Goal: Task Accomplishment & Management: Manage account settings

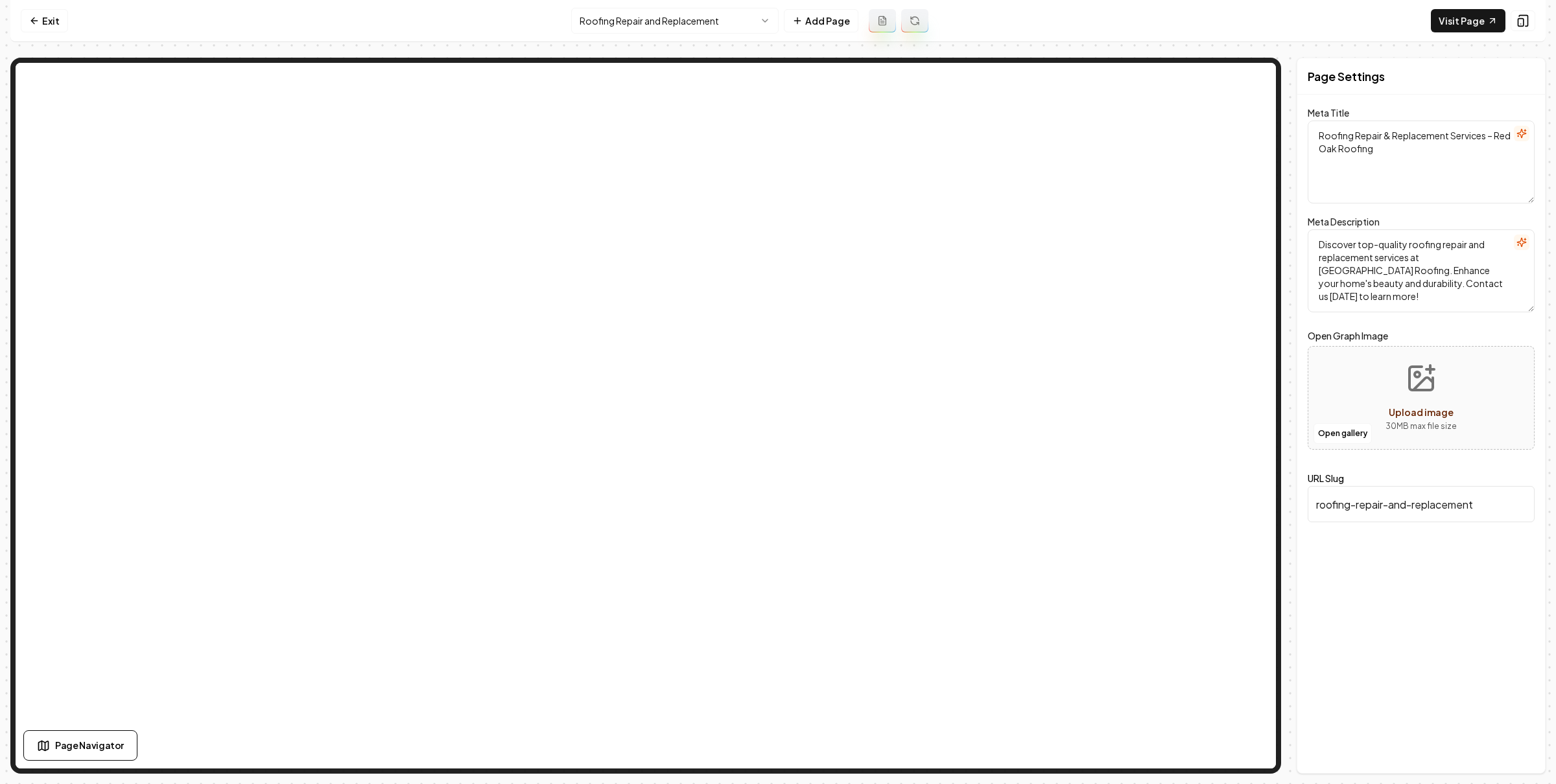
click at [738, 18] on html "Computer Required This feature is only available on a computer. Please switch t…" at bounding box center [778, 392] width 1556 height 784
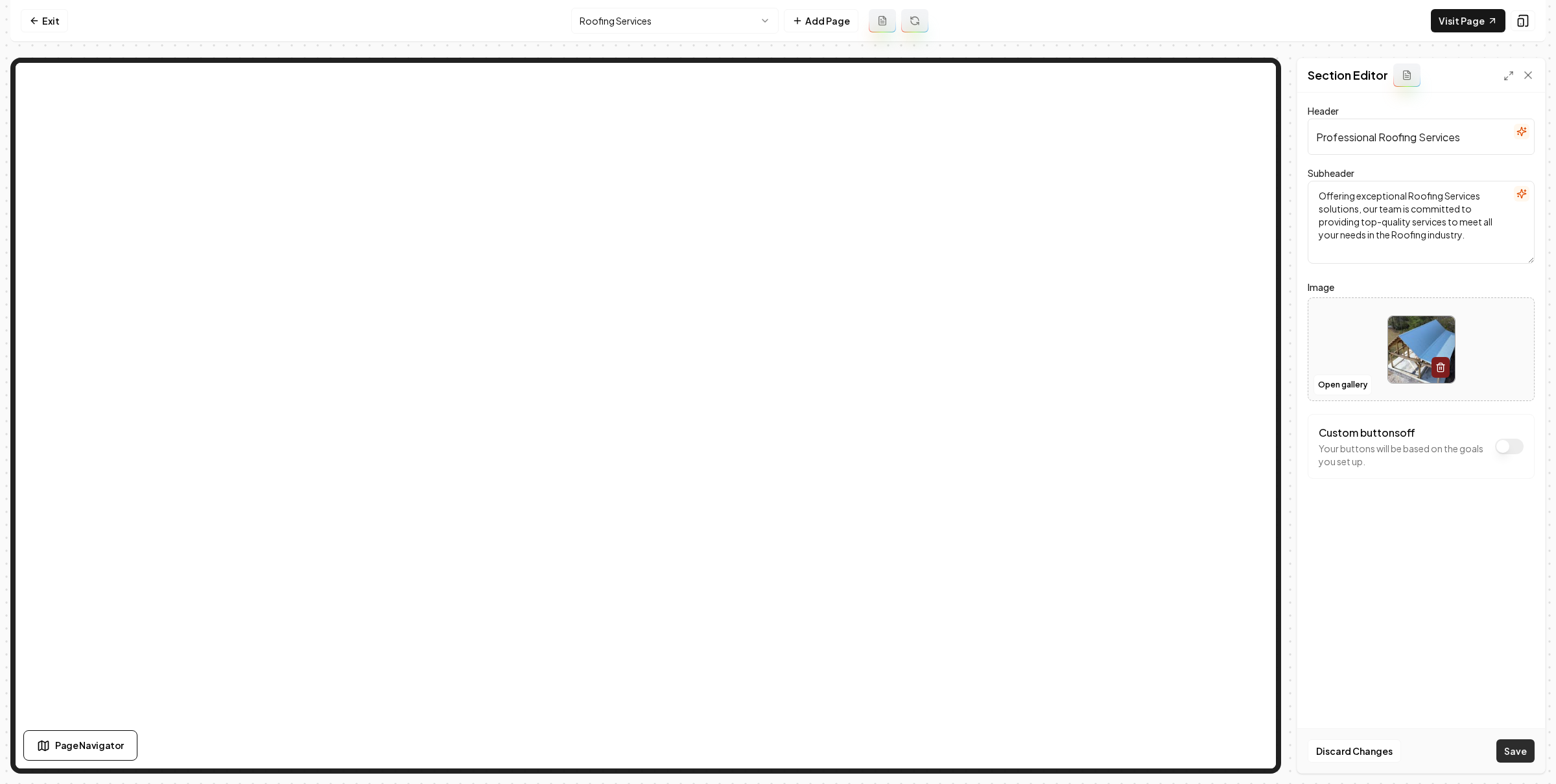
click at [1521, 753] on button "Save" at bounding box center [1515, 751] width 39 height 23
click at [669, 15] on html "Computer Required This feature is only available on a computer. Please switch t…" at bounding box center [778, 392] width 1556 height 784
click at [1516, 751] on button "Save" at bounding box center [1515, 751] width 39 height 23
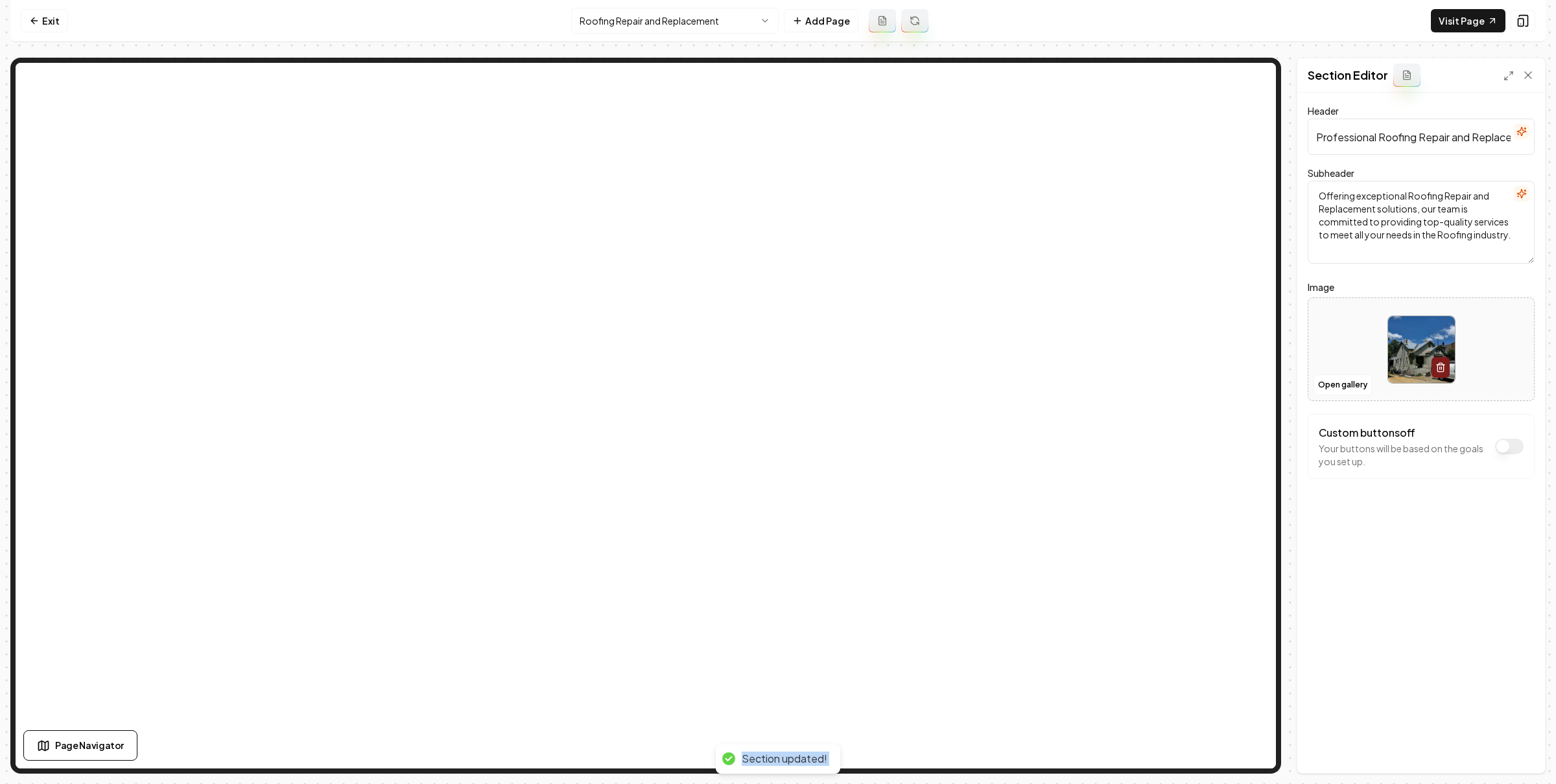
click at [686, 13] on html "Computer Required This feature is only available on a computer. Please switch t…" at bounding box center [778, 392] width 1556 height 784
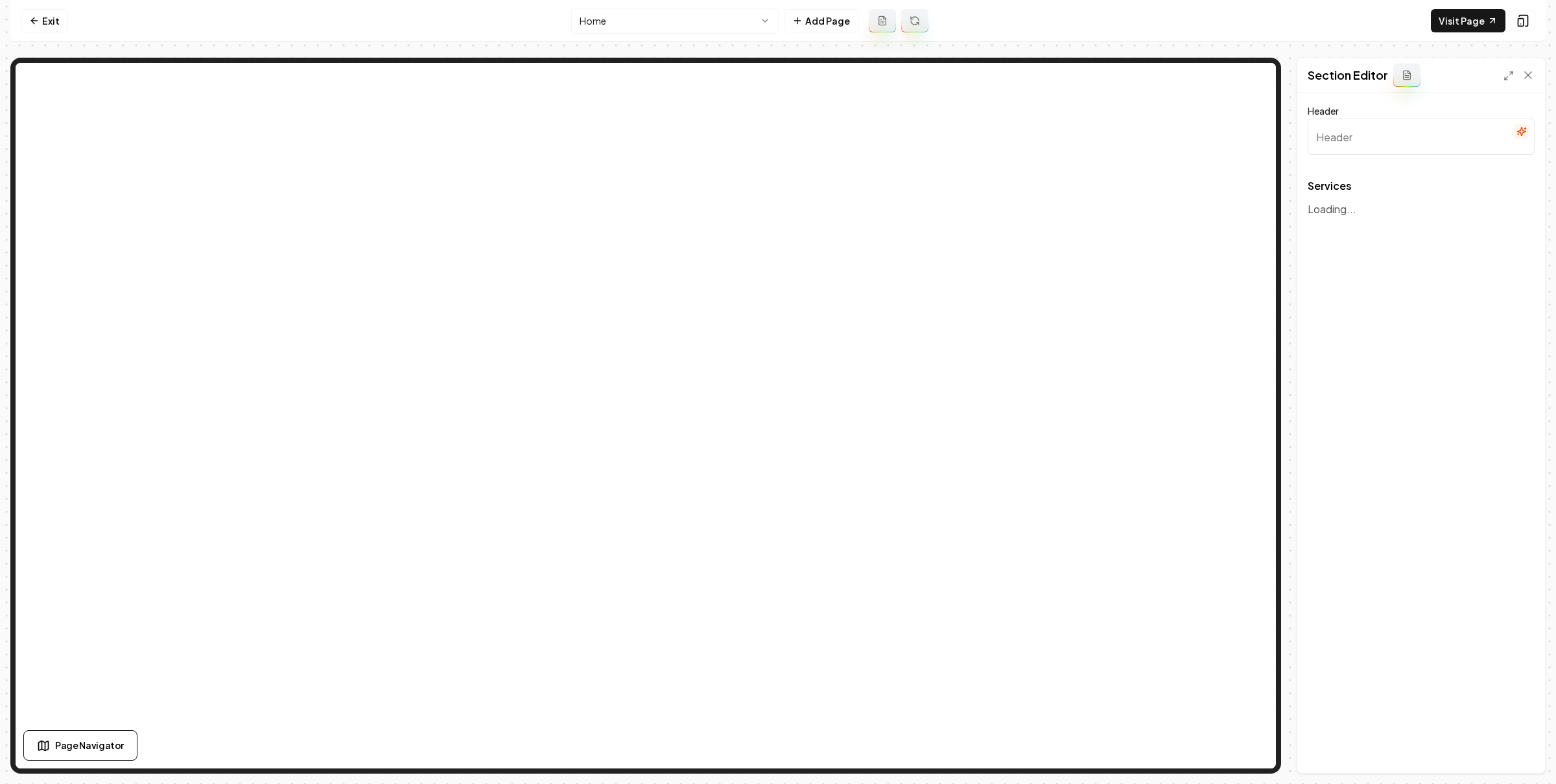
type input "Our Roofing Solutions"
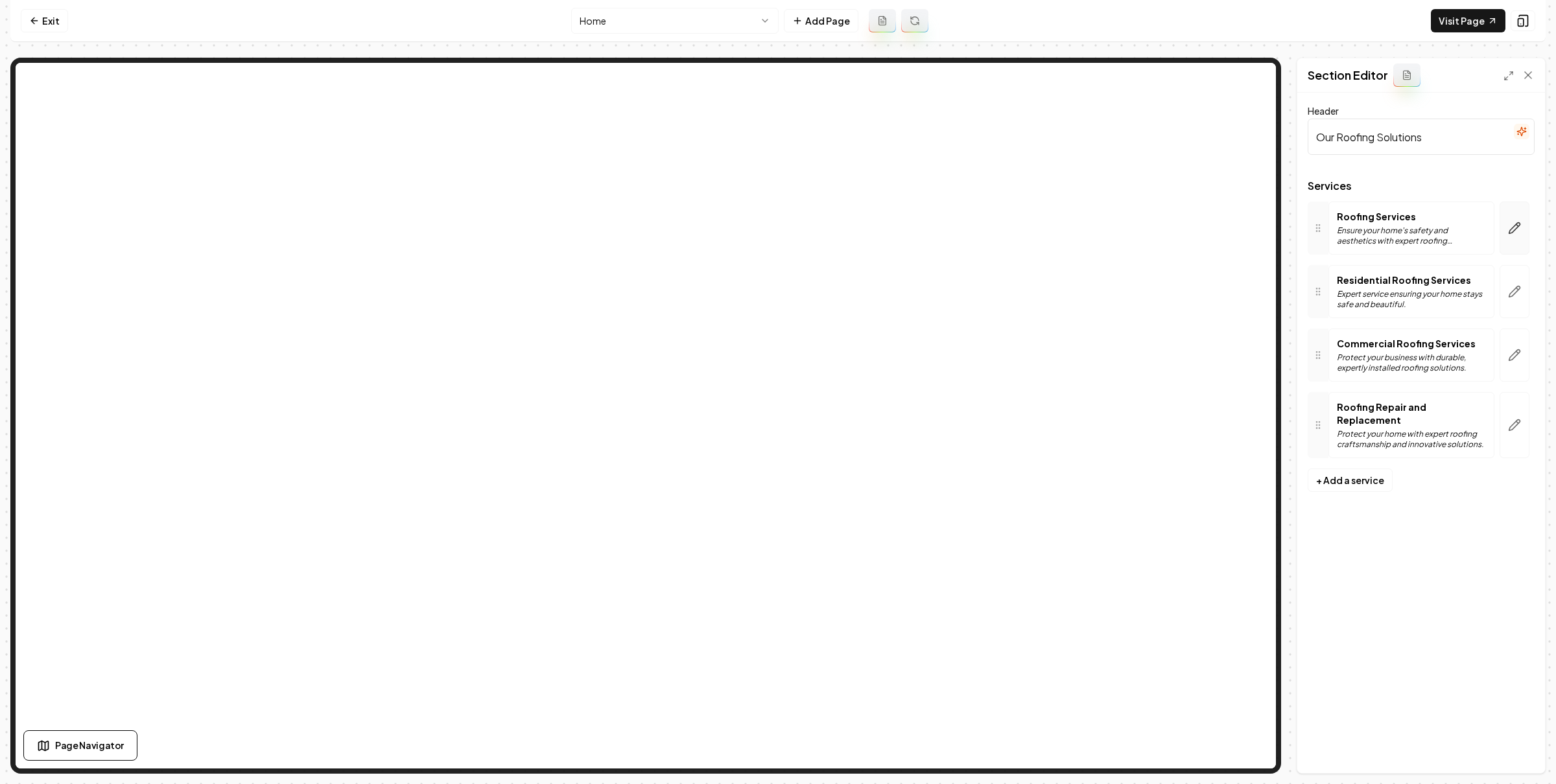
click at [1512, 218] on button "button" at bounding box center [1514, 228] width 30 height 53
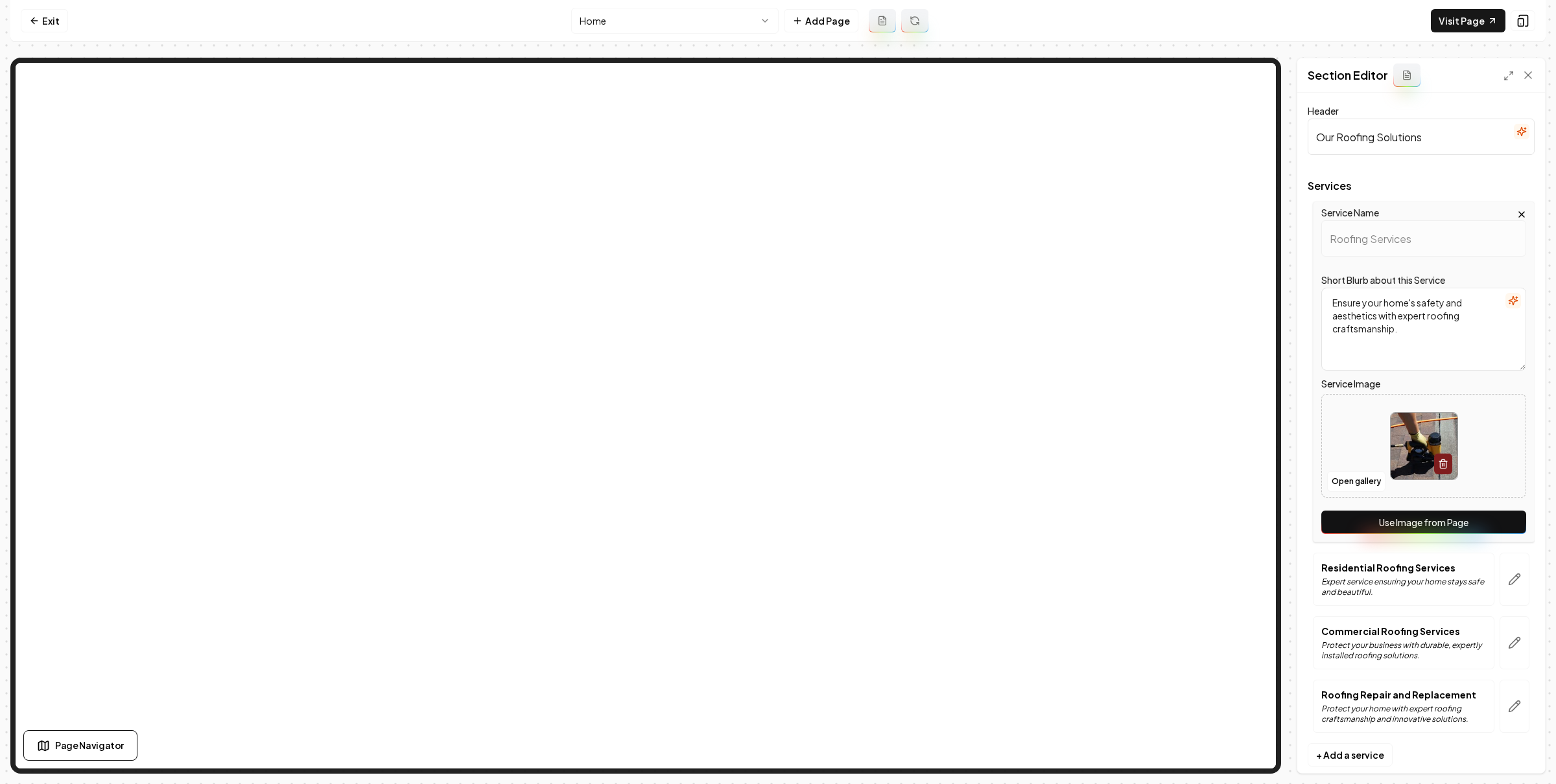
click at [1469, 528] on button "Use Image from Page" at bounding box center [1423, 522] width 205 height 23
drag, startPoint x: 1486, startPoint y: 566, endPoint x: 1497, endPoint y: 573, distance: 13.0
click at [1500, 566] on button "button" at bounding box center [1514, 580] width 30 height 53
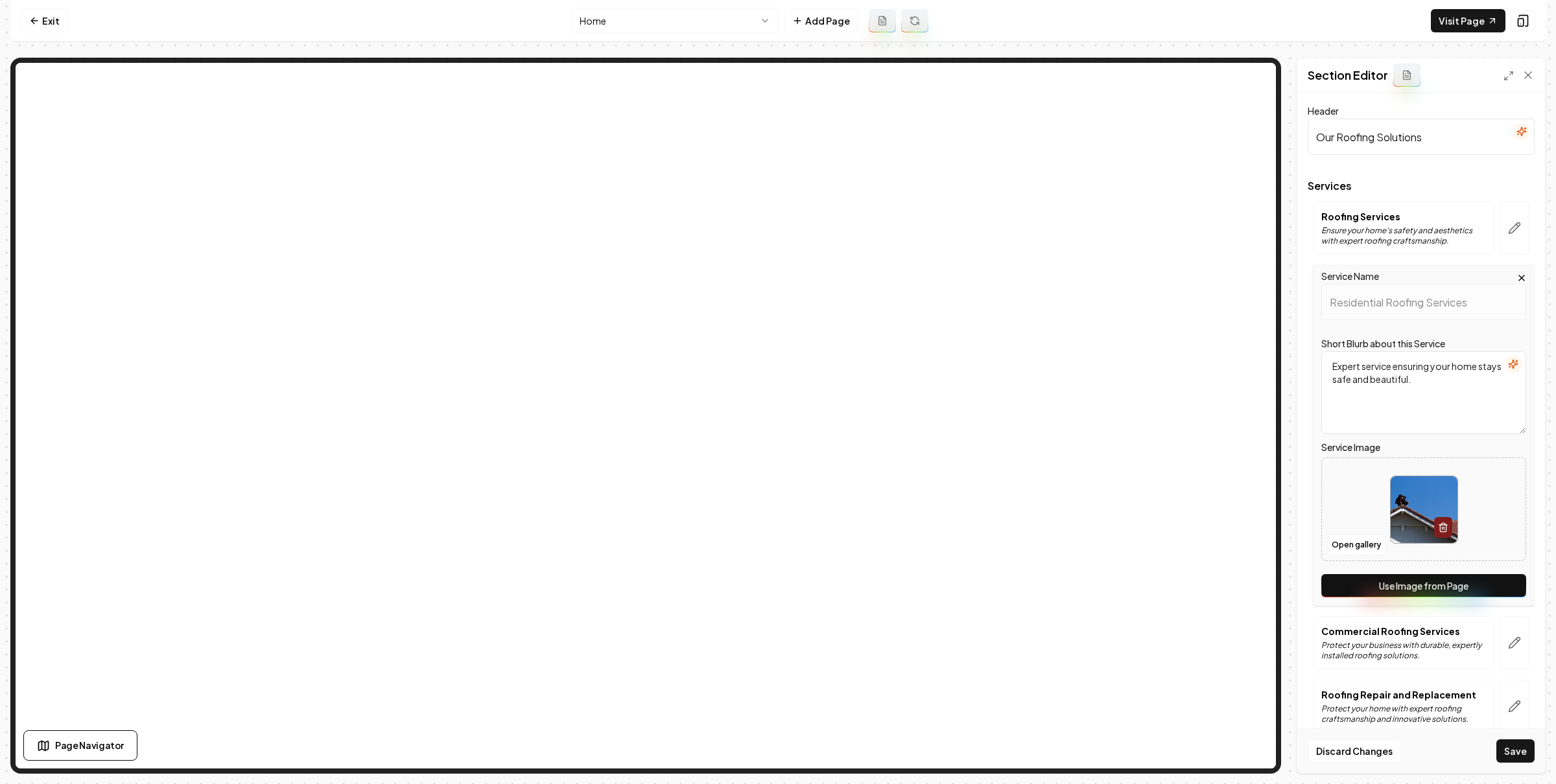
click at [1500, 580] on button "Use Image from Page" at bounding box center [1423, 586] width 205 height 23
click at [1510, 639] on icon "button" at bounding box center [1515, 643] width 11 height 11
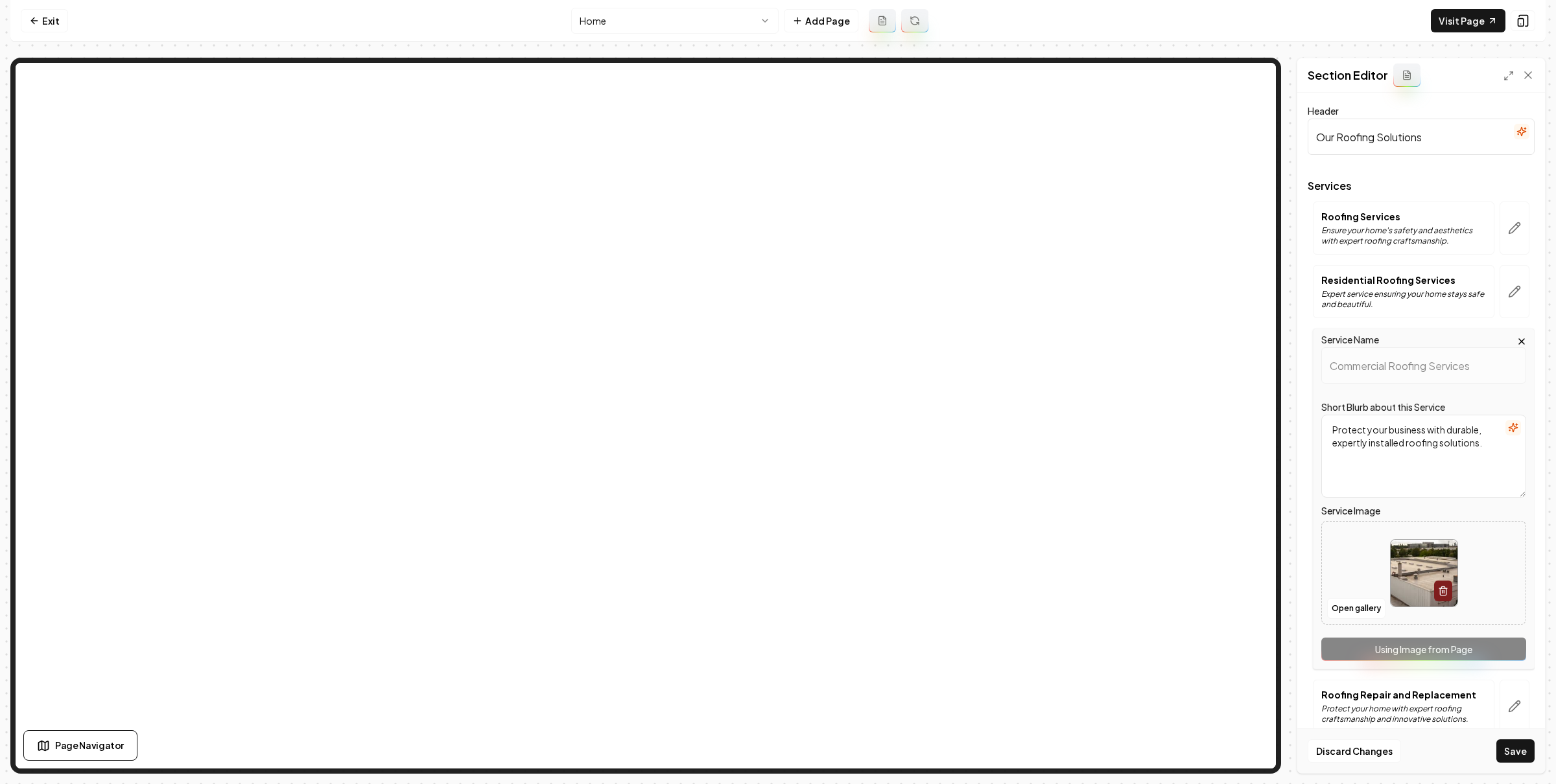
click at [1493, 647] on div "Service Name Commercial Roofing Services Short Blurb about this Service Protect…" at bounding box center [1424, 499] width 222 height 341
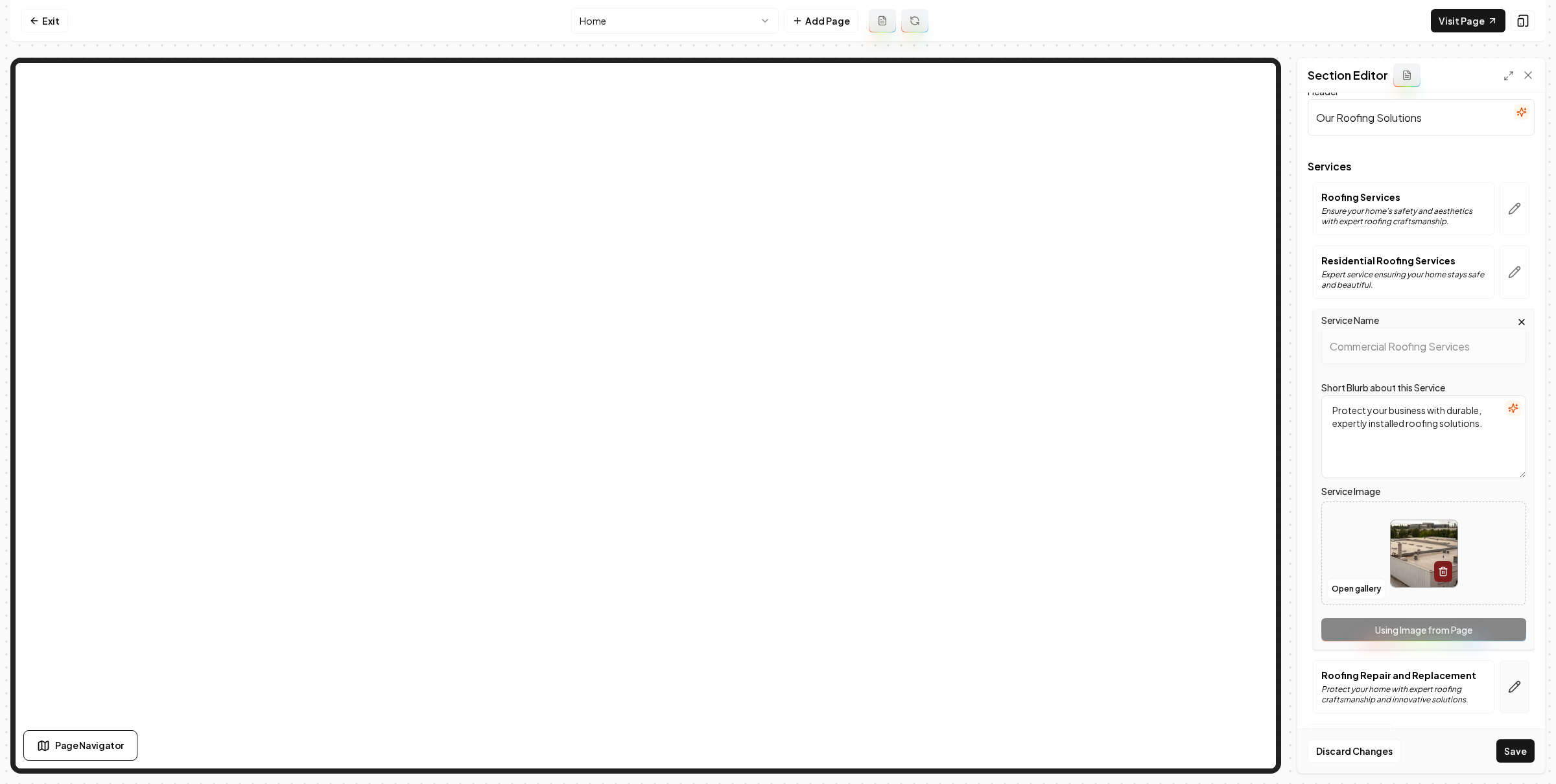
click at [1510, 682] on icon "button" at bounding box center [1515, 687] width 11 height 11
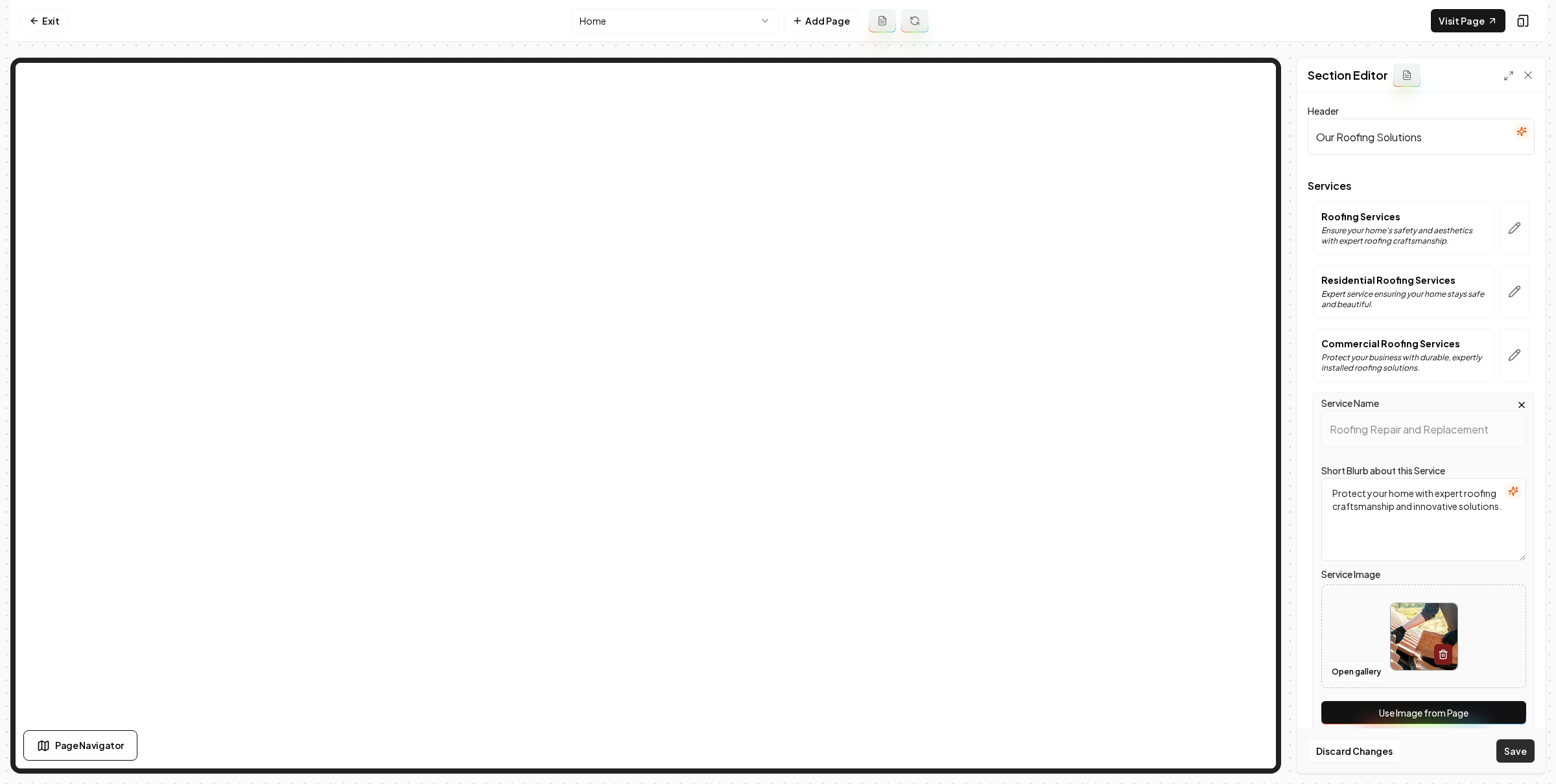
drag, startPoint x: 1483, startPoint y: 700, endPoint x: 1513, endPoint y: 745, distance: 54.1
click at [1484, 701] on div "Service Name Roofing Repair and Replacement Short Blurb about this Service Prot…" at bounding box center [1424, 562] width 222 height 341
click at [1486, 722] on button "Use Image from Page" at bounding box center [1423, 712] width 205 height 23
click at [1511, 749] on button "Save" at bounding box center [1515, 751] width 39 height 23
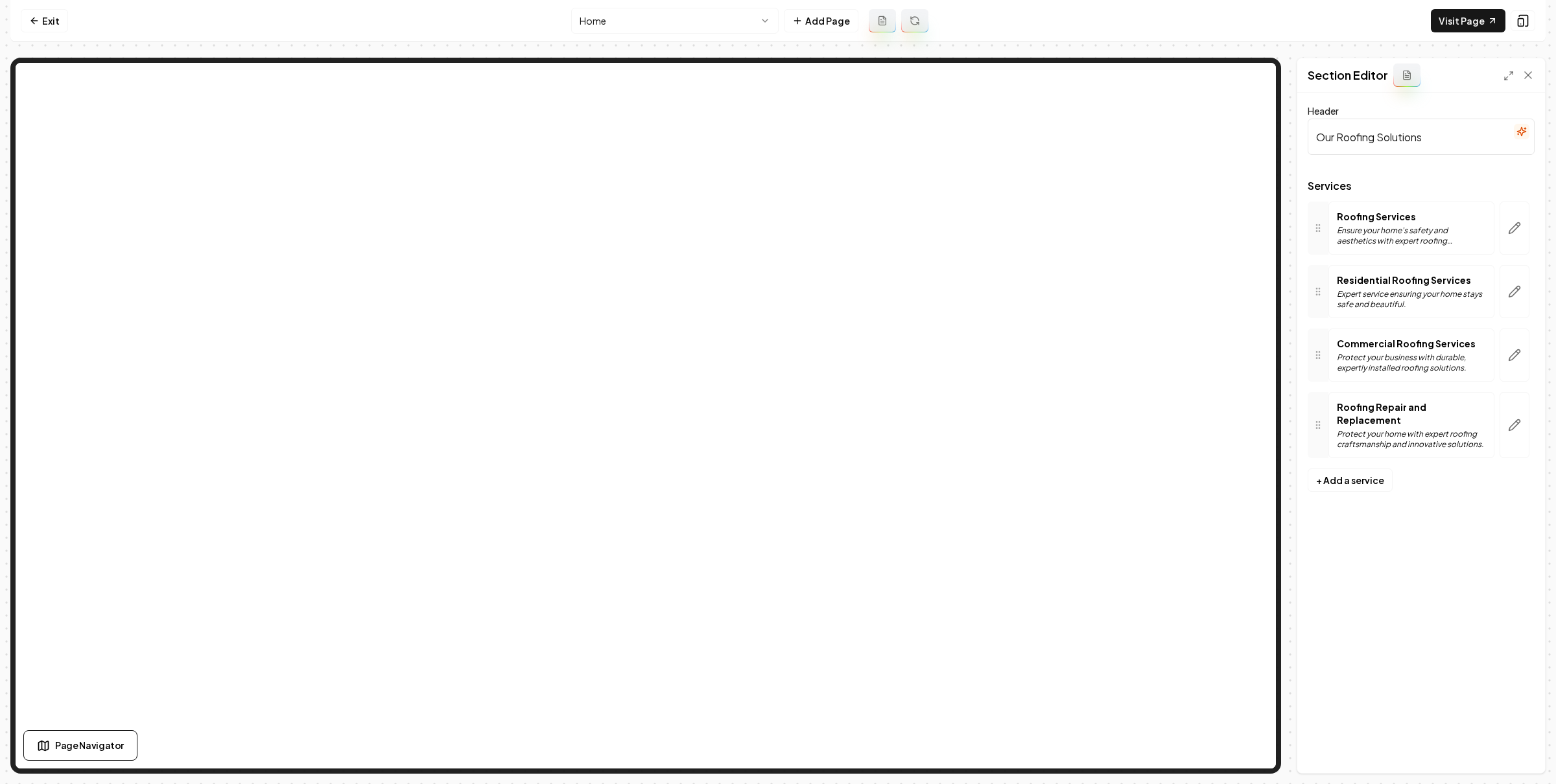
click at [658, 28] on html "Computer Required This feature is only available on a computer. Please switch t…" at bounding box center [778, 392] width 1556 height 784
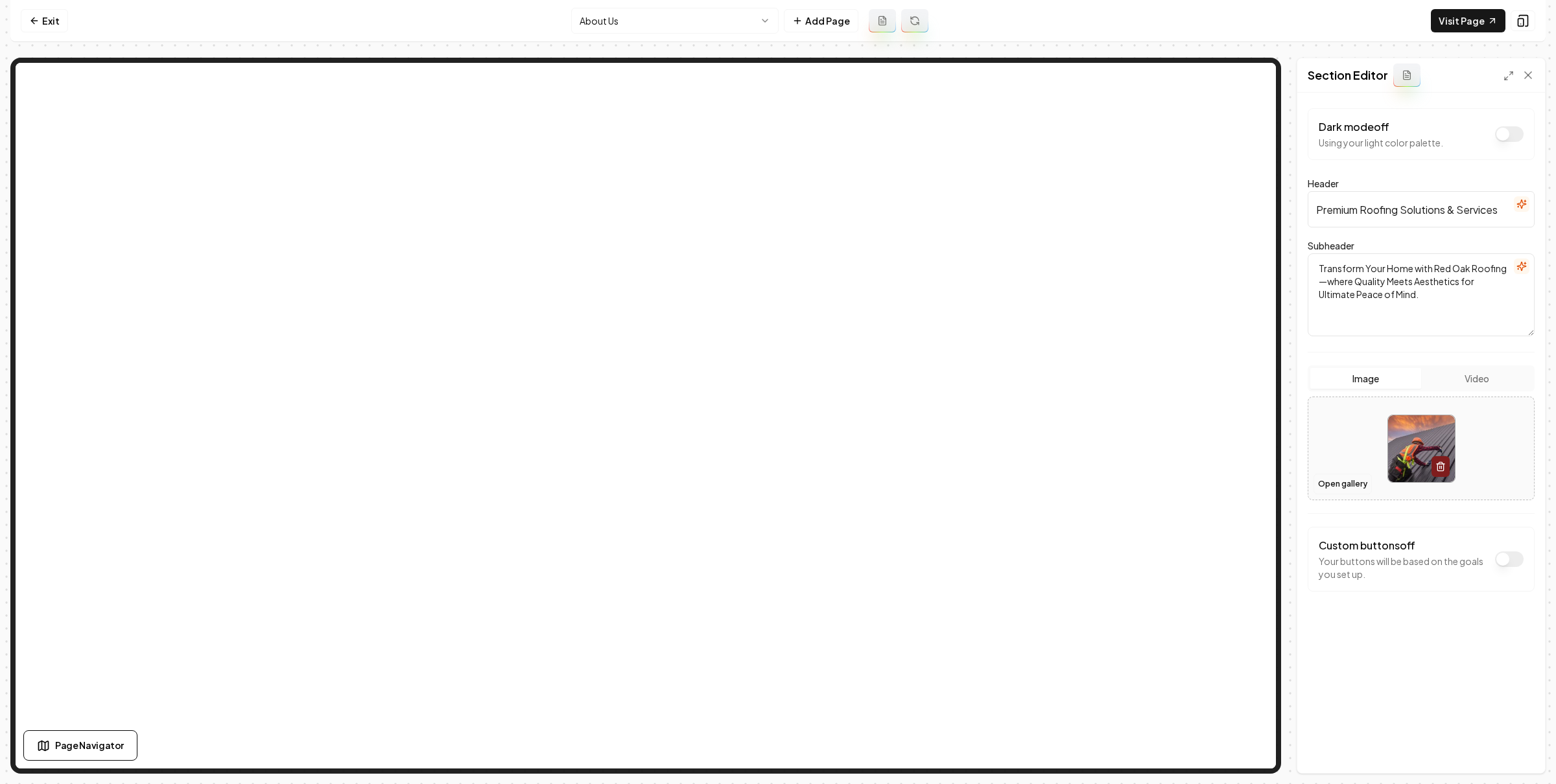
click at [1341, 486] on button "Open gallery" at bounding box center [1343, 484] width 58 height 21
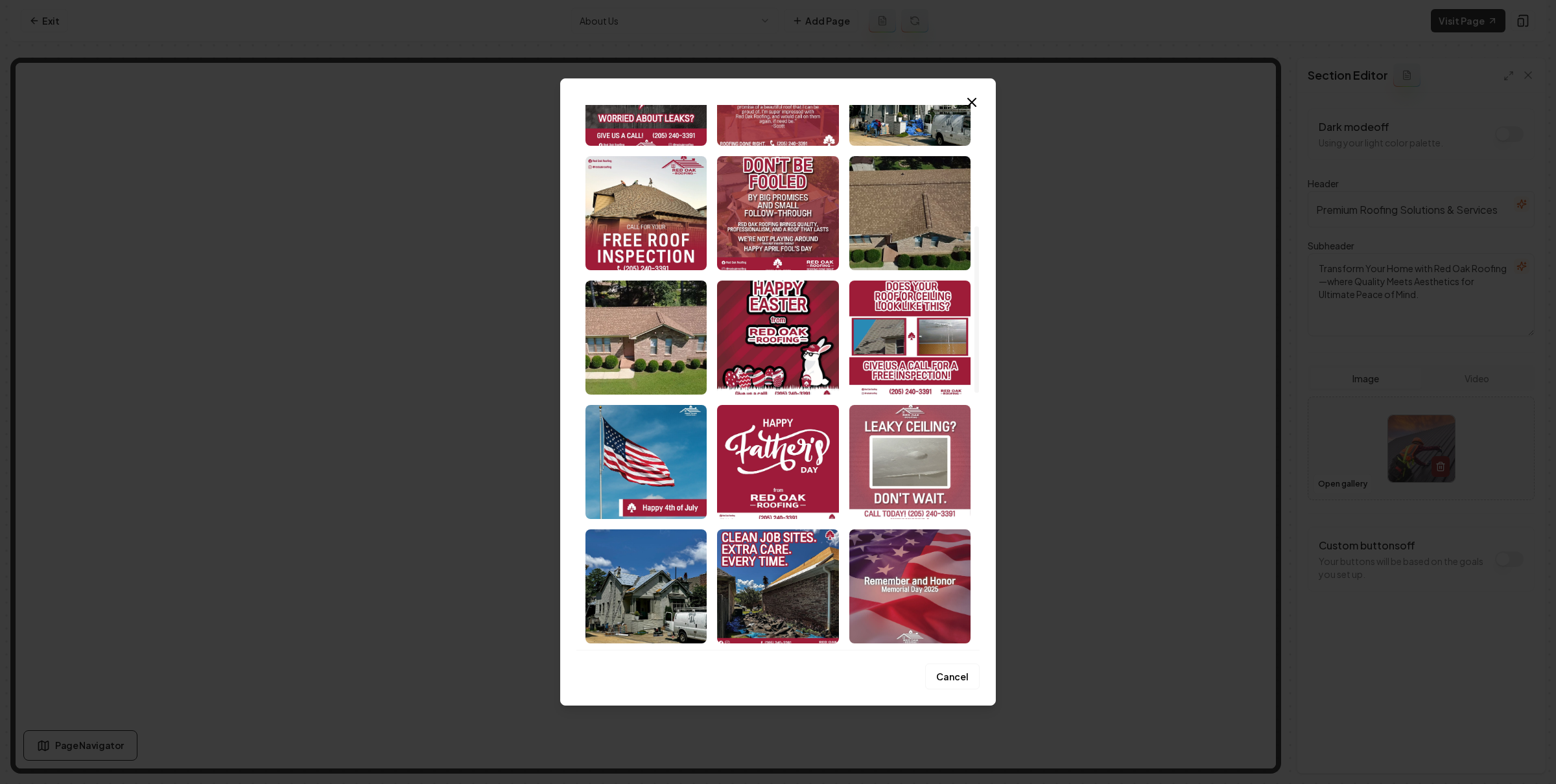
scroll to position [631, 0]
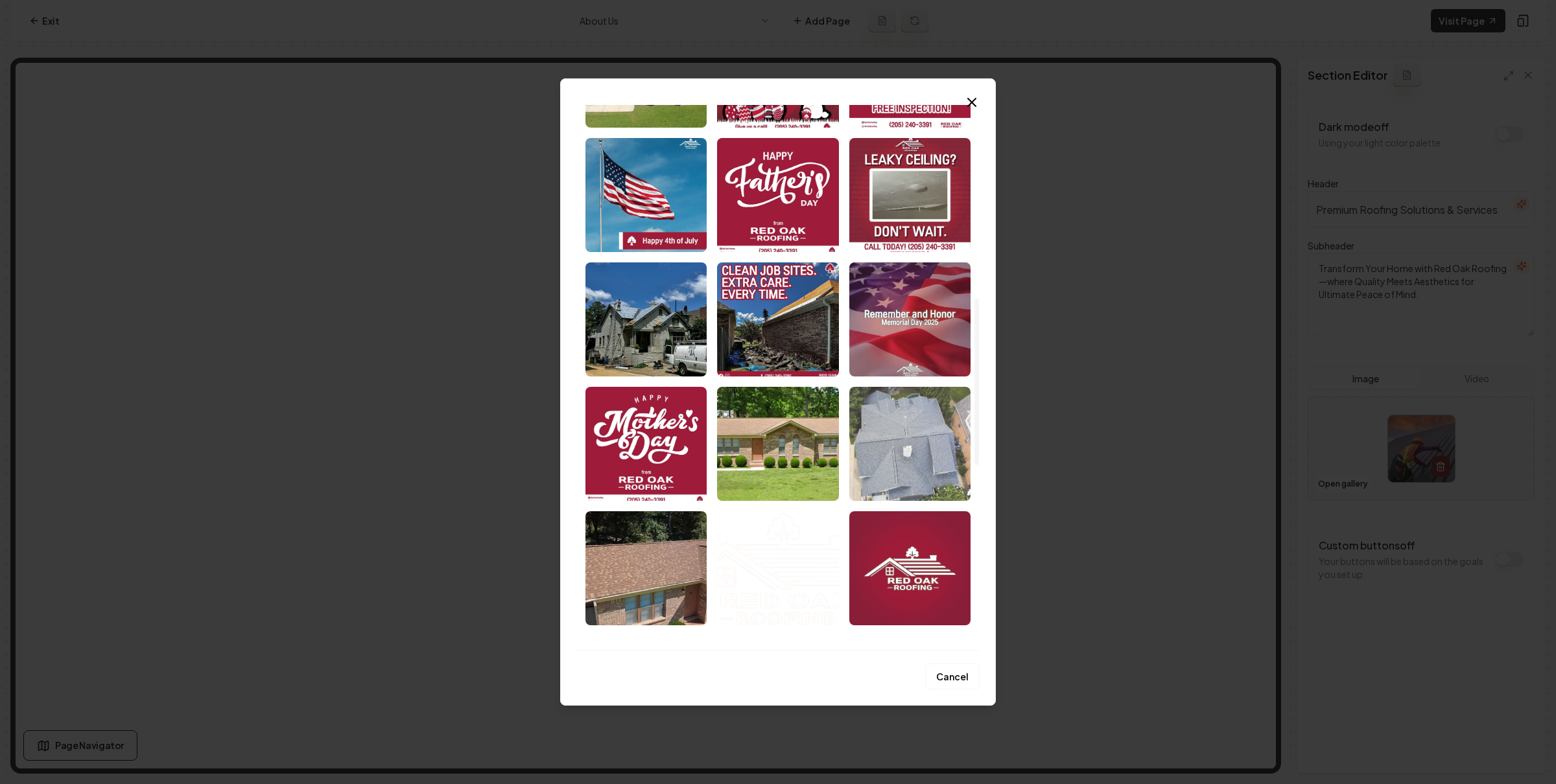
click at [881, 437] on img "Select image image_68c05a875c7cd75eb88c2bca.jpeg" at bounding box center [910, 444] width 122 height 114
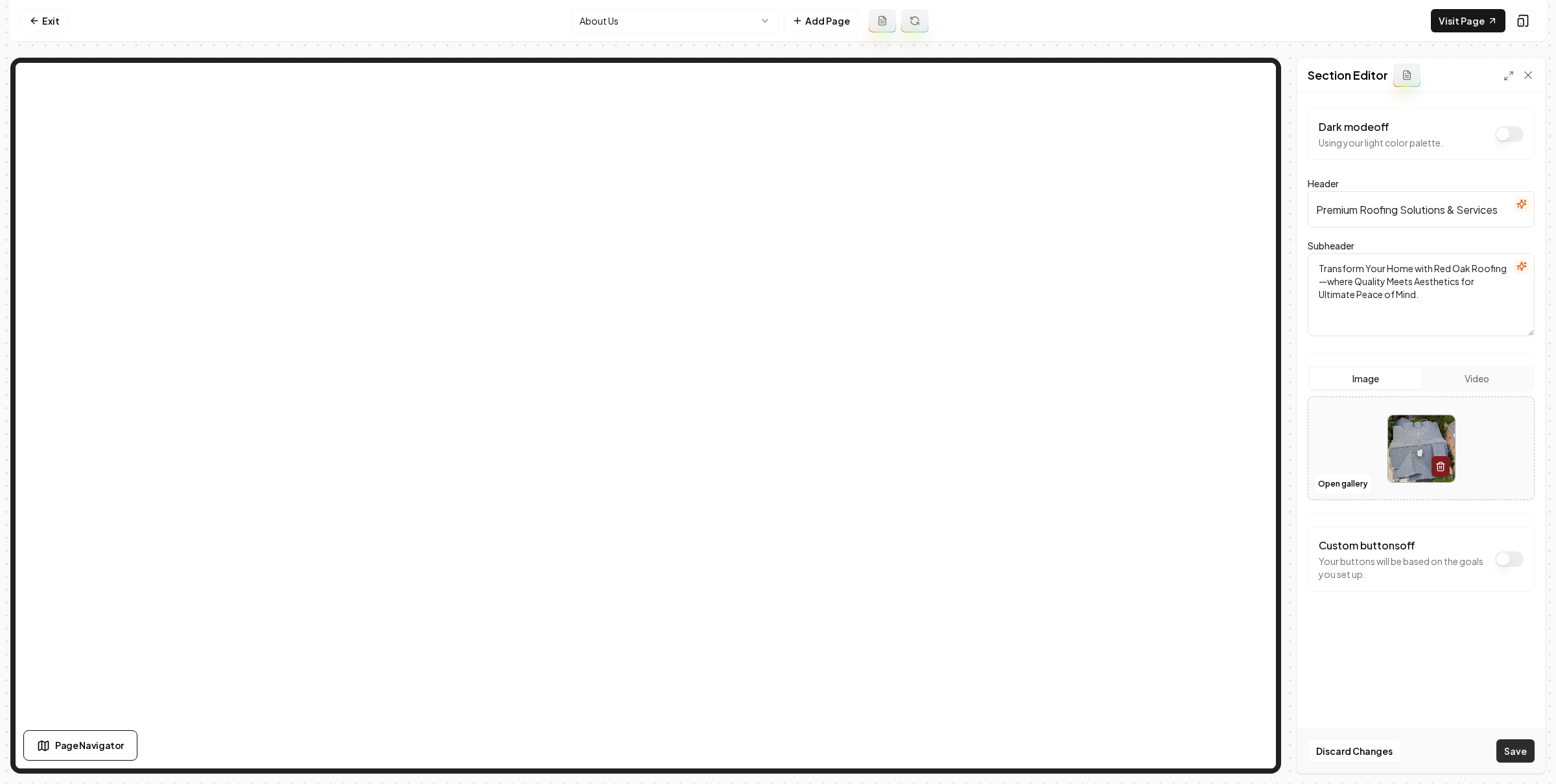
drag, startPoint x: 1526, startPoint y: 749, endPoint x: 1347, endPoint y: 688, distance: 189.1
click at [1526, 749] on button "Save" at bounding box center [1515, 751] width 39 height 23
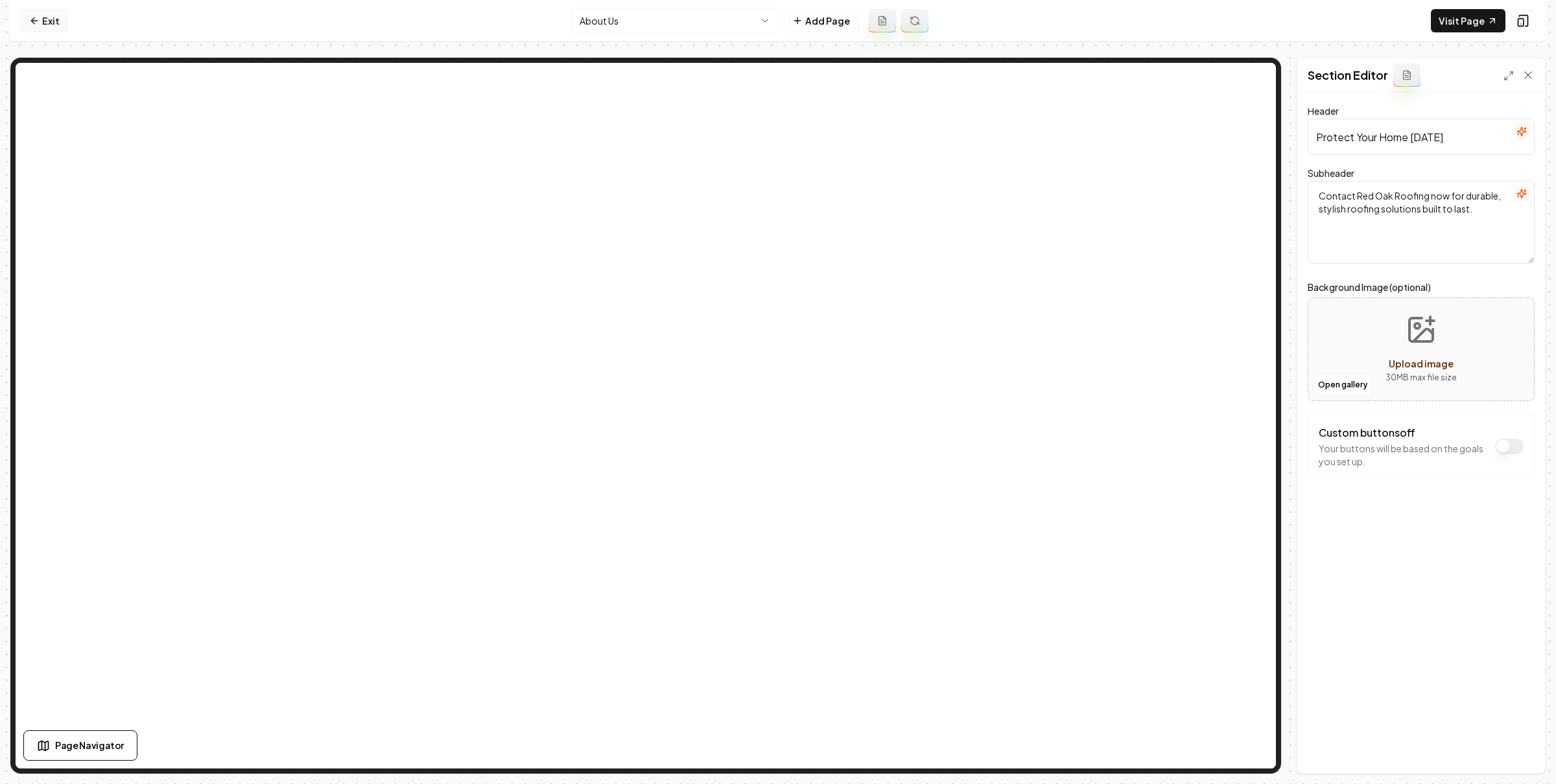
click at [48, 23] on link "Exit" at bounding box center [44, 21] width 47 height 23
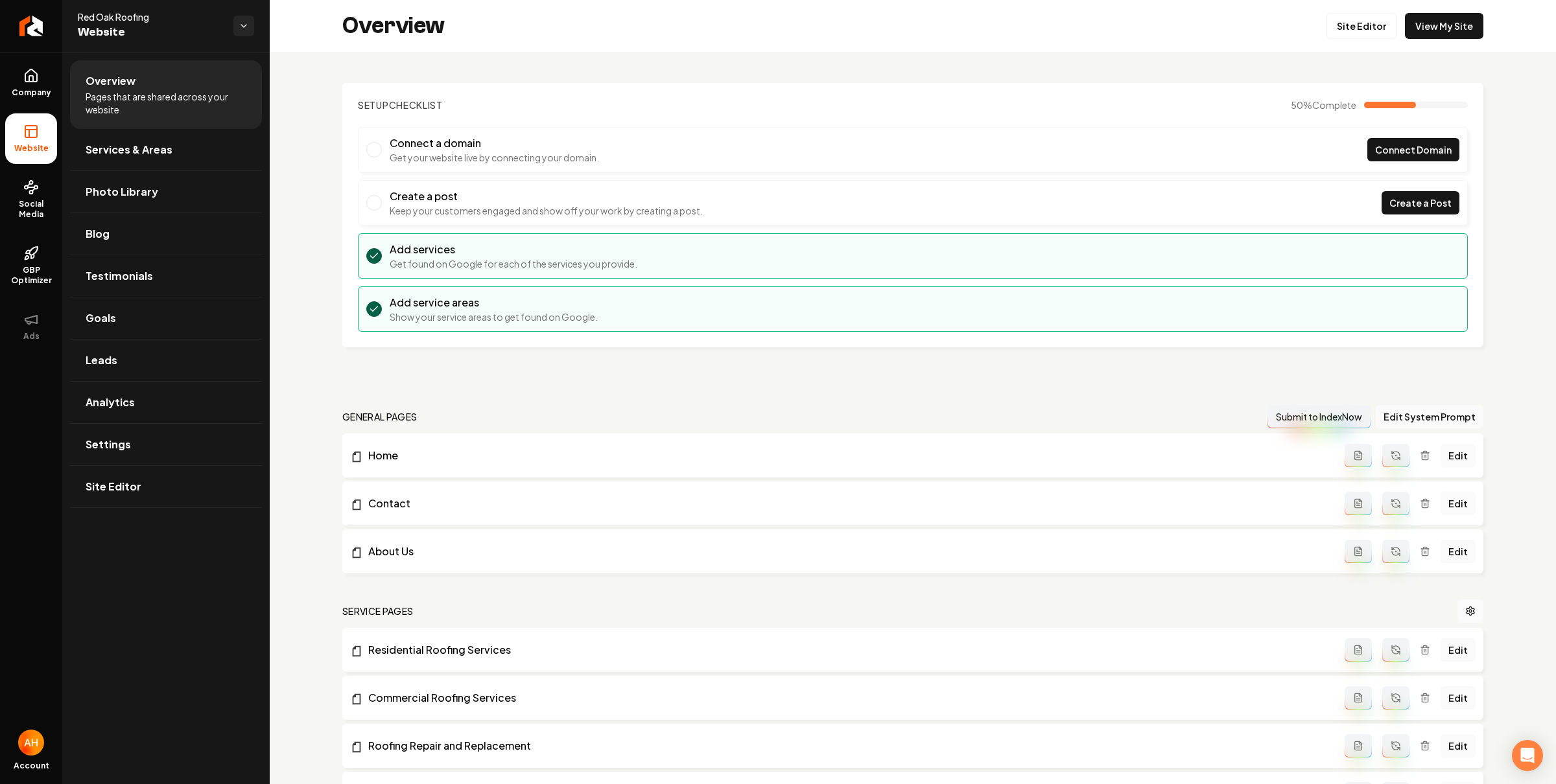
click at [670, 121] on section "Setup Checklist 50 % Complete Connect a domain Get your website live by connect…" at bounding box center [912, 215] width 1141 height 264
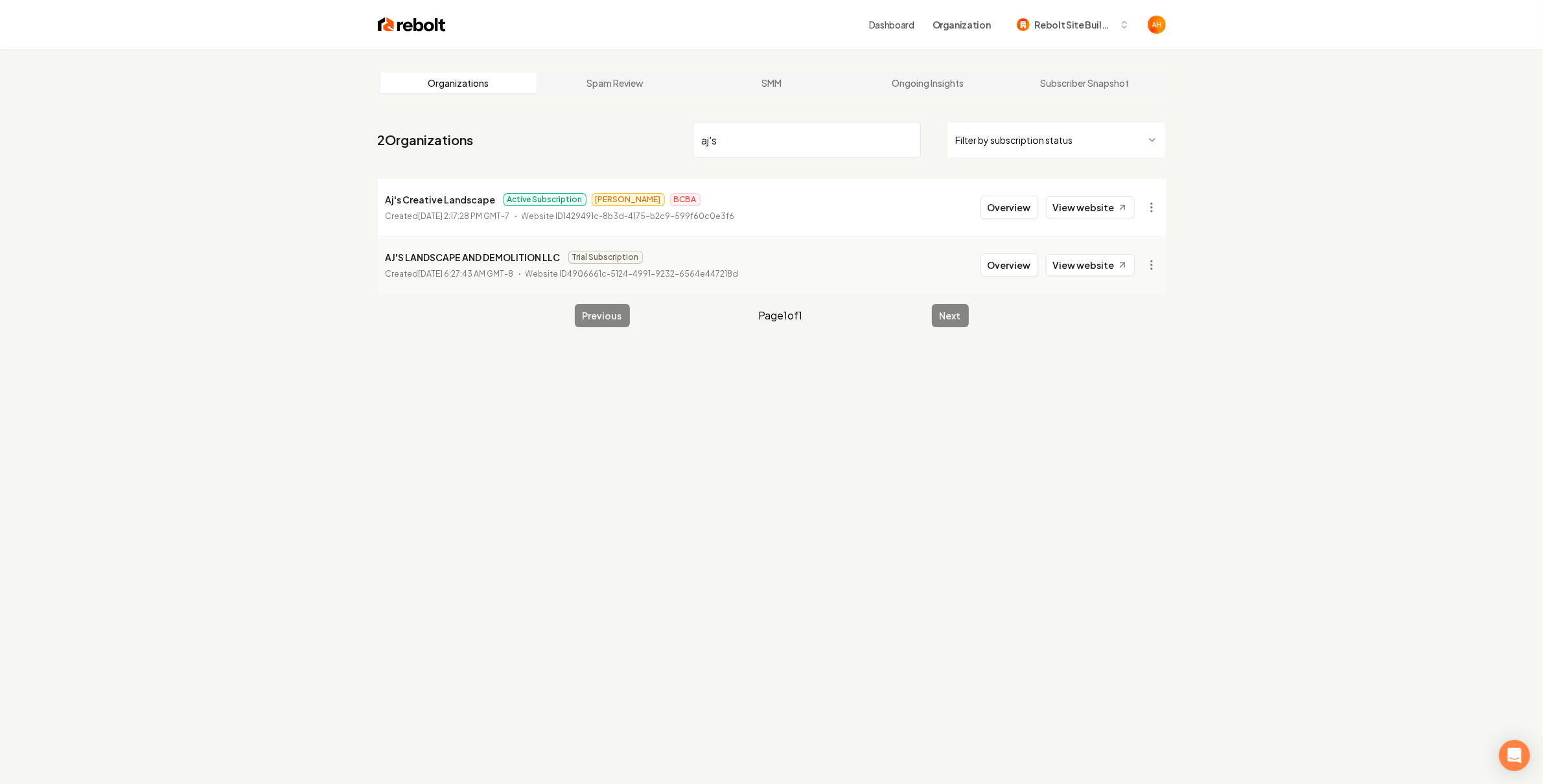
type input "aj's"
click at [1157, 196] on html "Dashboard Organization Rebolt Site Builder Organizations Spam Review SMM Ongoin…" at bounding box center [772, 392] width 1543 height 784
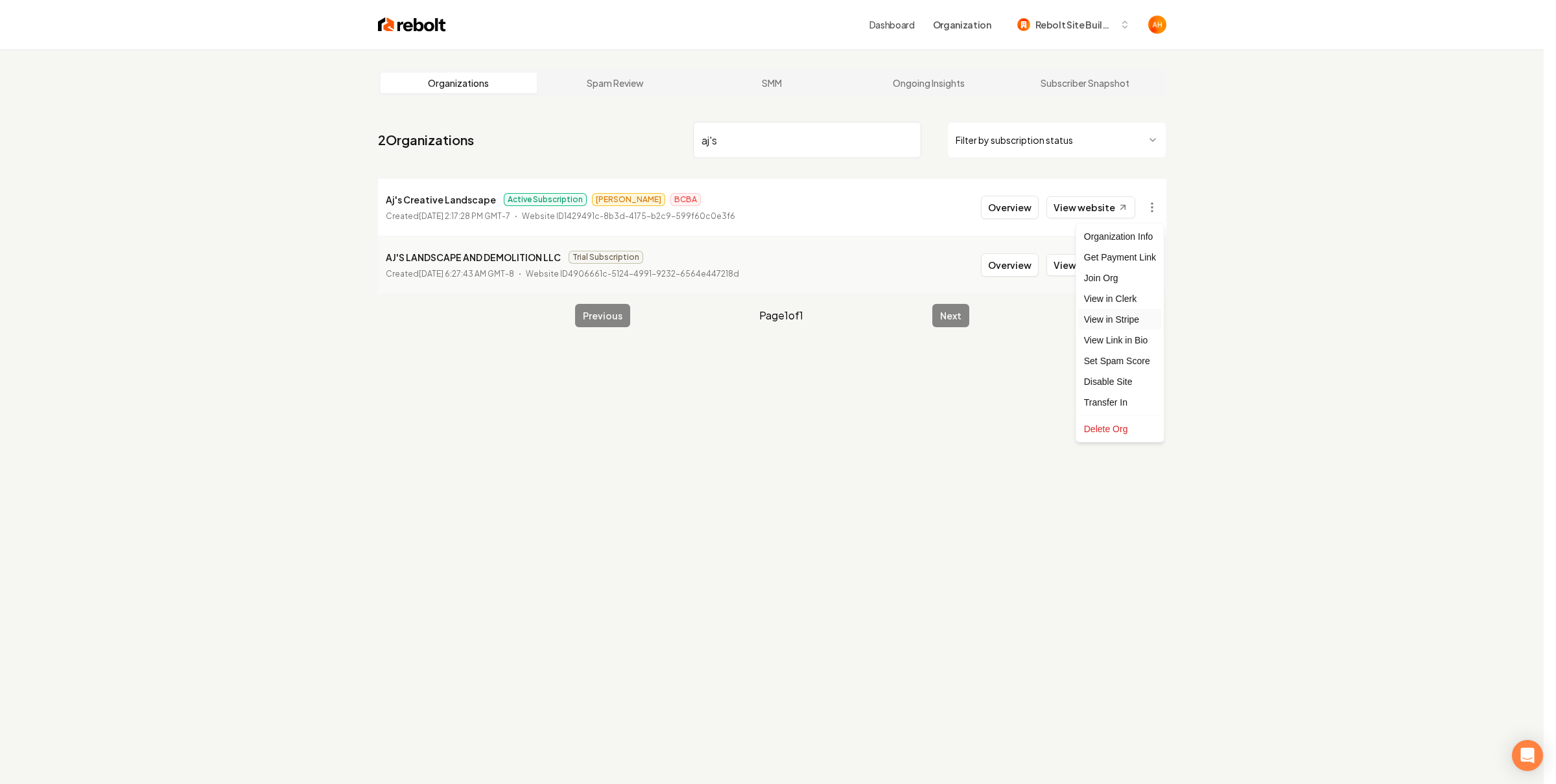
click at [1138, 313] on link "View in Stripe" at bounding box center [1120, 319] width 82 height 21
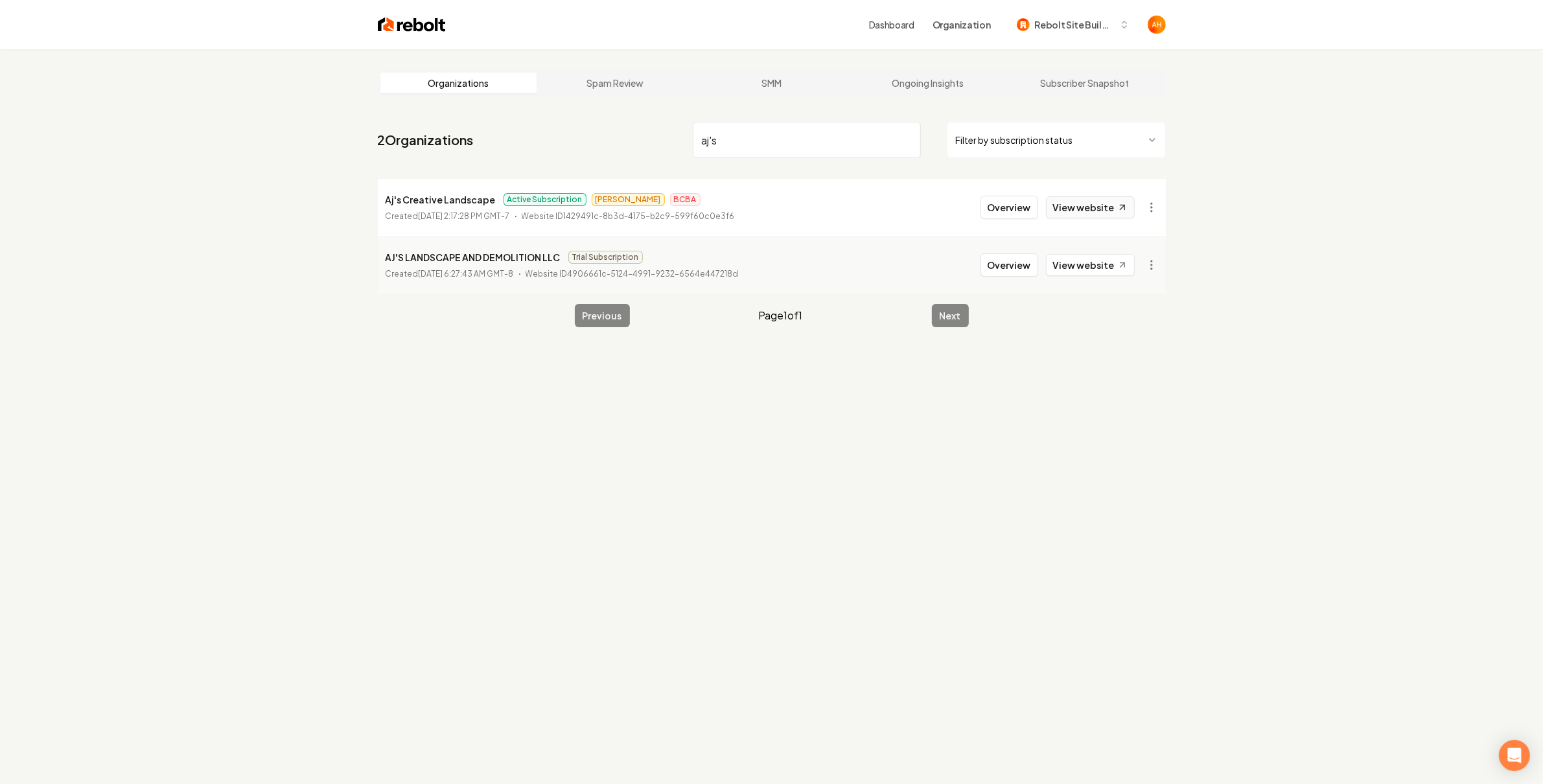
click at [1062, 205] on link "View website" at bounding box center [1091, 207] width 89 height 22
click at [1032, 212] on button "Overview" at bounding box center [1009, 207] width 58 height 23
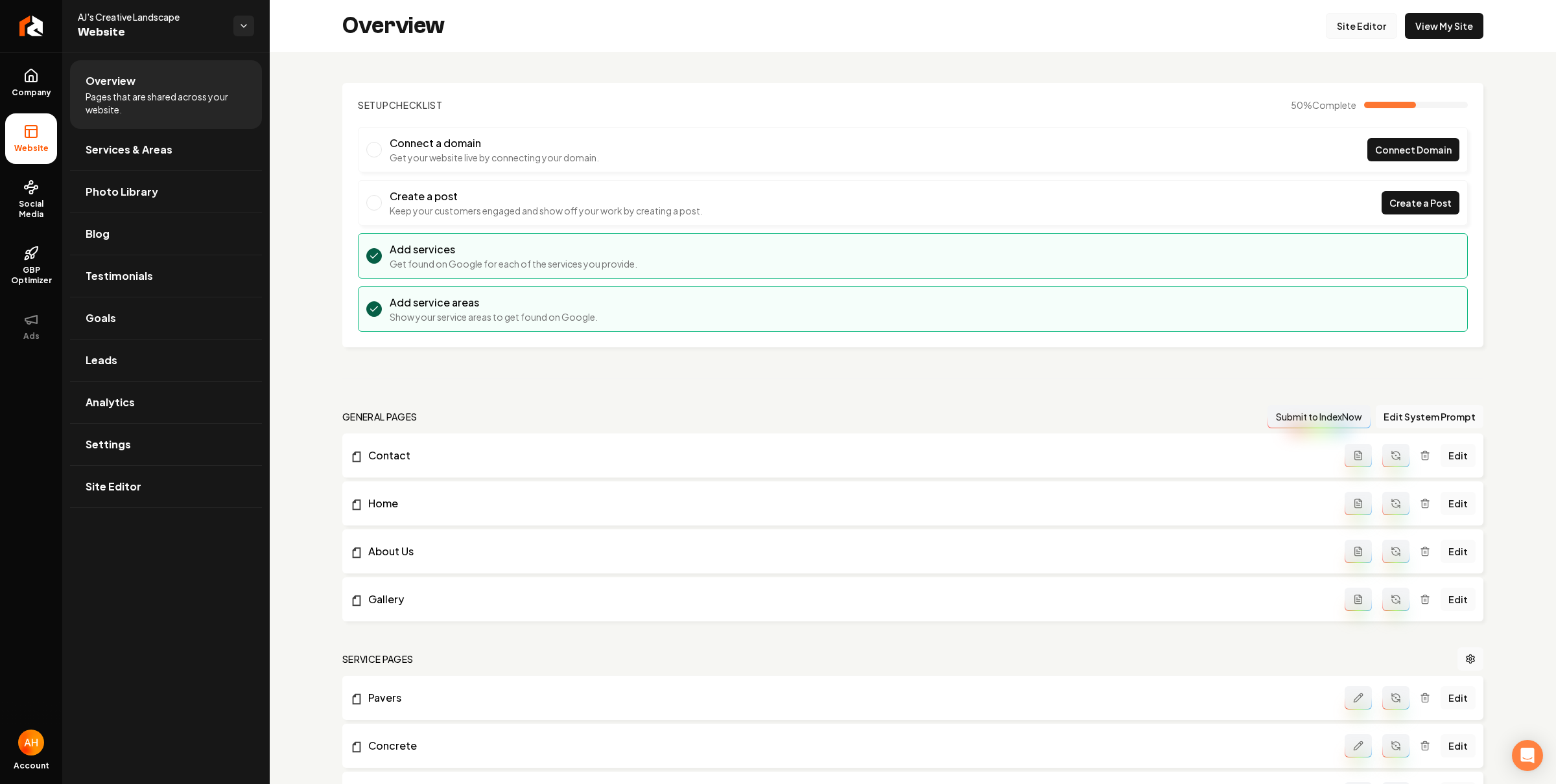
click at [1353, 34] on link "Site Editor" at bounding box center [1361, 26] width 71 height 26
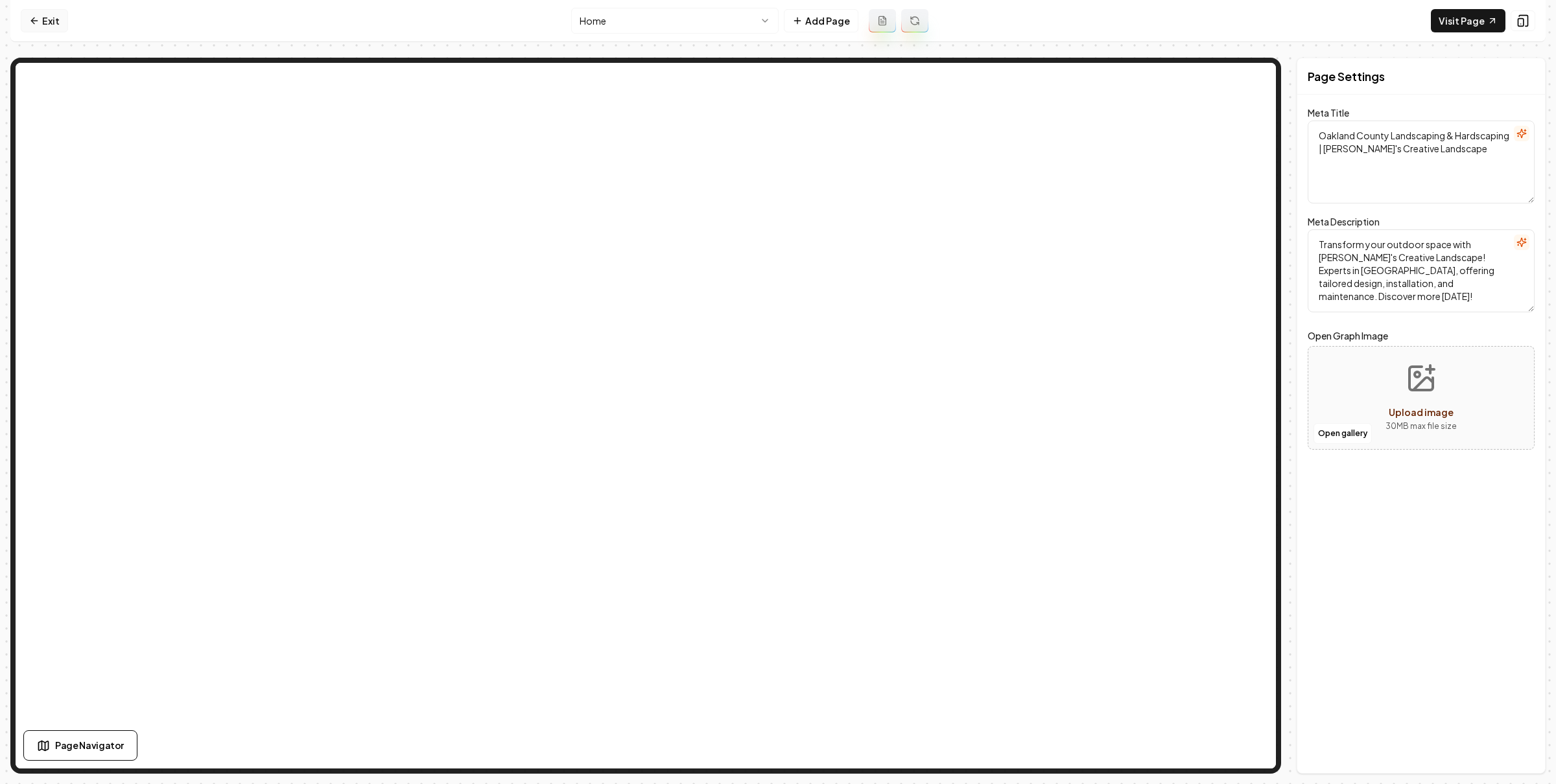
click at [50, 22] on link "Exit" at bounding box center [44, 21] width 47 height 23
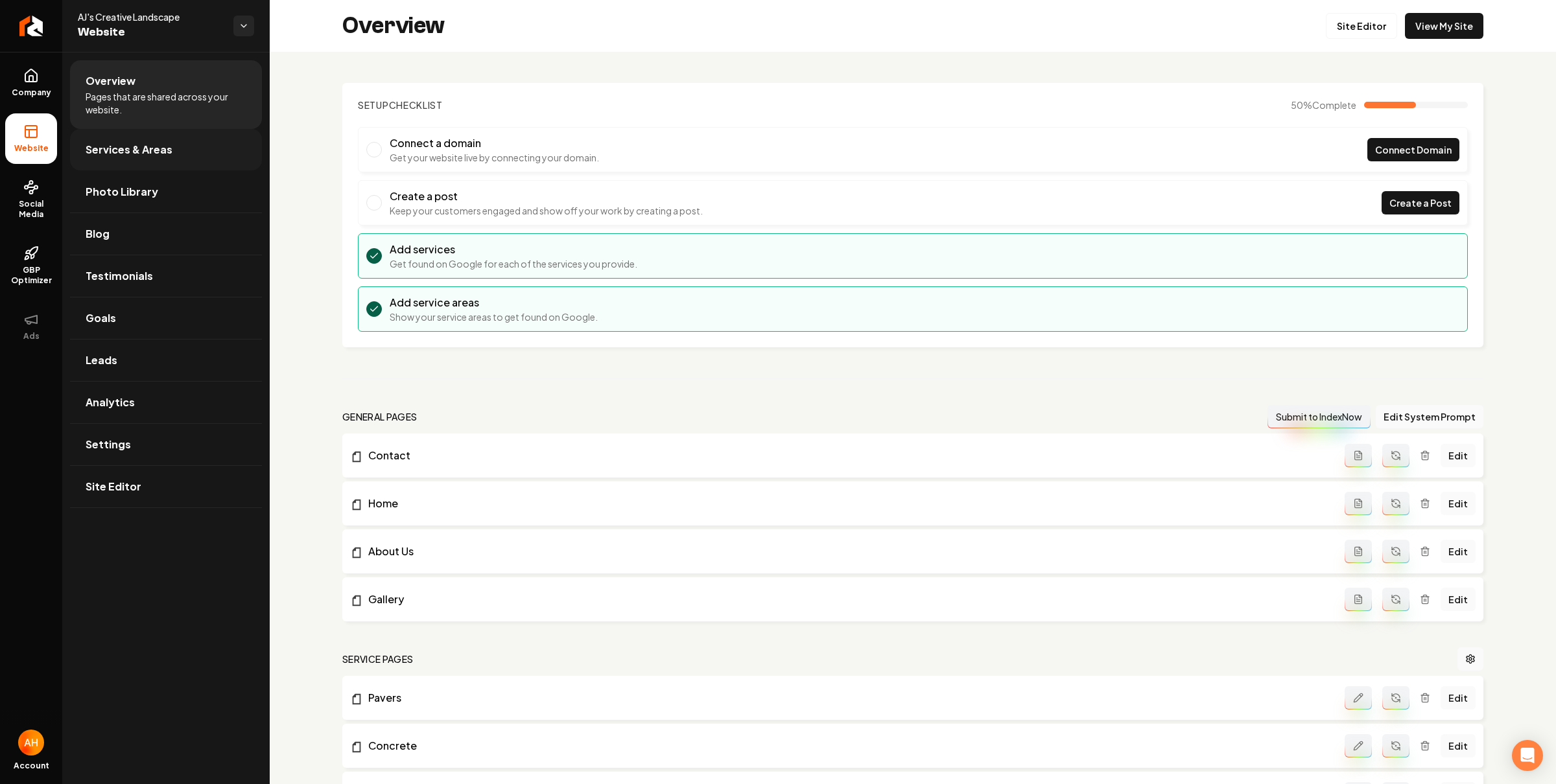
click at [139, 159] on link "Services & Areas" at bounding box center [165, 149] width 192 height 41
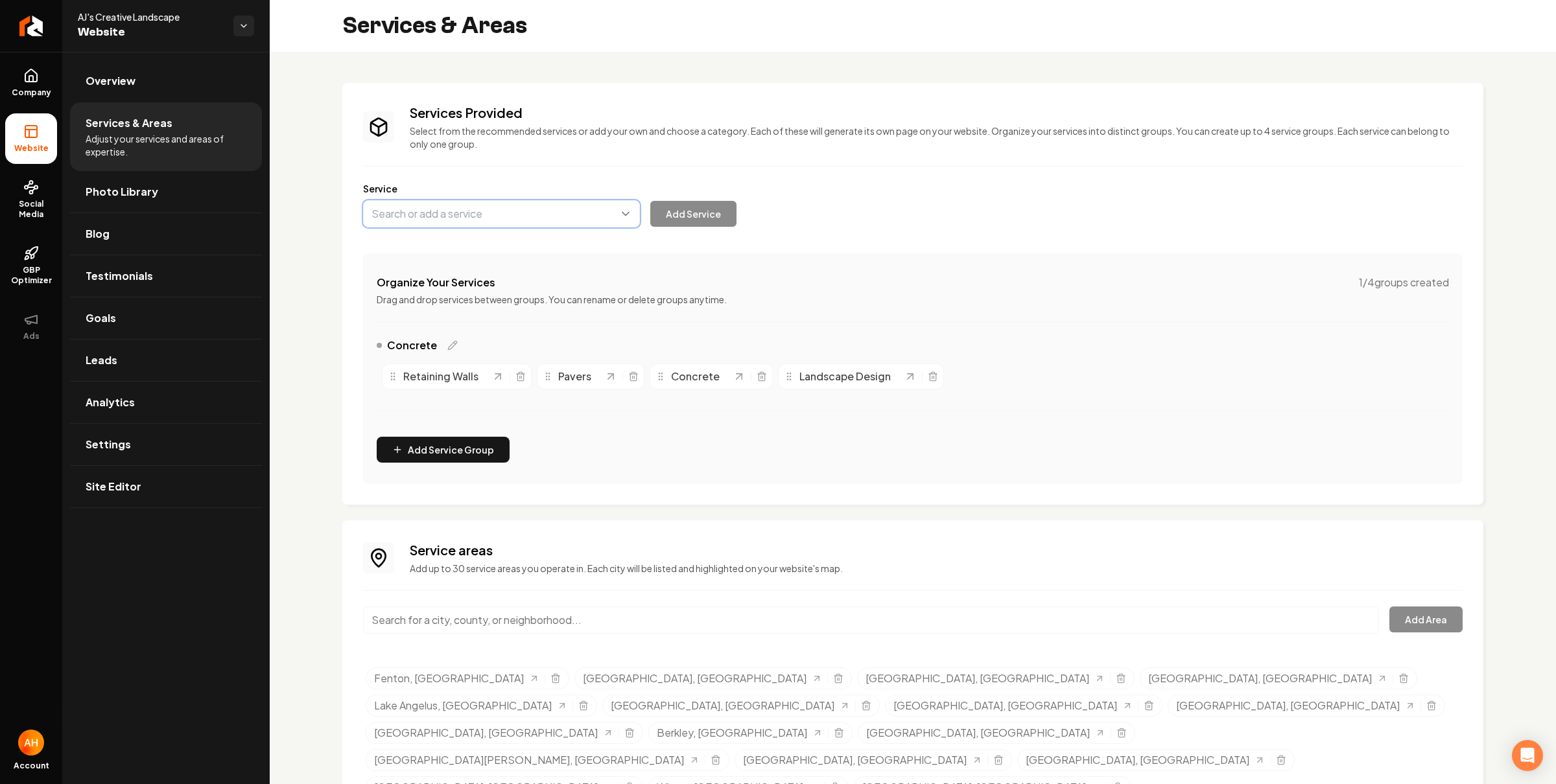
click at [493, 204] on button "Main content area" at bounding box center [501, 214] width 277 height 27
type input "Commercial Snow Removal"
drag, startPoint x: 725, startPoint y: 202, endPoint x: 716, endPoint y: 205, distance: 9.5
click at [720, 202] on button "Add Service" at bounding box center [693, 214] width 86 height 26
click at [221, 191] on link "Photo Library" at bounding box center [165, 192] width 192 height 41
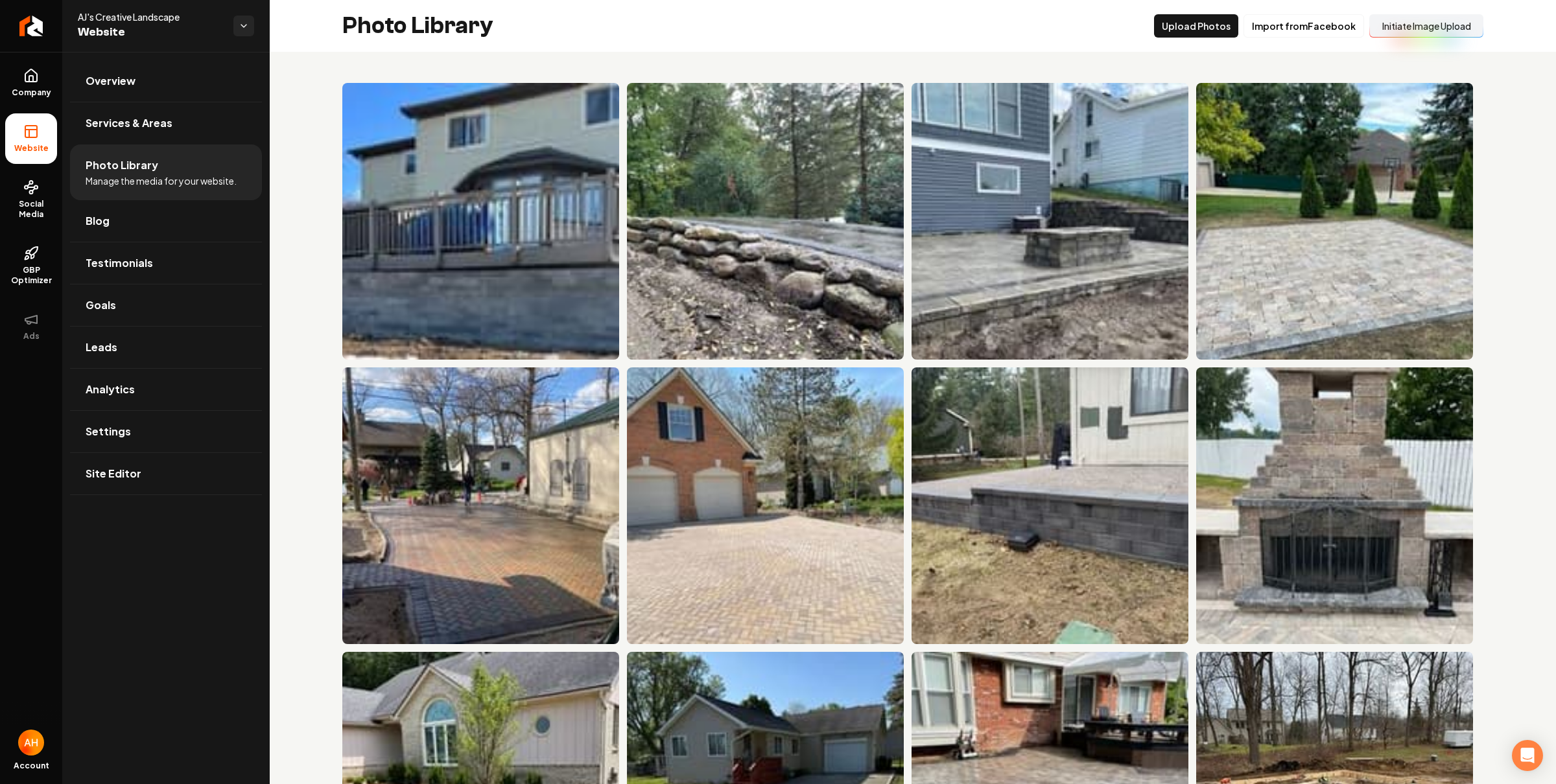
click at [1432, 24] on button "Initiate Image Upload" at bounding box center [1426, 25] width 114 height 23
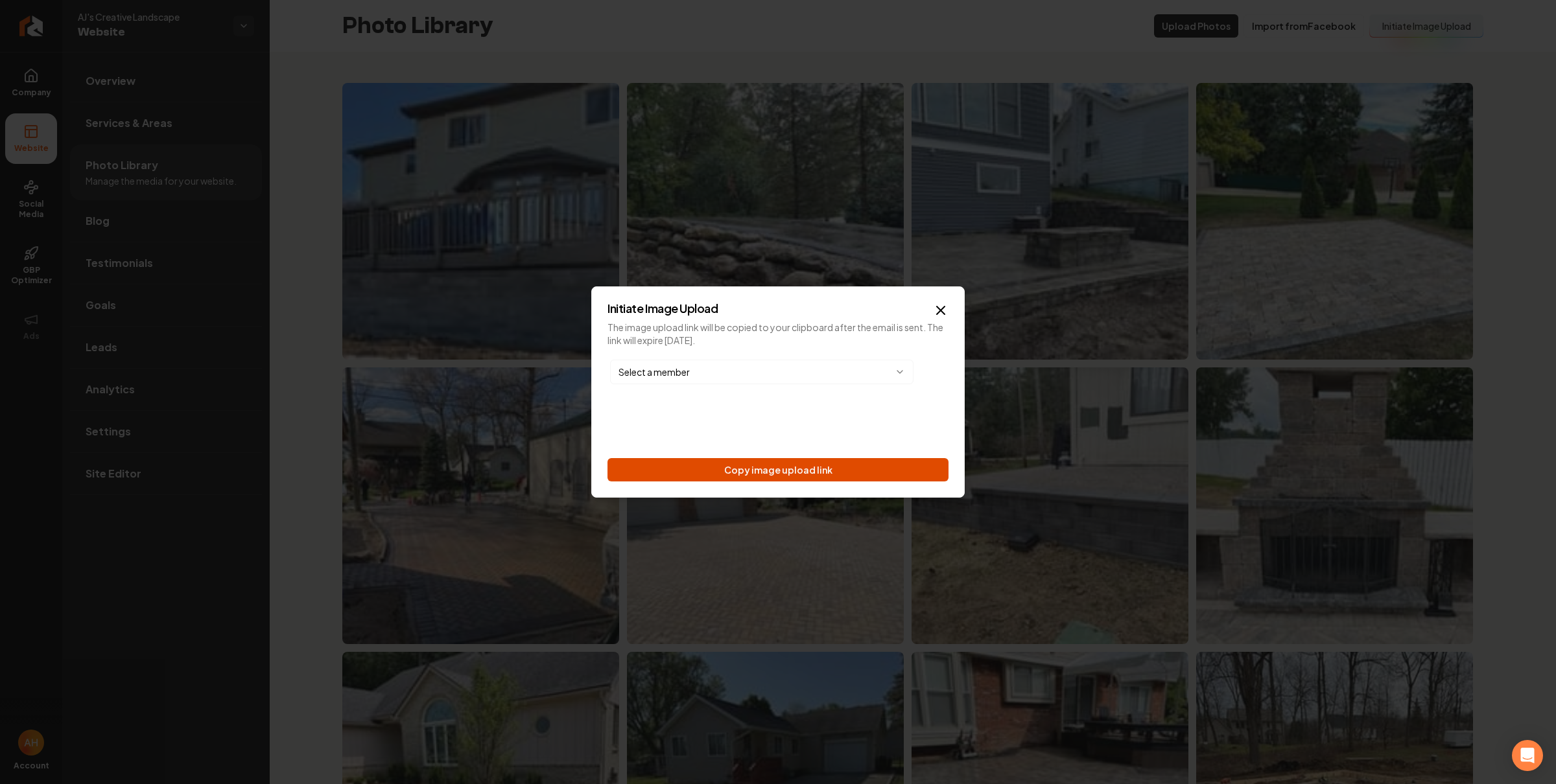
click at [865, 461] on button "Copy image upload link" at bounding box center [778, 469] width 341 height 23
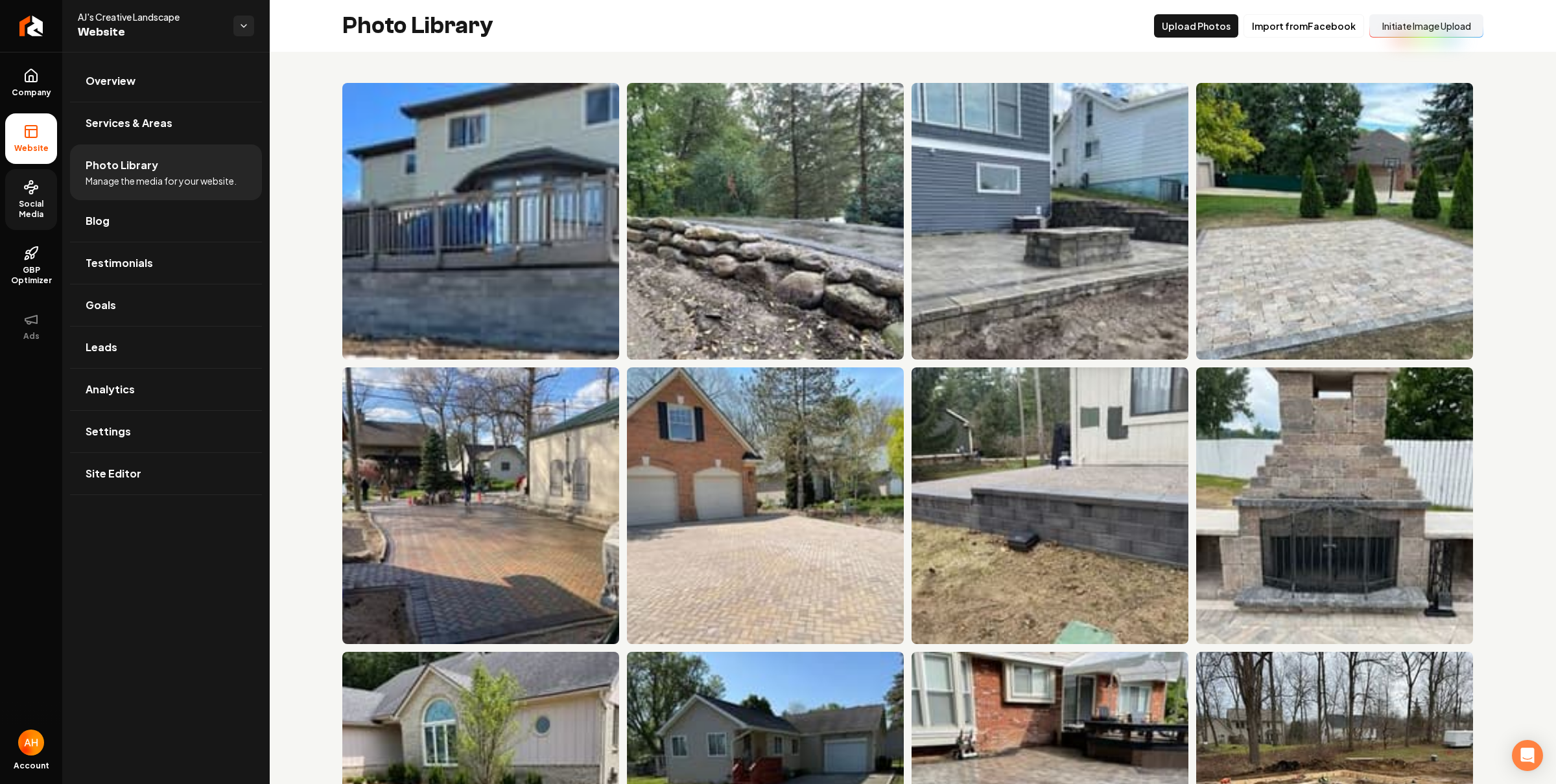
click at [41, 176] on link "Social Media" at bounding box center [31, 200] width 52 height 61
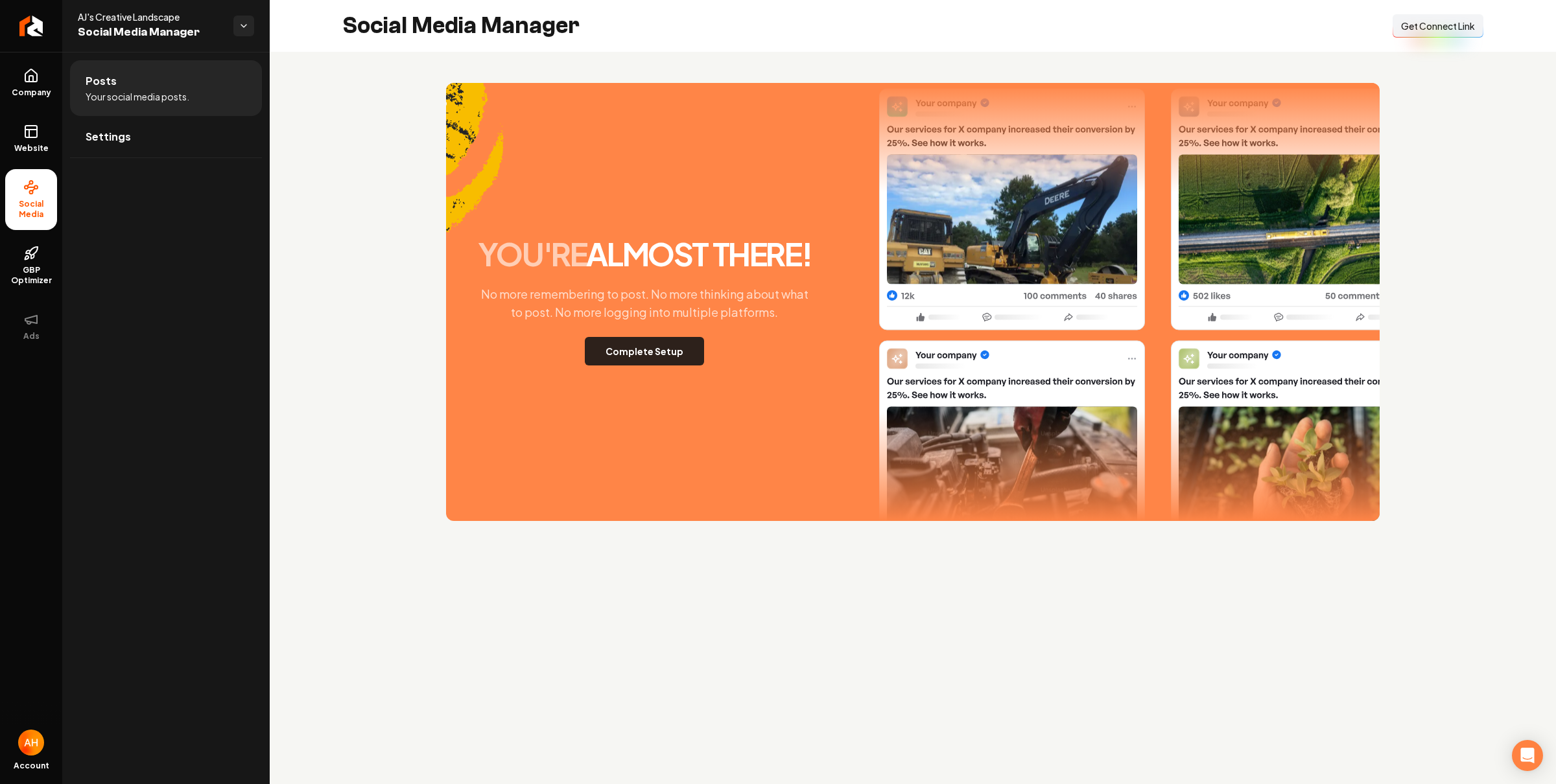
click at [650, 347] on button "Complete Setup" at bounding box center [645, 351] width 120 height 29
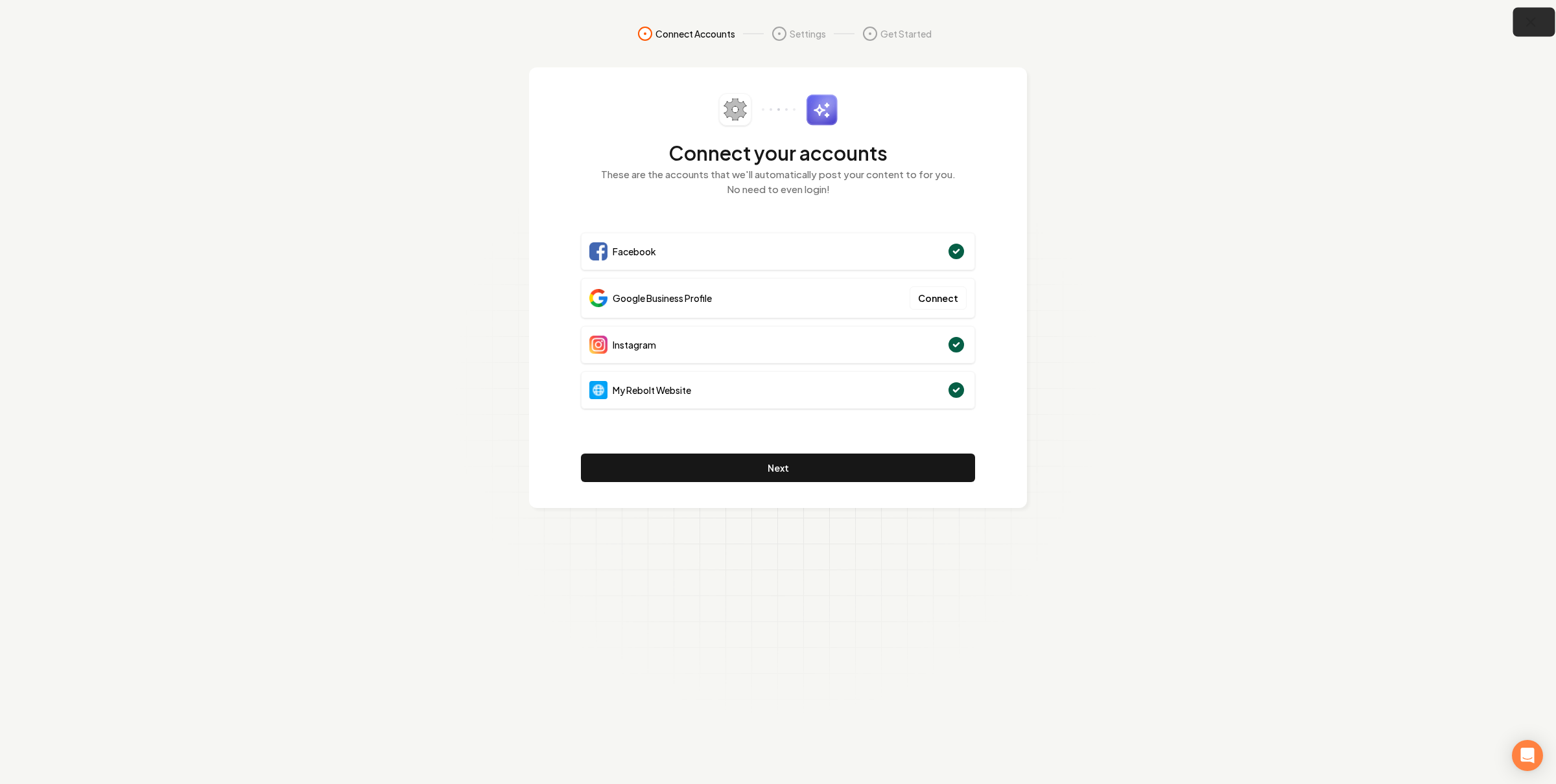
click at [1517, 28] on button "button" at bounding box center [1533, 23] width 42 height 29
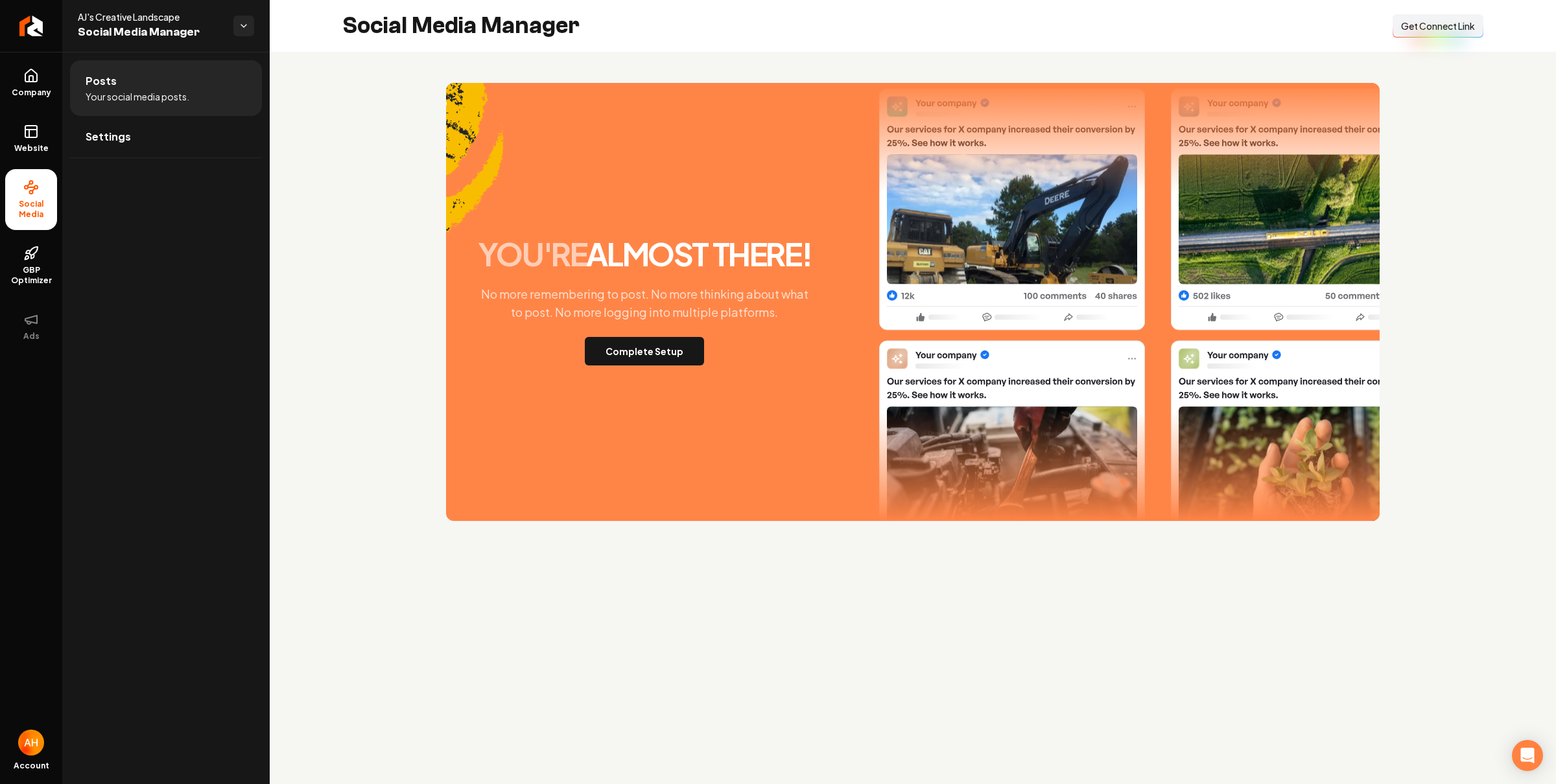
click at [1434, 26] on span "Get Connect Link" at bounding box center [1438, 26] width 74 height 13
click at [660, 349] on button "Complete Setup" at bounding box center [645, 351] width 120 height 29
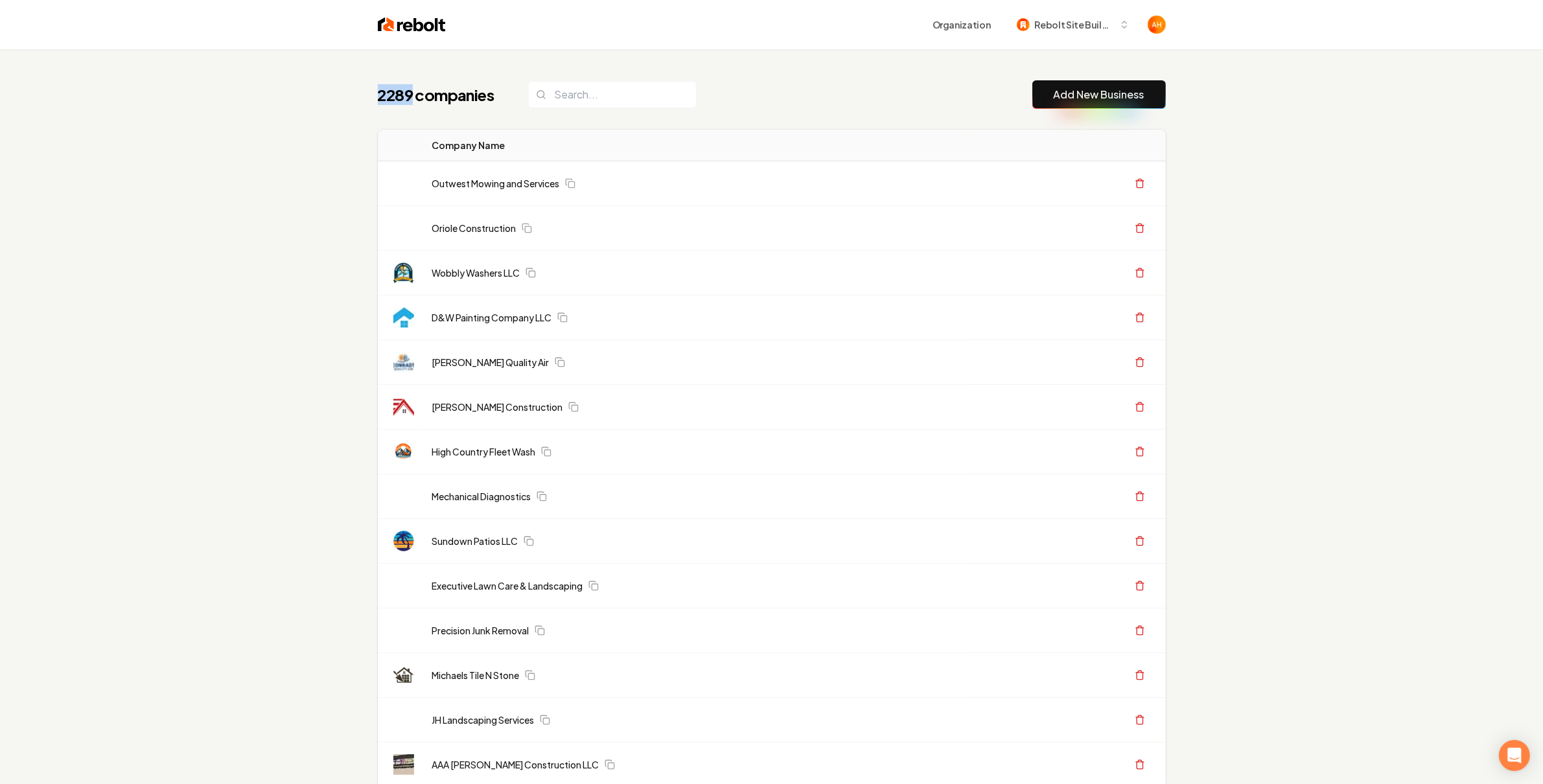
click at [396, 89] on h1 "2289 companies" at bounding box center [440, 94] width 124 height 21
click at [442, 89] on h1 "2289 companies" at bounding box center [440, 94] width 124 height 21
click at [435, 94] on h1 "2289 companies" at bounding box center [440, 94] width 124 height 21
click at [436, 93] on h1 "2289 companies" at bounding box center [440, 94] width 124 height 21
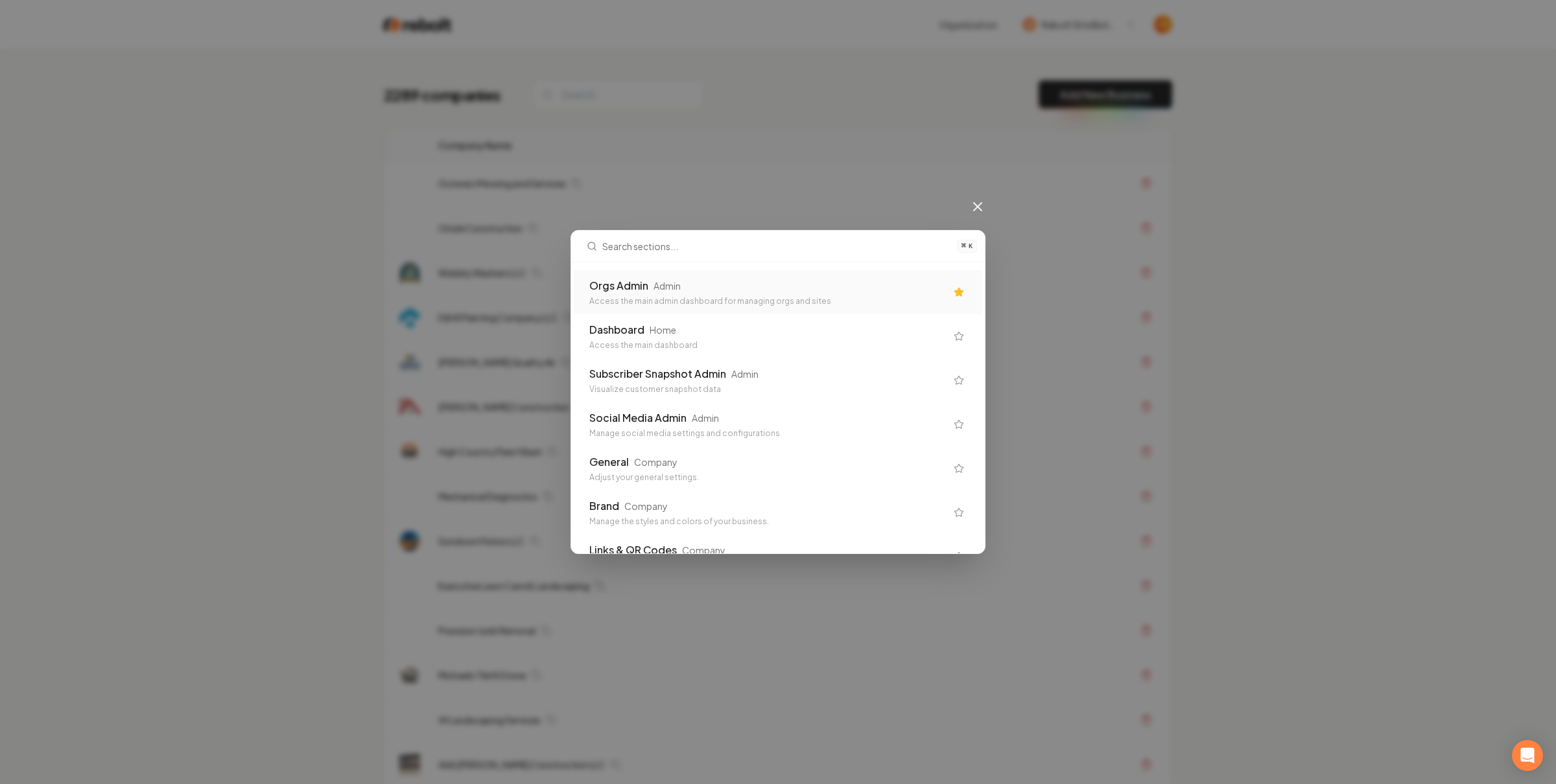
click at [773, 294] on div "Orgs Admin Admin Access the main admin dashboard for managing orgs and sites" at bounding box center [767, 292] width 357 height 29
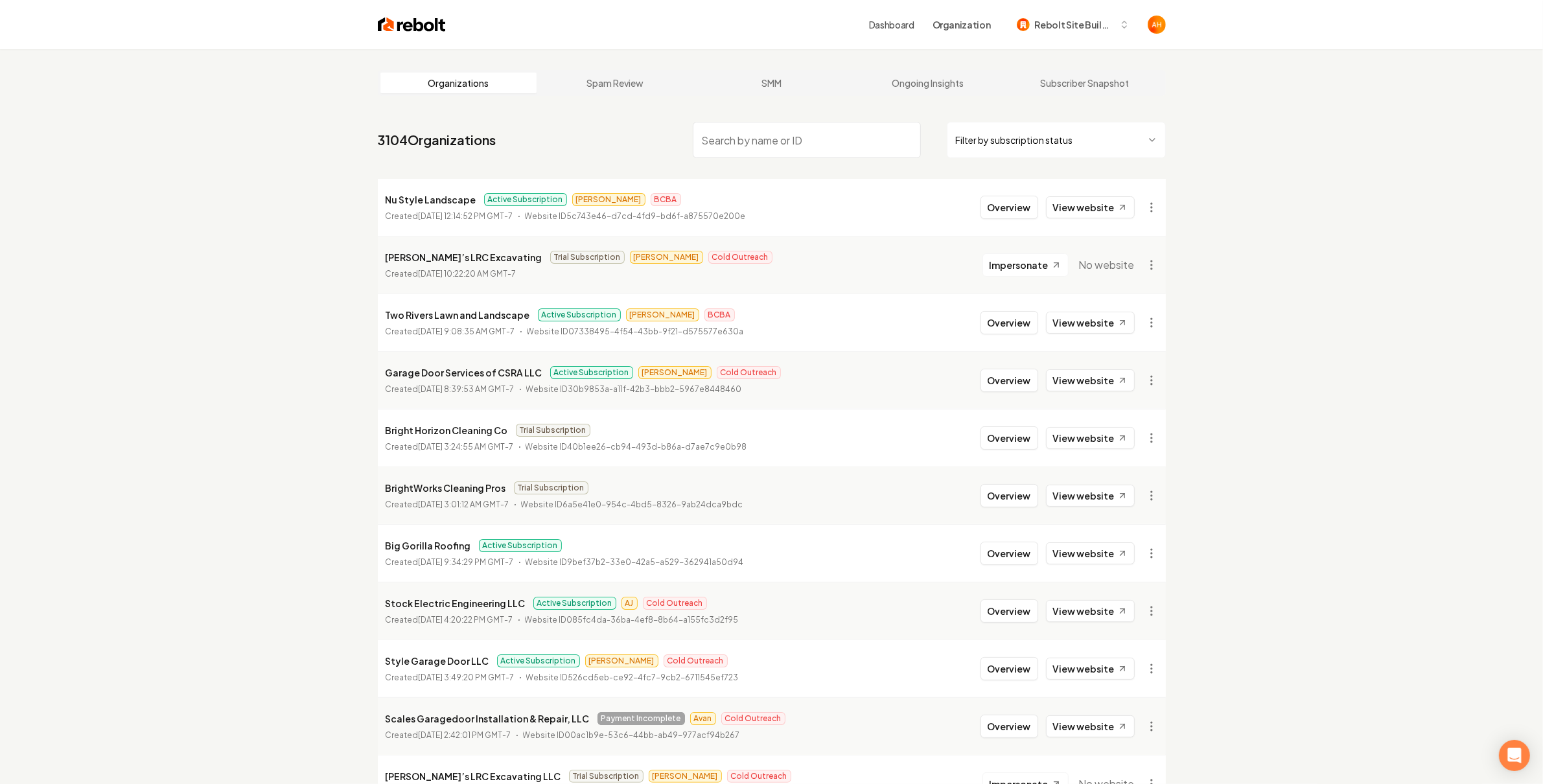
click at [898, 18] on link "Dashboard" at bounding box center [892, 25] width 45 height 13
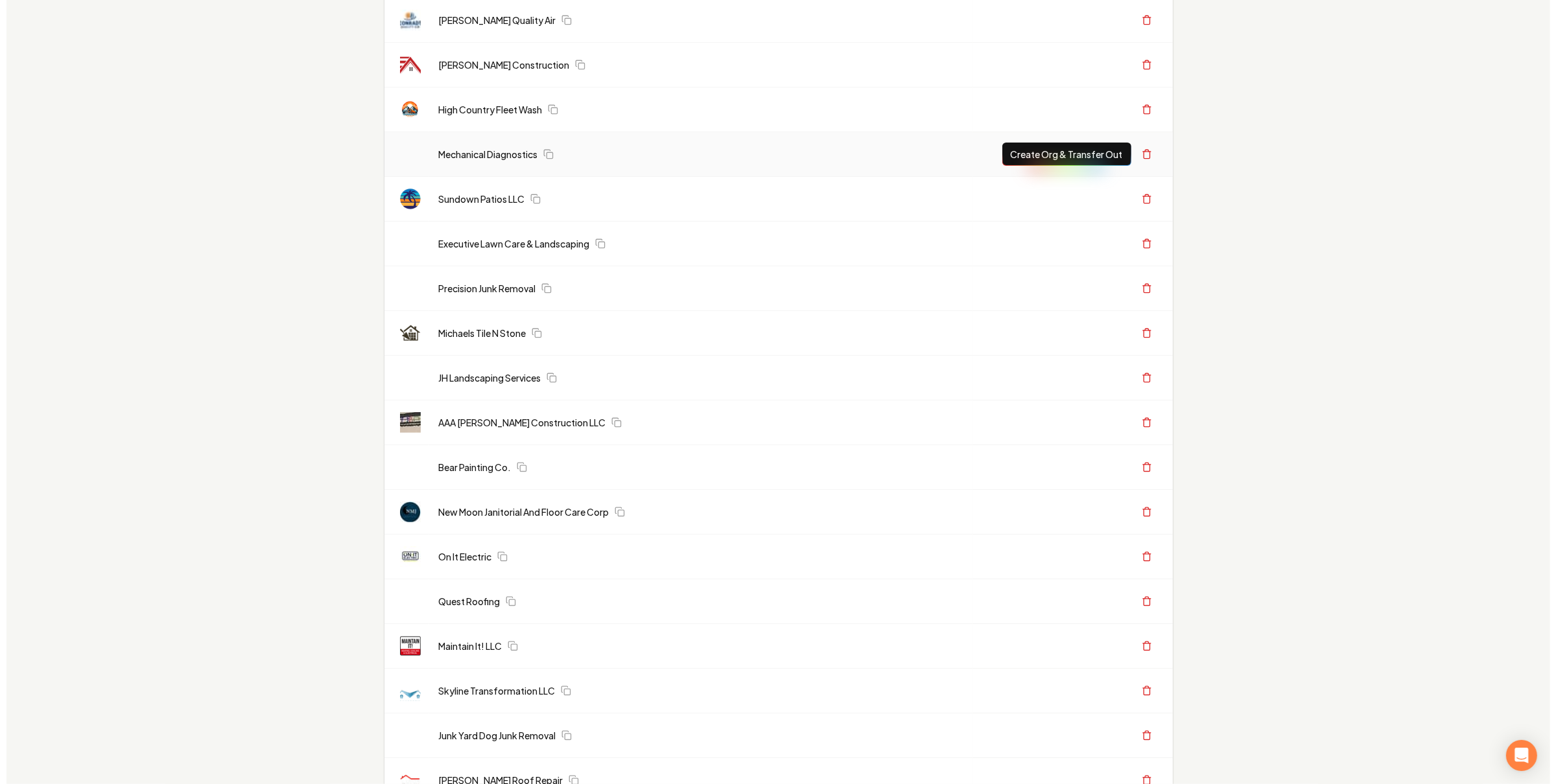
scroll to position [322, 0]
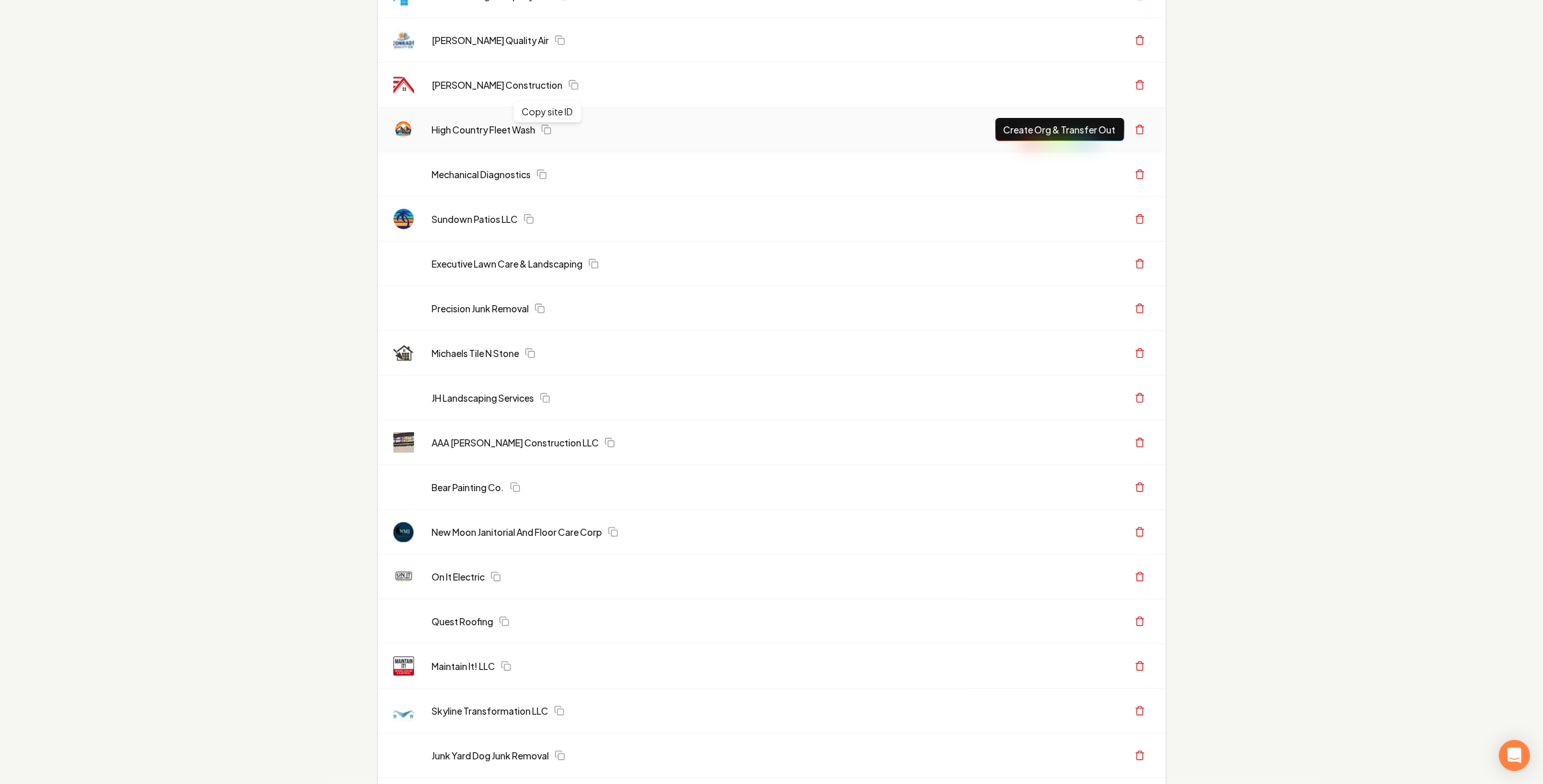
click at [1020, 130] on button "Create Org & Transfer Out" at bounding box center [1060, 129] width 129 height 23
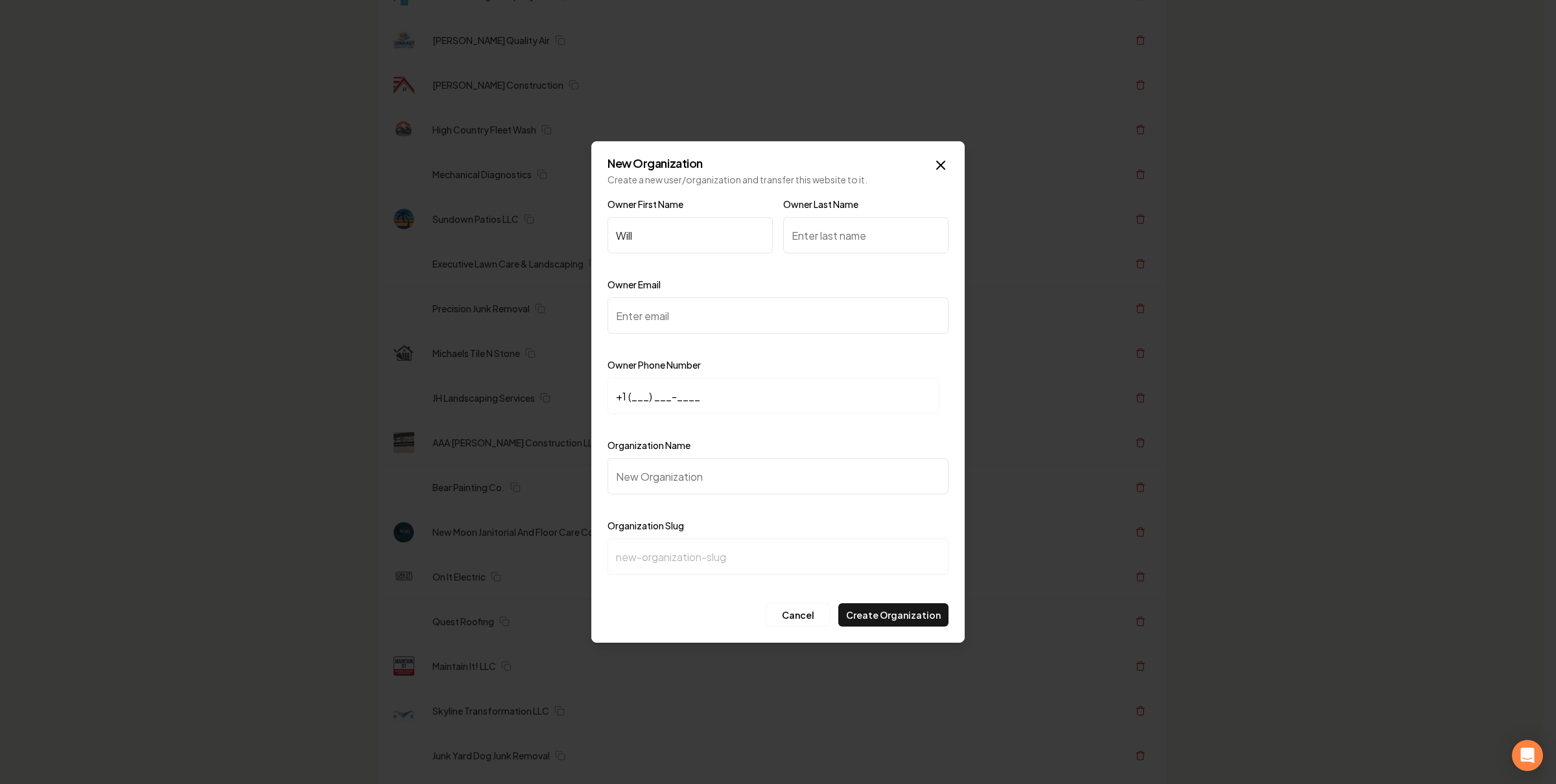
type input "Will"
type input "Henderson"
click at [735, 285] on div "Owner Email" at bounding box center [778, 314] width 341 height 75
click at [701, 237] on input "Will" at bounding box center [690, 235] width 165 height 37
click at [942, 167] on icon "button" at bounding box center [941, 165] width 8 height 8
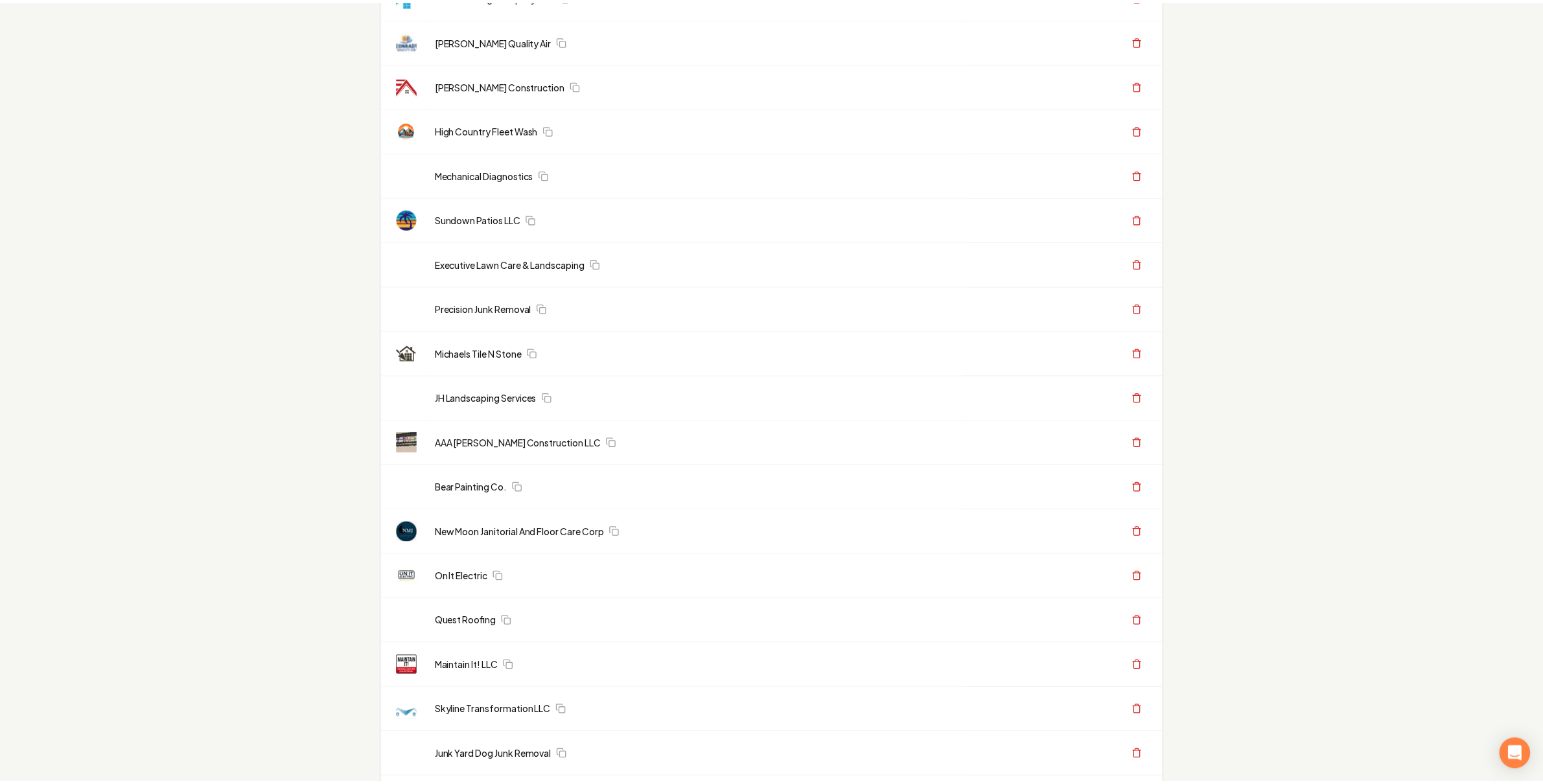
scroll to position [0, 0]
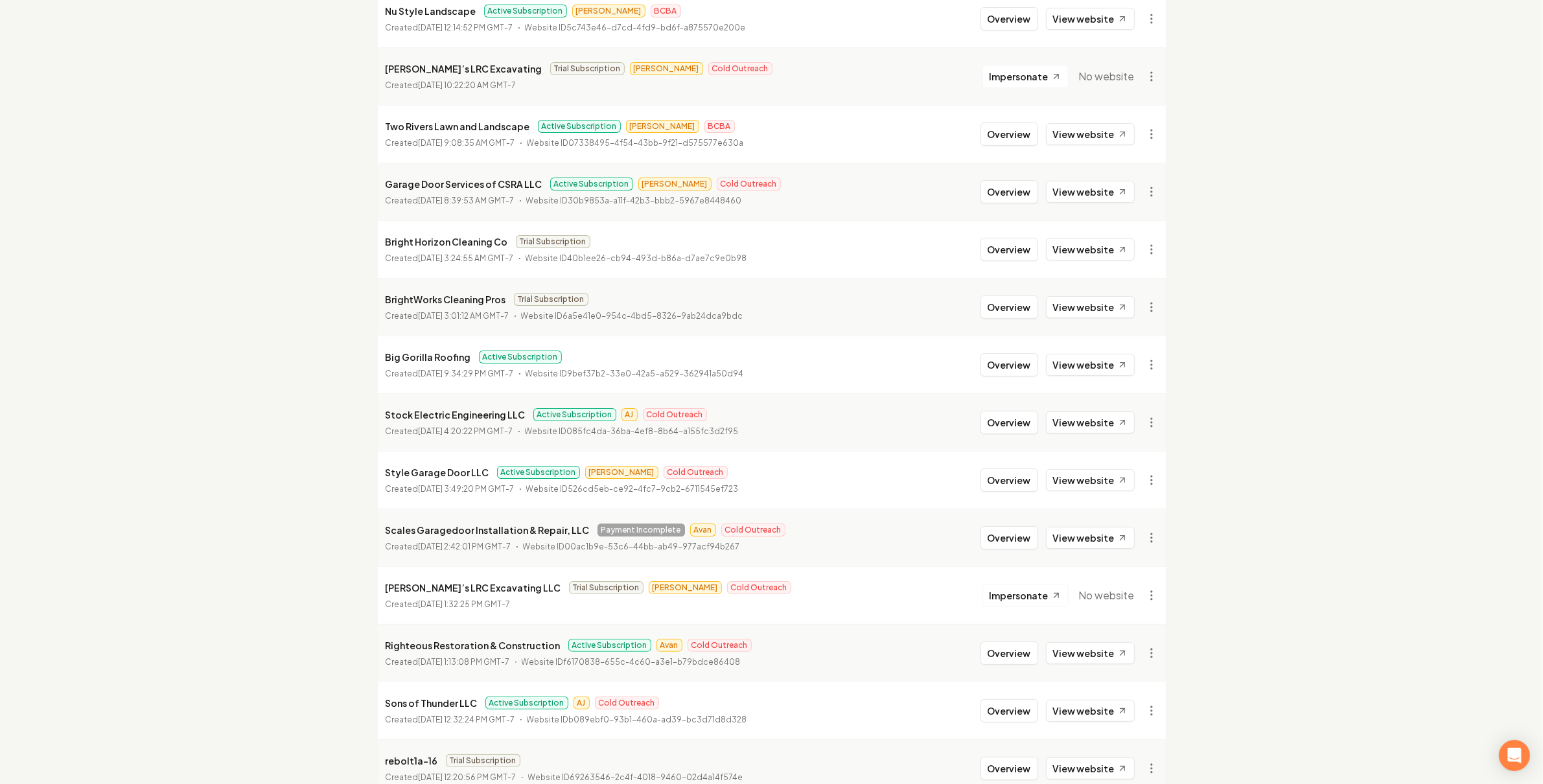
scroll to position [155, 0]
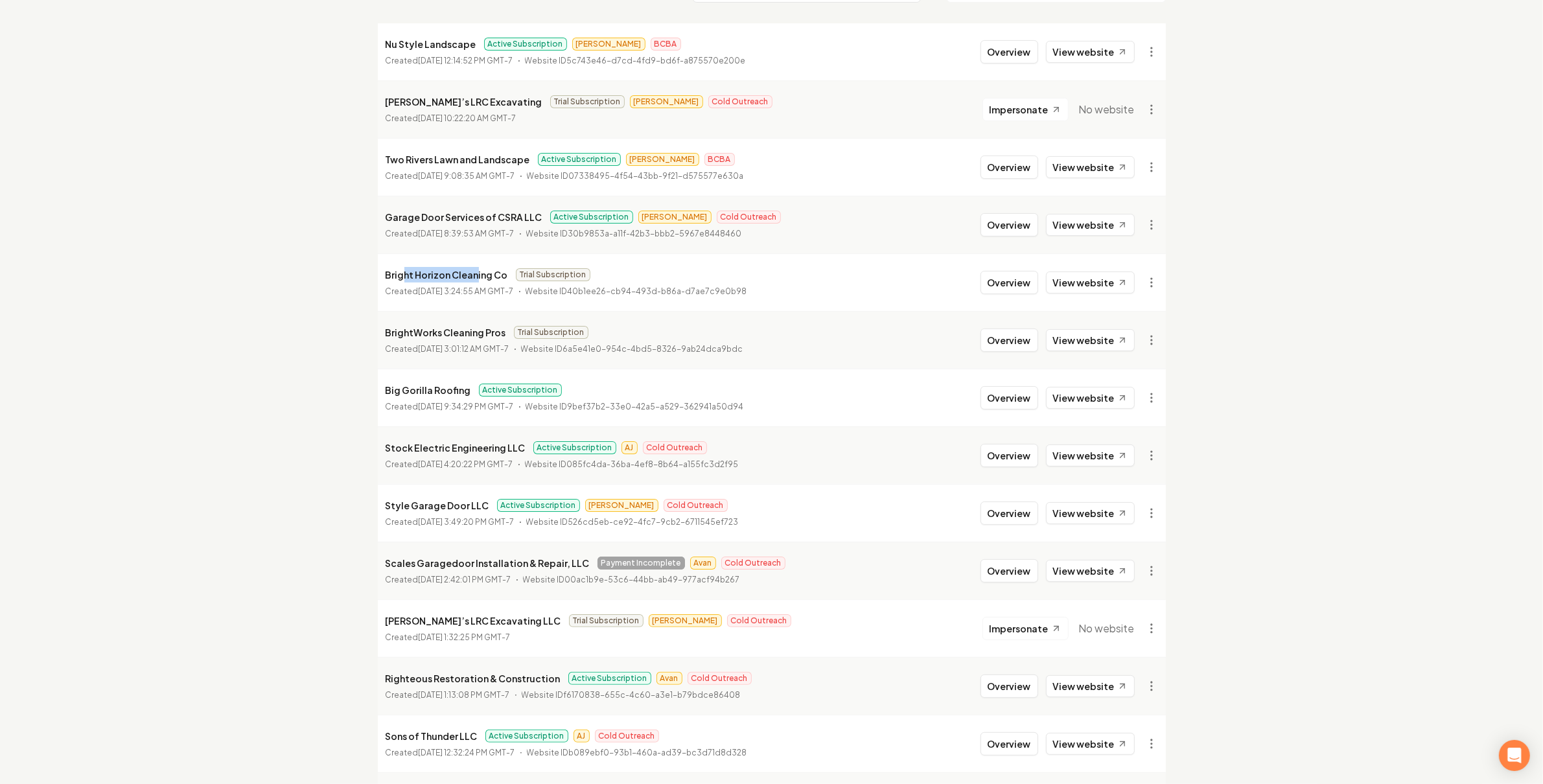
drag, startPoint x: 402, startPoint y: 274, endPoint x: 473, endPoint y: 274, distance: 71.0
click at [473, 274] on p "Bright Horizon Cleaning Co" at bounding box center [447, 274] width 122 height 15
click at [474, 273] on p "Bright Horizon Cleaning Co" at bounding box center [447, 274] width 122 height 15
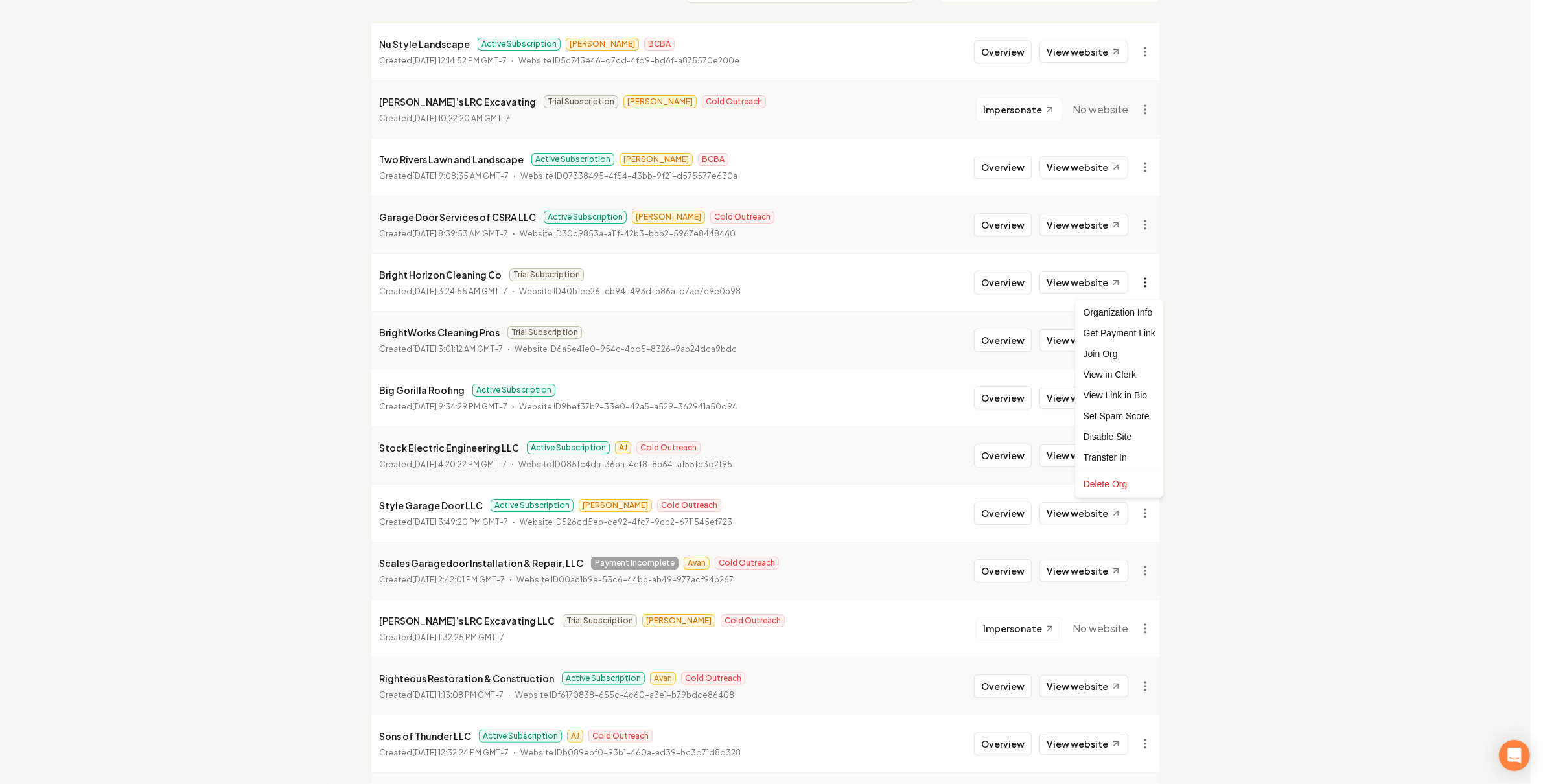
click at [1153, 287] on html "Dashboard Organization Rebolt Site Builder Organizations Spam Review SMM Ongoin…" at bounding box center [772, 236] width 1543 height 784
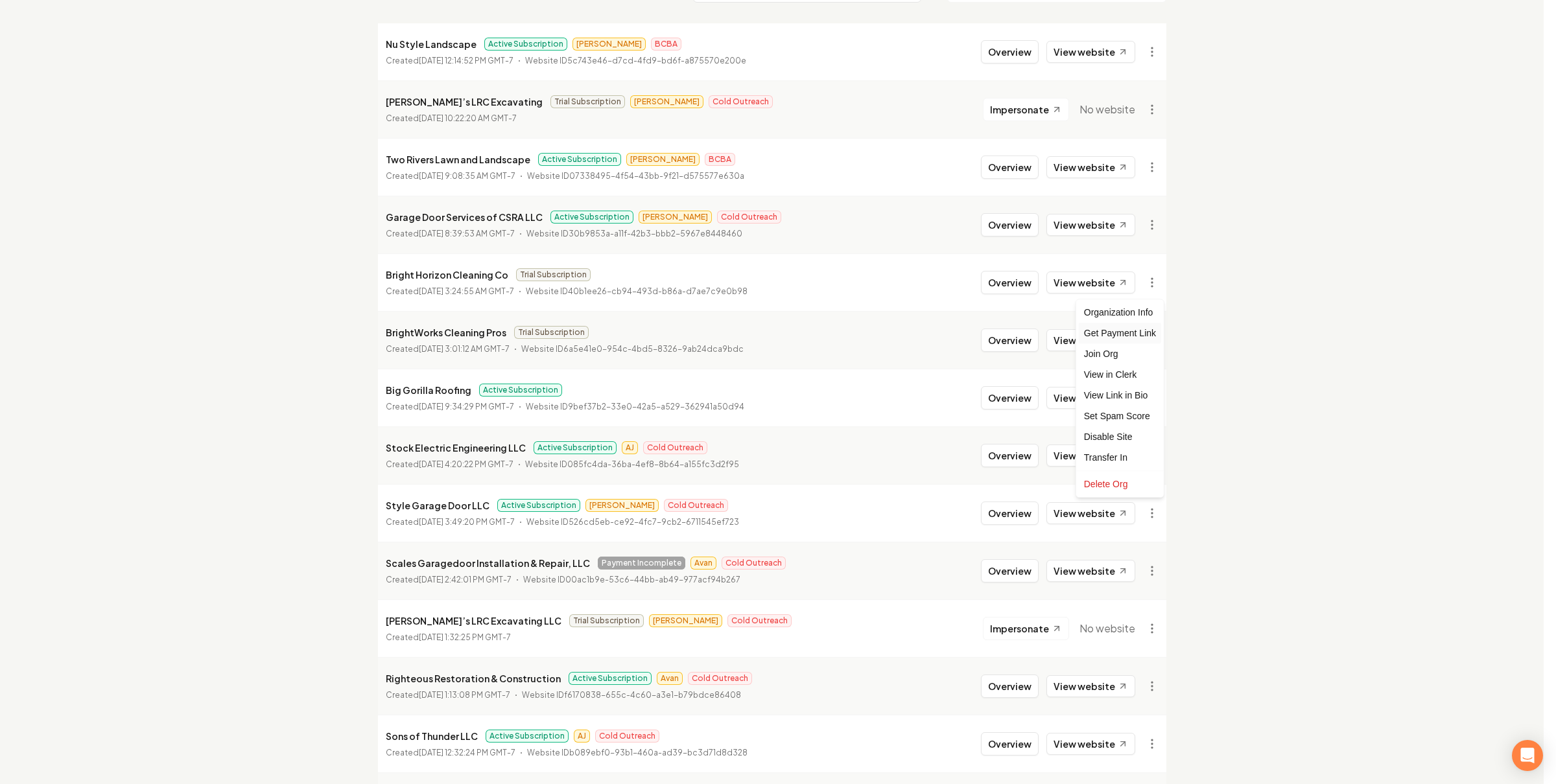
click at [1120, 333] on div "Get Payment Link" at bounding box center [1120, 333] width 82 height 21
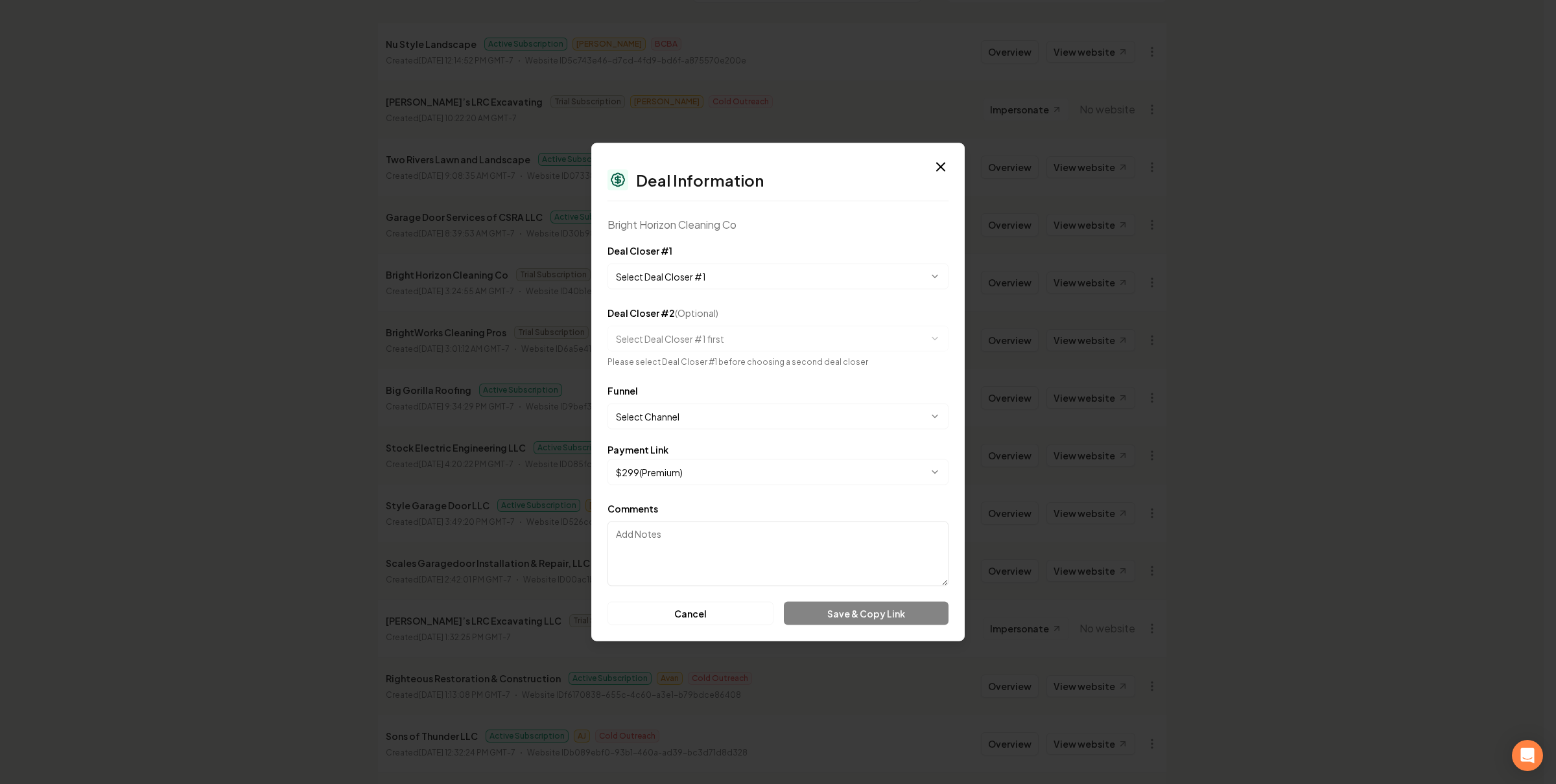
click at [751, 278] on body "Dashboard Organization Rebolt Site Builder Organizations Spam Review SMM Ongoin…" at bounding box center [772, 236] width 1543 height 784
click at [744, 422] on body "Dashboard Organization Rebolt Site Builder Organizations Spam Review SMM Ongoin…" at bounding box center [772, 236] width 1543 height 784
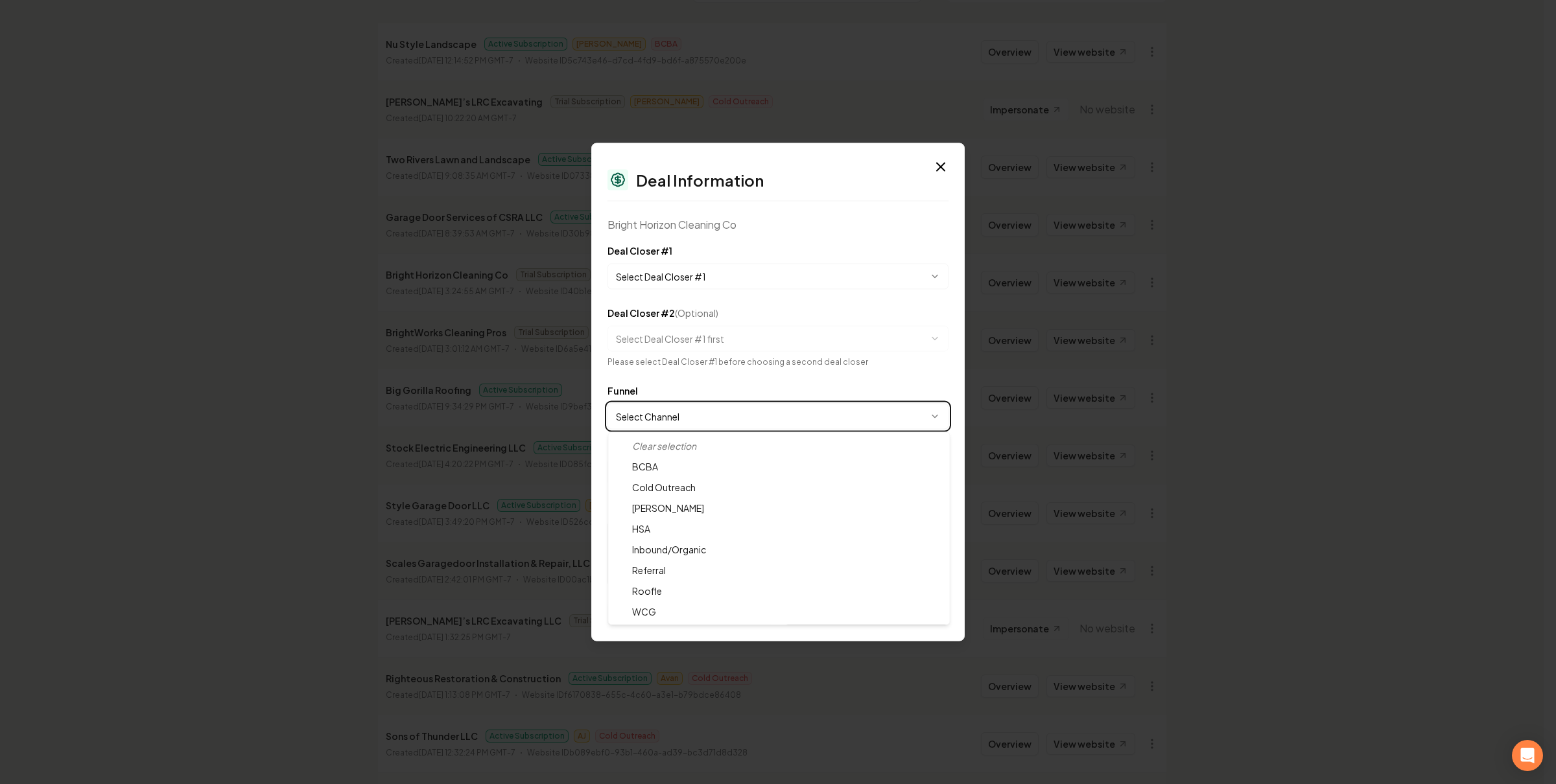
click at [849, 394] on body "Dashboard Organization Rebolt Site Builder Organizations Spam Review SMM Ongoin…" at bounding box center [772, 236] width 1543 height 784
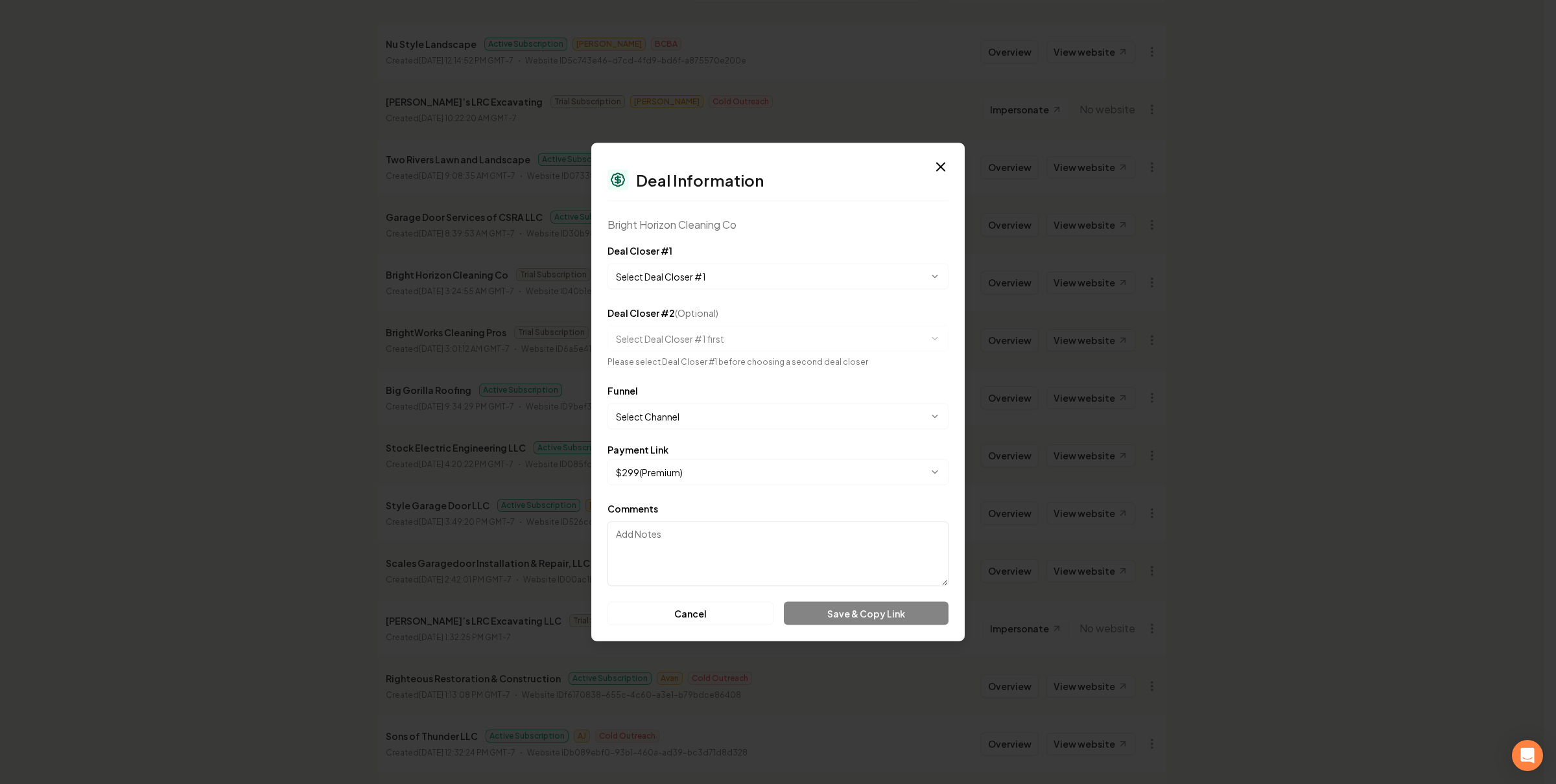
click at [783, 463] on body "Dashboard Organization Rebolt Site Builder Organizations Spam Review SMM Ongoin…" at bounding box center [772, 236] width 1543 height 784
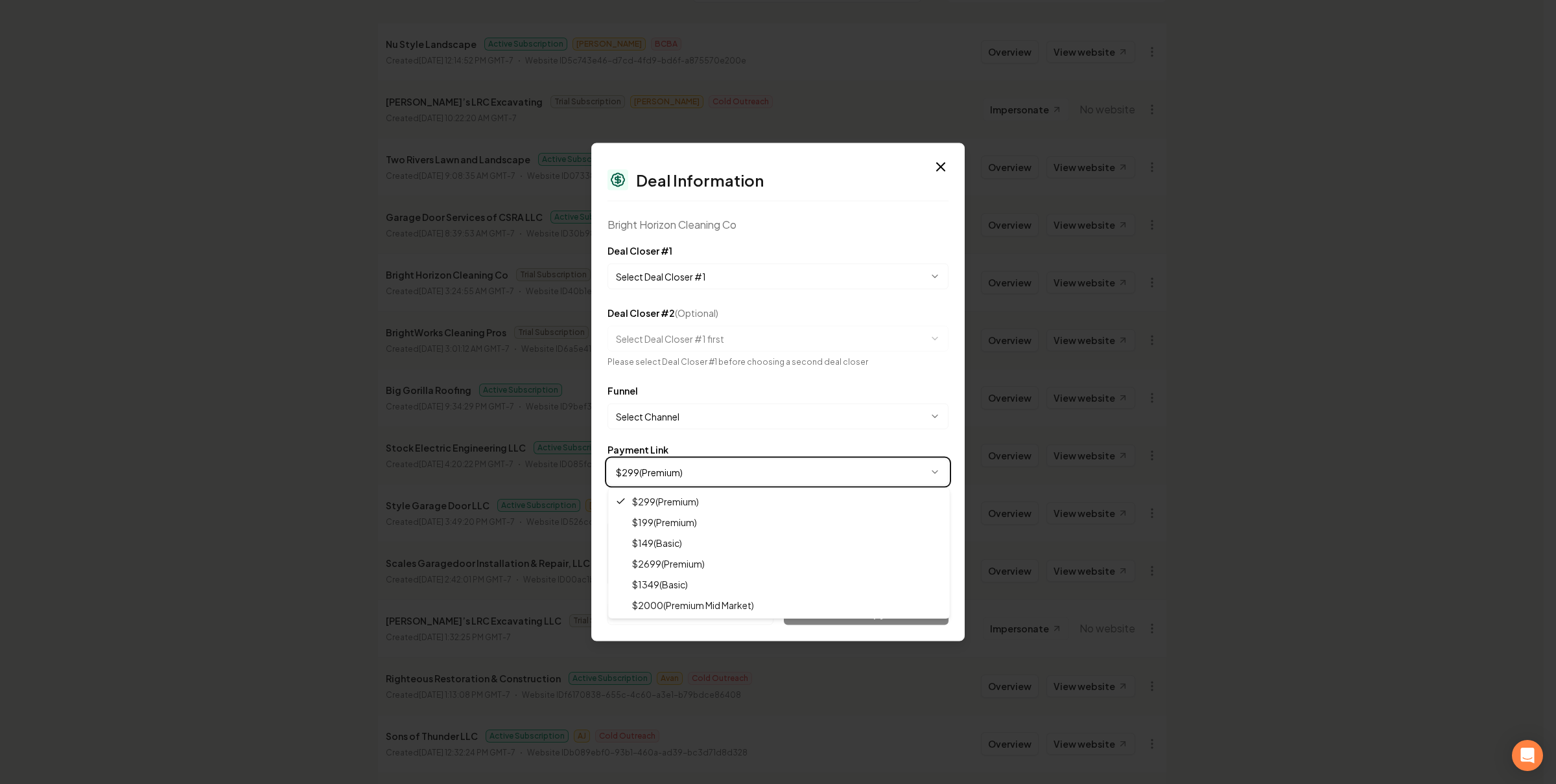
click at [784, 439] on body "Dashboard Organization Rebolt Site Builder Organizations Spam Review SMM Ongoin…" at bounding box center [772, 236] width 1543 height 784
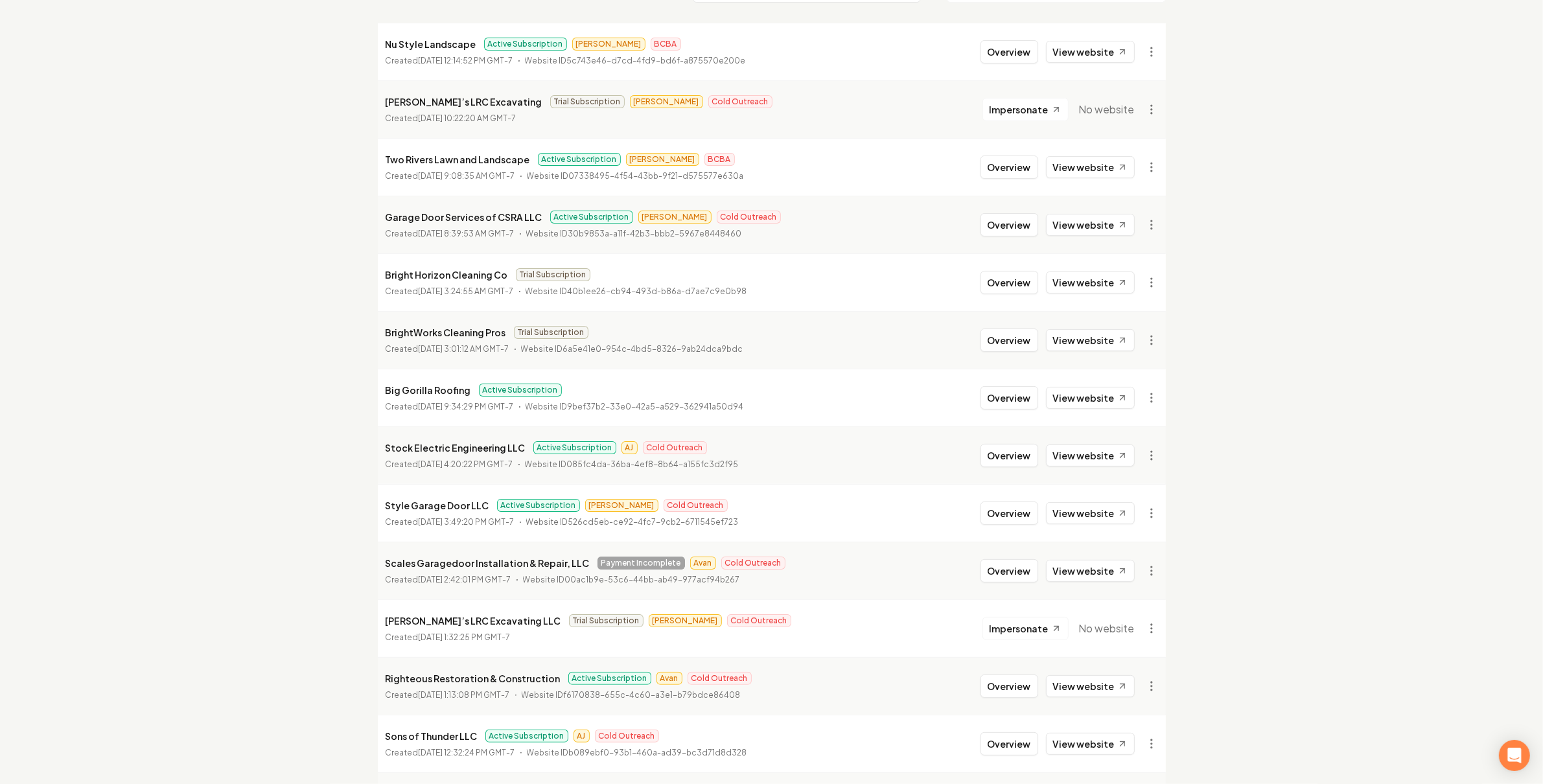
drag, startPoint x: 1189, startPoint y: 116, endPoint x: 1107, endPoint y: 107, distance: 82.5
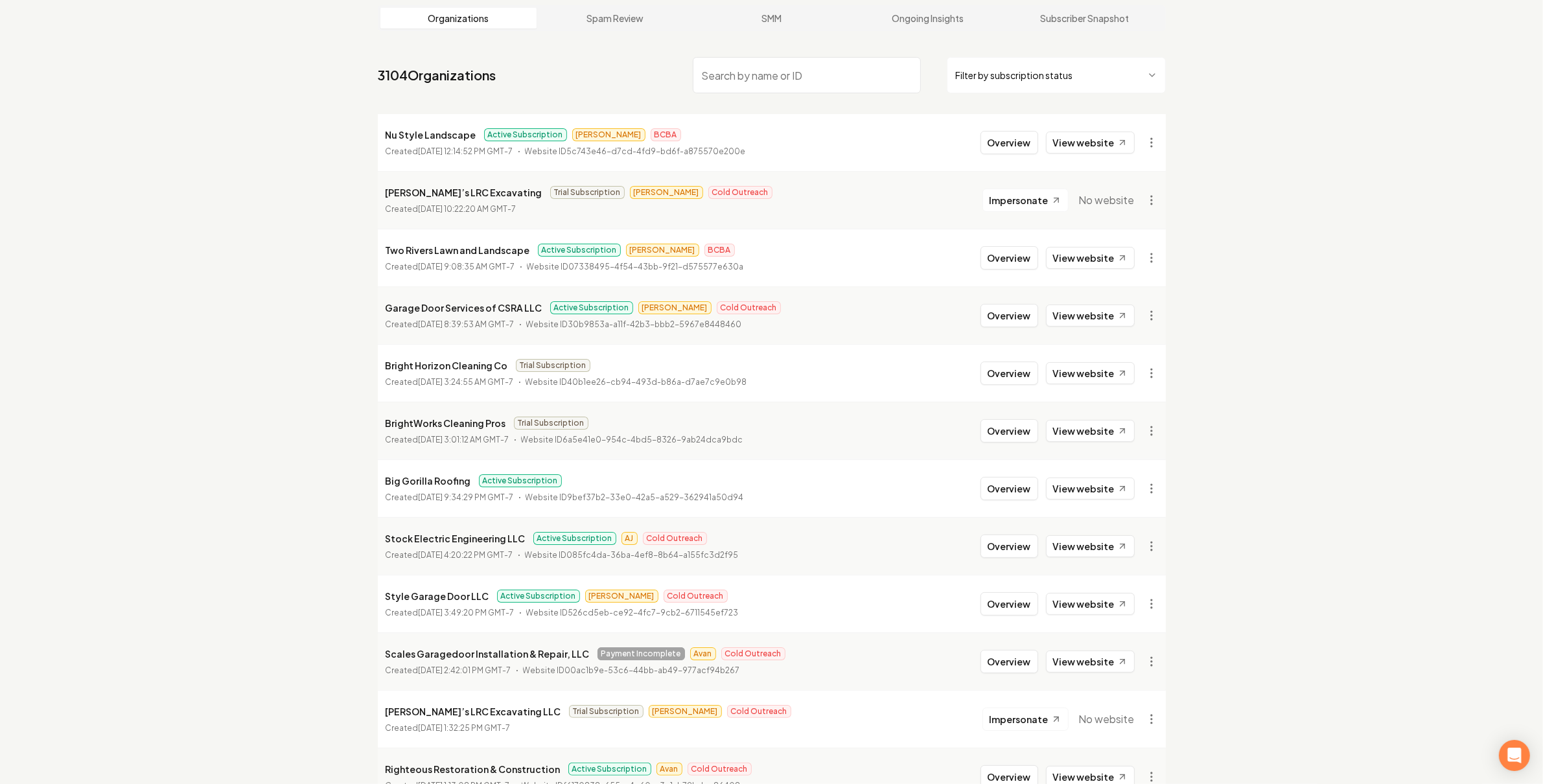
click at [471, 128] on p "Nu Style Landscape" at bounding box center [431, 134] width 91 height 15
drag, startPoint x: 481, startPoint y: 131, endPoint x: 568, endPoint y: 132, distance: 87.0
click at [568, 132] on div "Active Subscription James BCBA" at bounding box center [582, 135] width 197 height 13
click at [550, 190] on span "Trial Subscription" at bounding box center [588, 193] width 74 height 13
drag, startPoint x: 505, startPoint y: 190, endPoint x: 558, endPoint y: 191, distance: 53.0
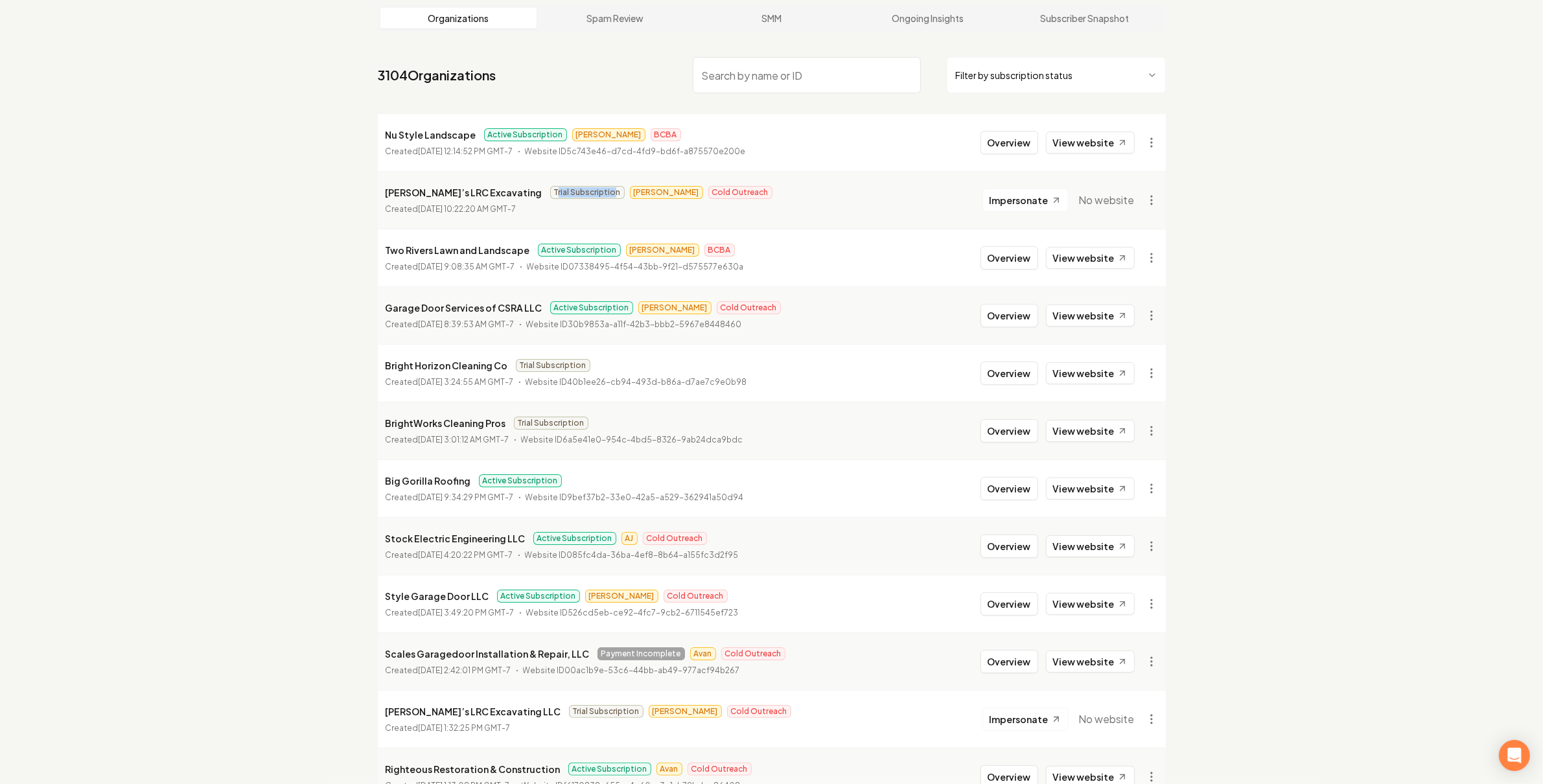
click at [558, 191] on span "Trial Subscription" at bounding box center [588, 193] width 74 height 13
drag, startPoint x: 552, startPoint y: 254, endPoint x: 583, endPoint y: 254, distance: 31.0
click at [583, 254] on div "Two Rivers Lawn and Landscape Active Subscription James BCBA" at bounding box center [565, 250] width 359 height 15
click at [589, 254] on span "Active Subscription" at bounding box center [579, 250] width 83 height 13
drag, startPoint x: 556, startPoint y: 307, endPoint x: 612, endPoint y: 301, distance: 56.3
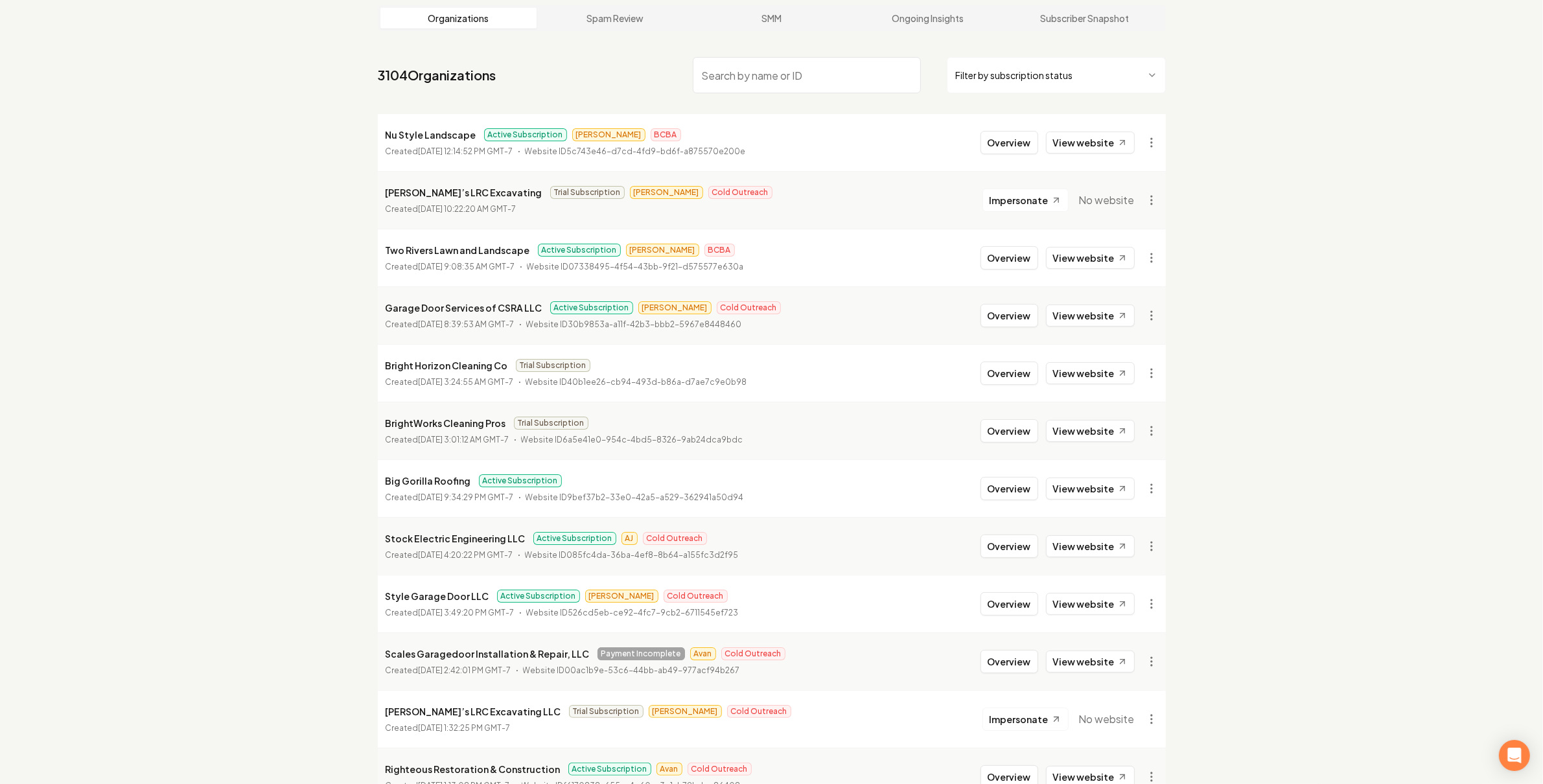
click at [612, 301] on div "Garage Door Services of CSRA LLC Active Subscription Omar Cold Outreach" at bounding box center [583, 307] width 395 height 15
click at [603, 307] on span "Active Subscription" at bounding box center [592, 308] width 83 height 13
click at [579, 313] on span "Active Subscription" at bounding box center [592, 308] width 83 height 13
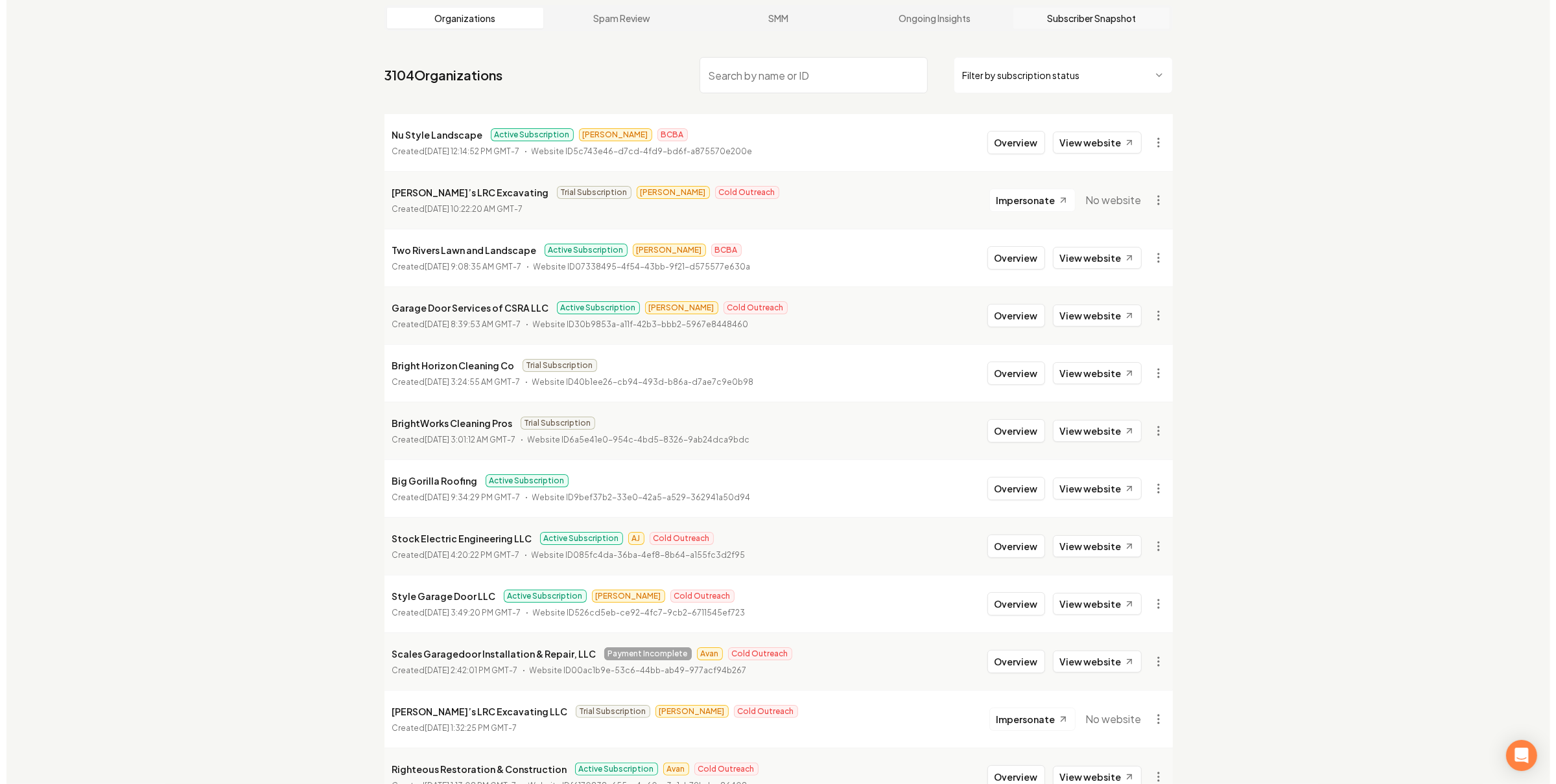
scroll to position [0, 0]
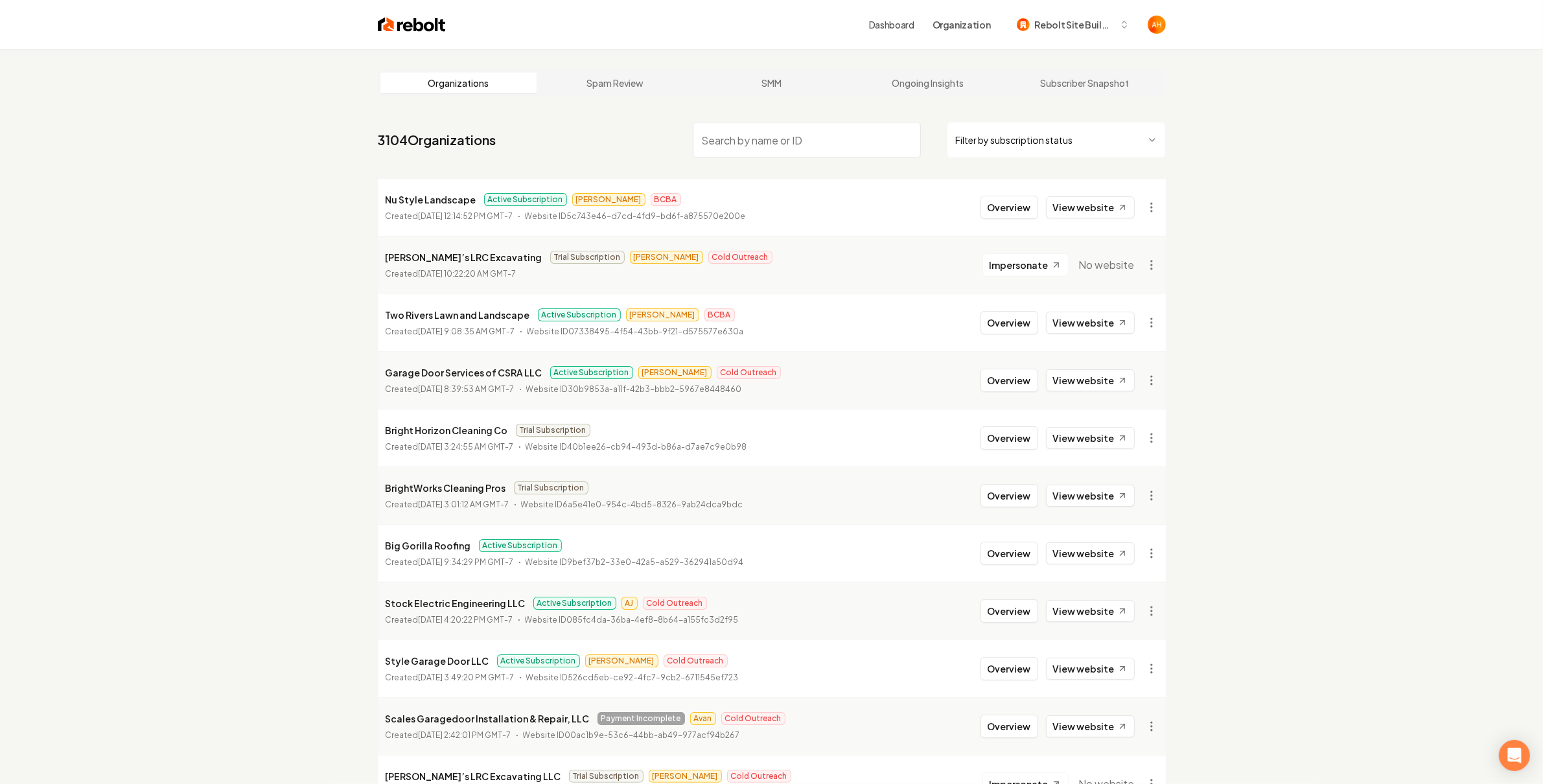
click at [896, 24] on link "Dashboard" at bounding box center [892, 25] width 45 height 13
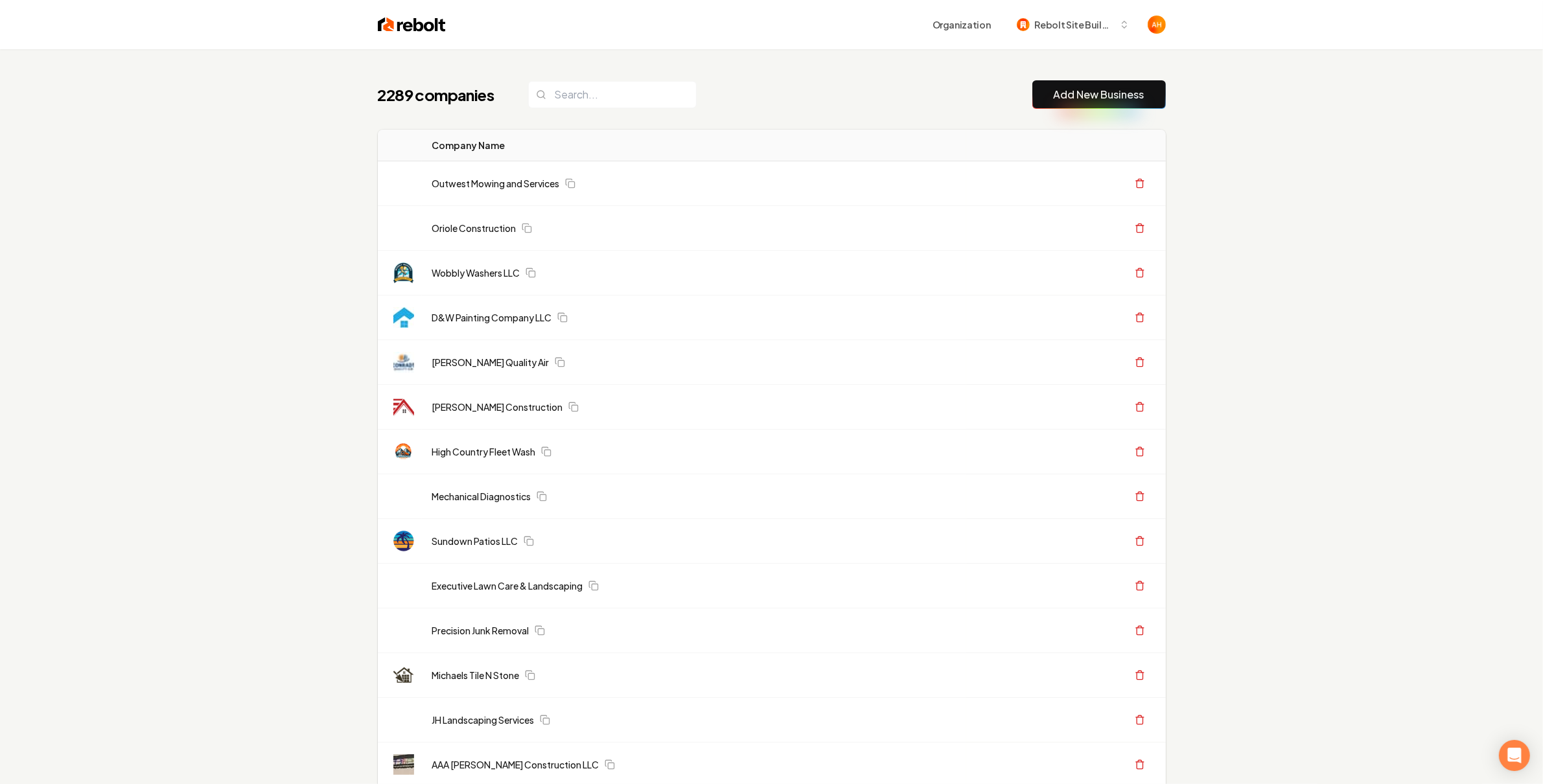
drag, startPoint x: 1054, startPoint y: 95, endPoint x: 1028, endPoint y: 92, distance: 26.2
click at [1013, 89] on div "2289 companies Add New Business" at bounding box center [772, 94] width 788 height 29
drag, startPoint x: 1058, startPoint y: 93, endPoint x: 1202, endPoint y: 94, distance: 144.0
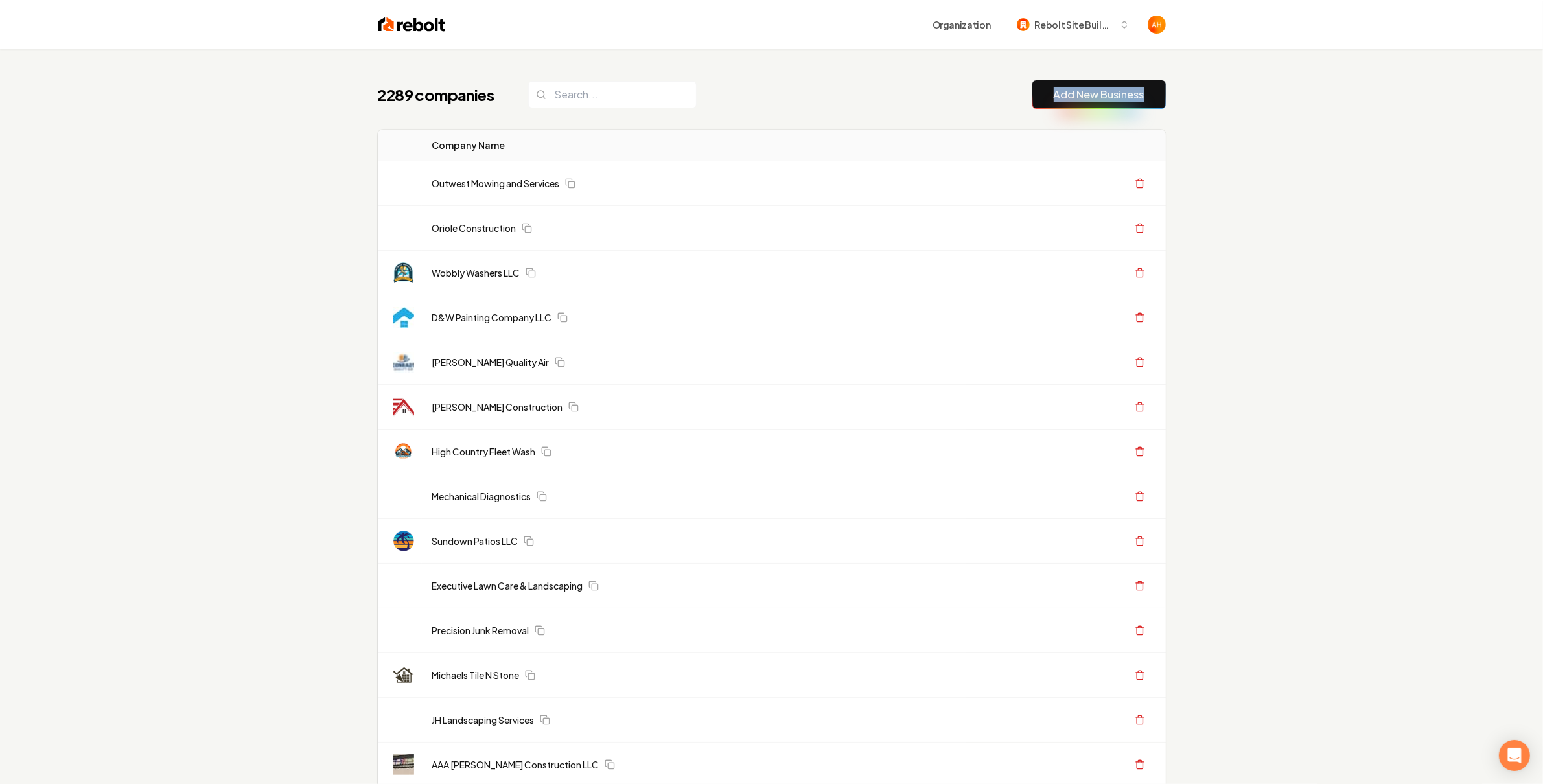
drag, startPoint x: 1117, startPoint y: 105, endPoint x: 1034, endPoint y: 94, distance: 83.7
click at [997, 90] on div "2289 companies Add New Business" at bounding box center [772, 94] width 788 height 29
click at [1073, 96] on link "Add New Business" at bounding box center [1099, 94] width 91 height 15
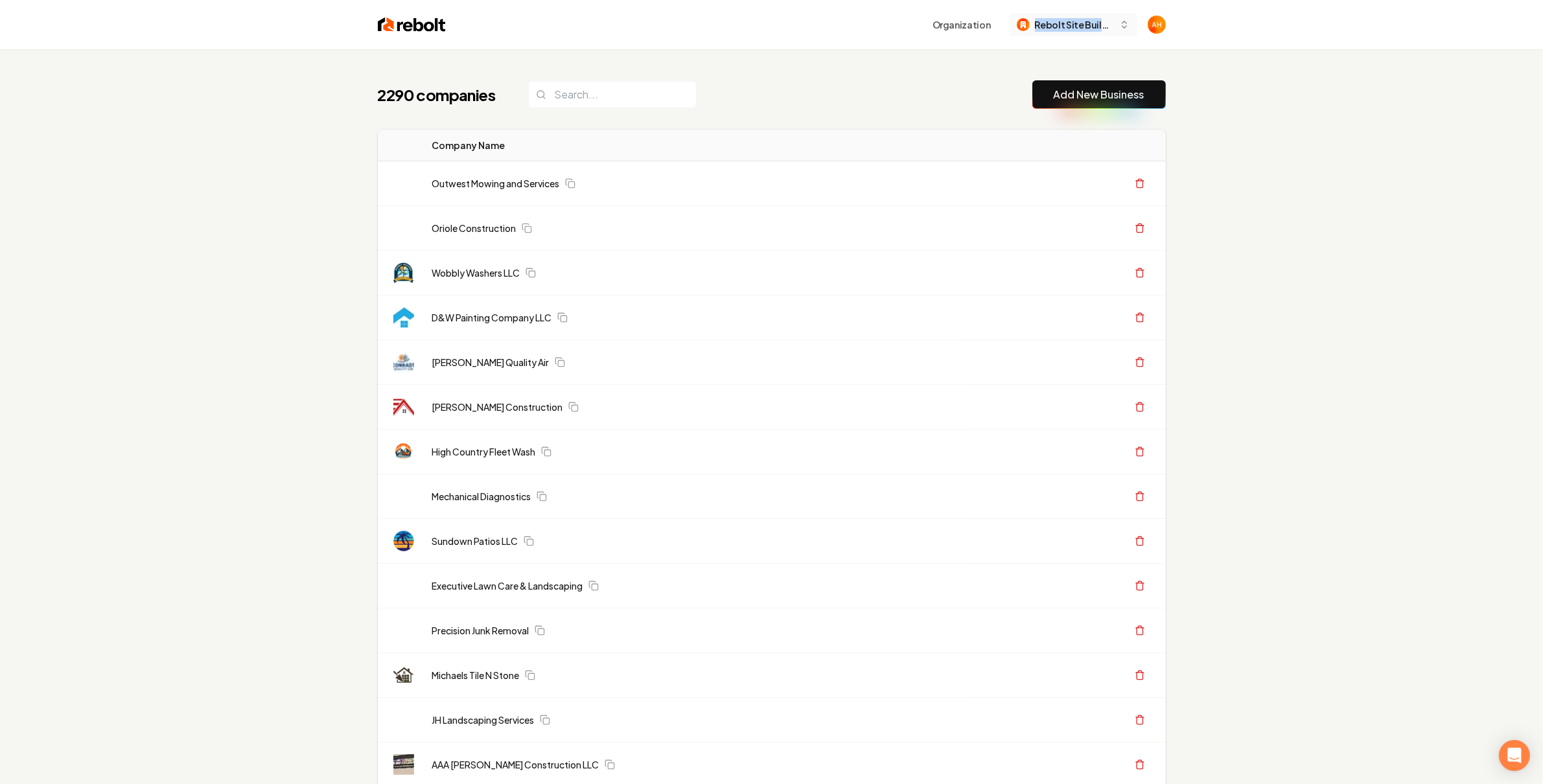
click at [1081, 13] on header "Organization Rebolt Site Builder" at bounding box center [772, 25] width 1543 height 49
click at [1221, 14] on header "Organization Rebolt Site Builder" at bounding box center [772, 25] width 1543 height 49
drag, startPoint x: 1219, startPoint y: 16, endPoint x: 1034, endPoint y: -7, distance: 186.4
click at [1034, 0] on html "Organization Rebolt Site Builder 2290 companies Add New Business Logo Company N…" at bounding box center [772, 392] width 1543 height 784
click at [1265, 35] on header "Organization Rebolt Site Builder" at bounding box center [772, 25] width 1543 height 49
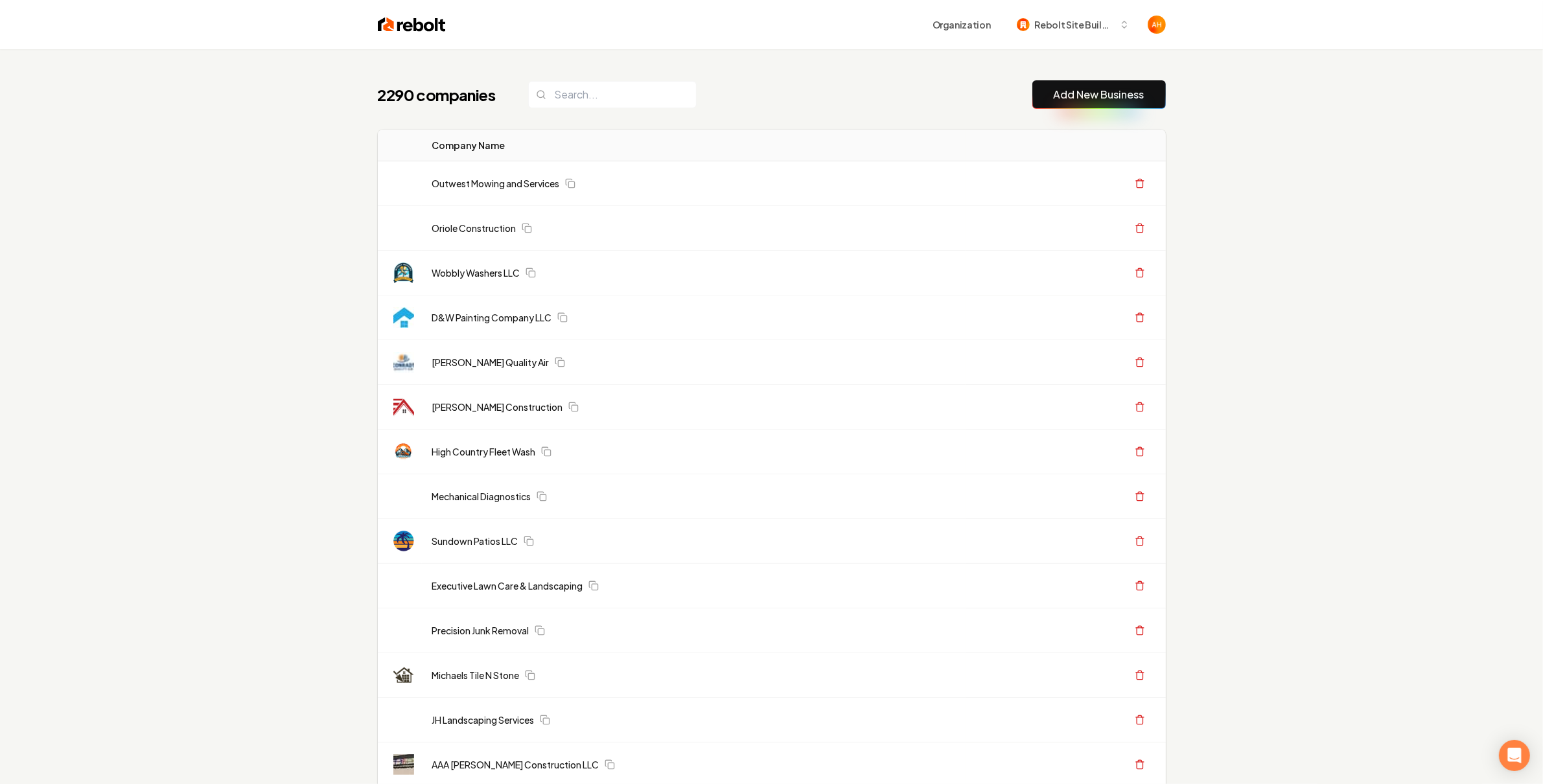
click at [1101, 95] on link "Add New Business" at bounding box center [1099, 94] width 91 height 15
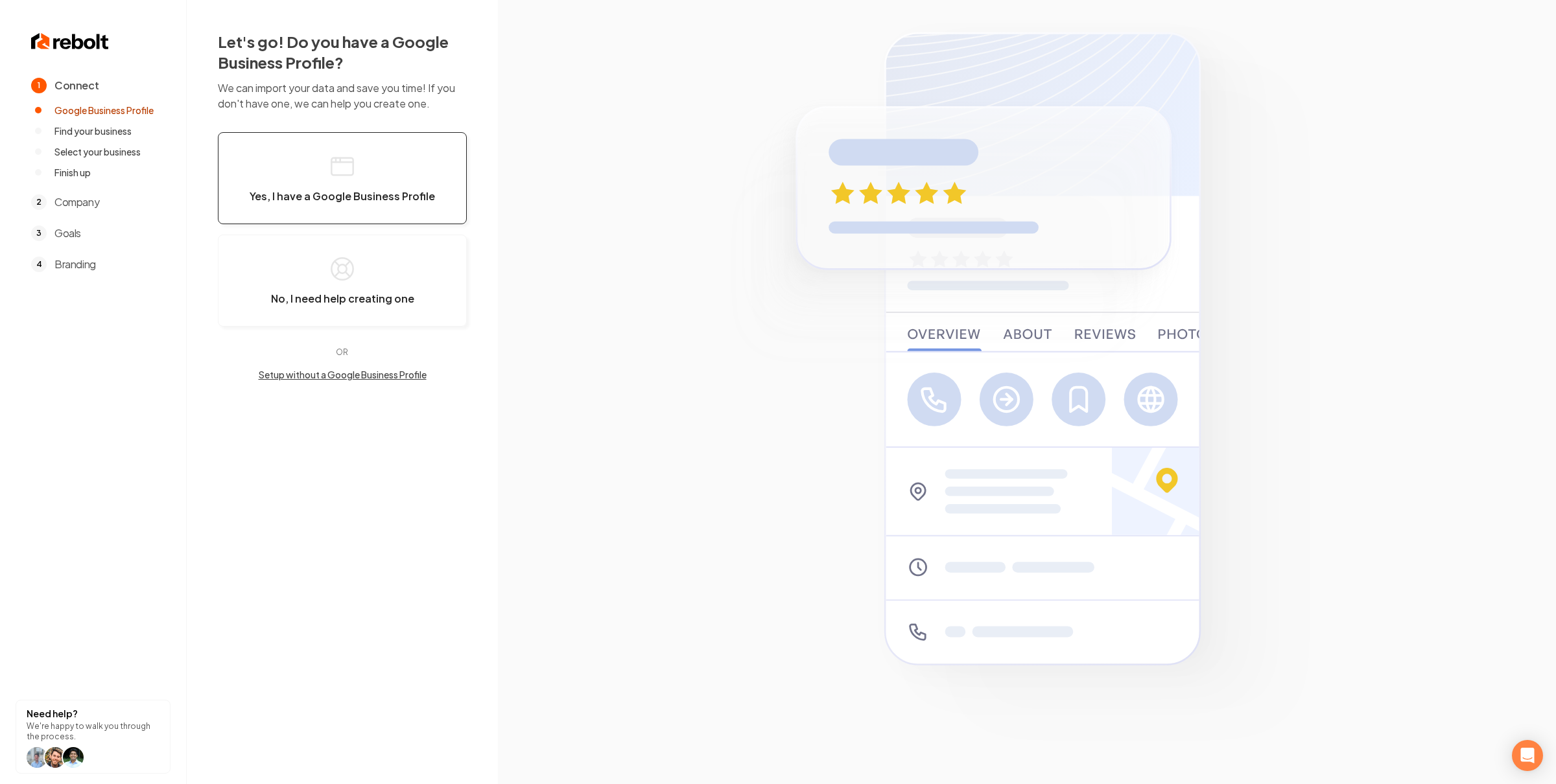
click at [398, 185] on button "Yes, I have a Google Business Profile" at bounding box center [342, 178] width 249 height 92
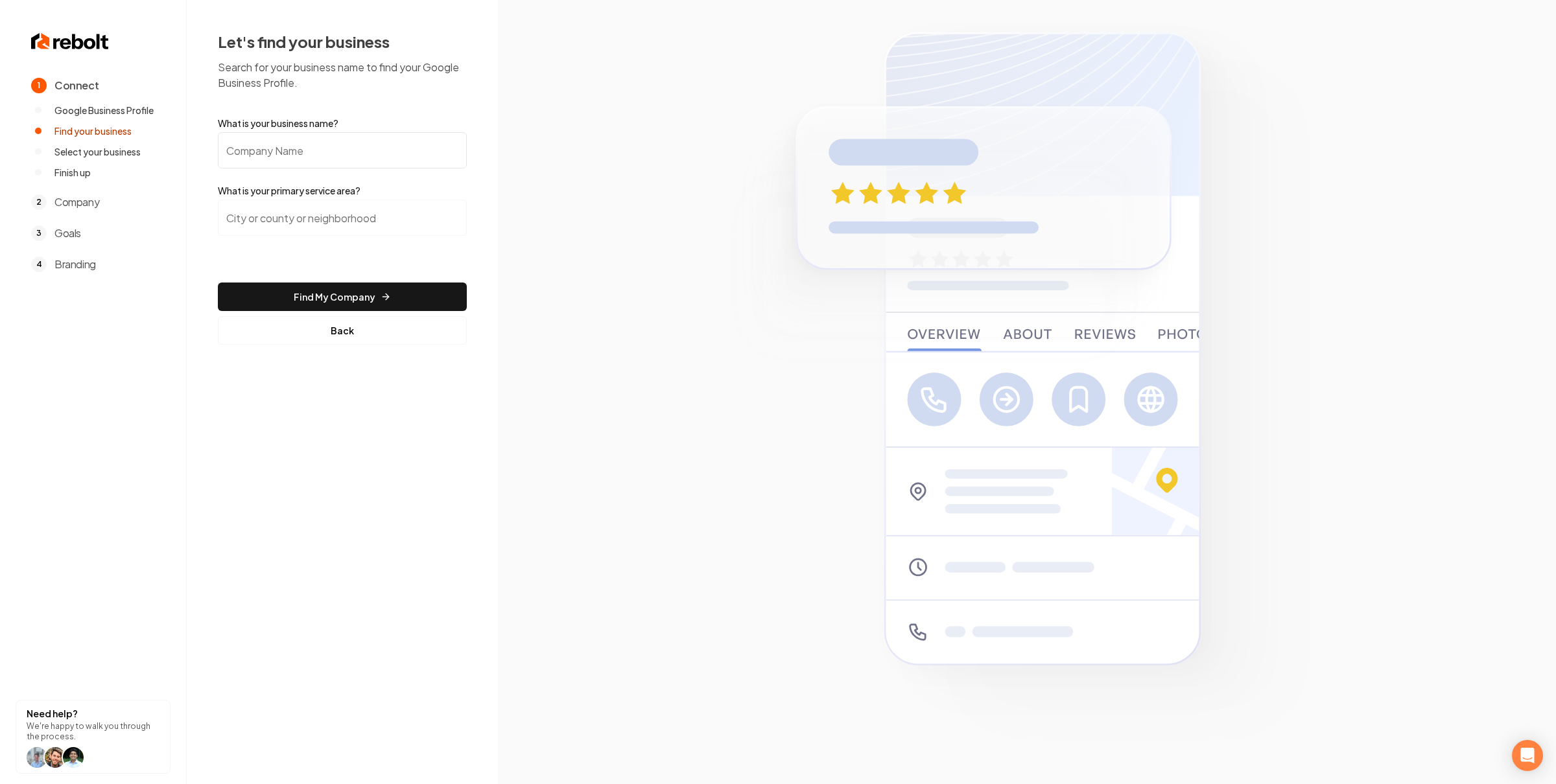
drag, startPoint x: 388, startPoint y: 147, endPoint x: 399, endPoint y: 193, distance: 47.3
click at [389, 151] on input "What is your business name?" at bounding box center [342, 150] width 249 height 37
click at [395, 217] on input "search" at bounding box center [342, 218] width 249 height 37
click at [610, 235] on section at bounding box center [1027, 392] width 1058 height 784
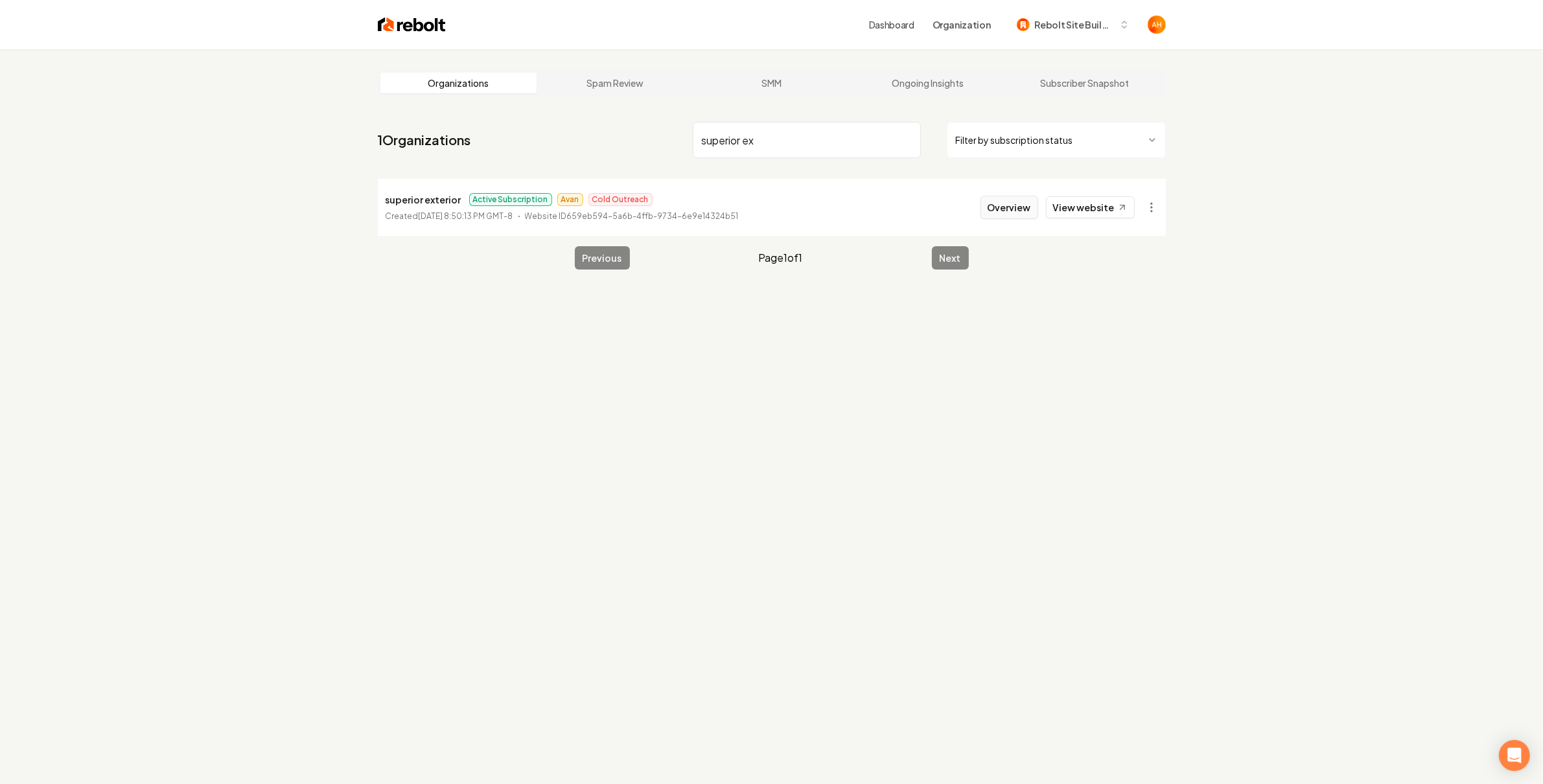
type input "superior ex"
click at [988, 214] on button "Overview" at bounding box center [1009, 207] width 58 height 23
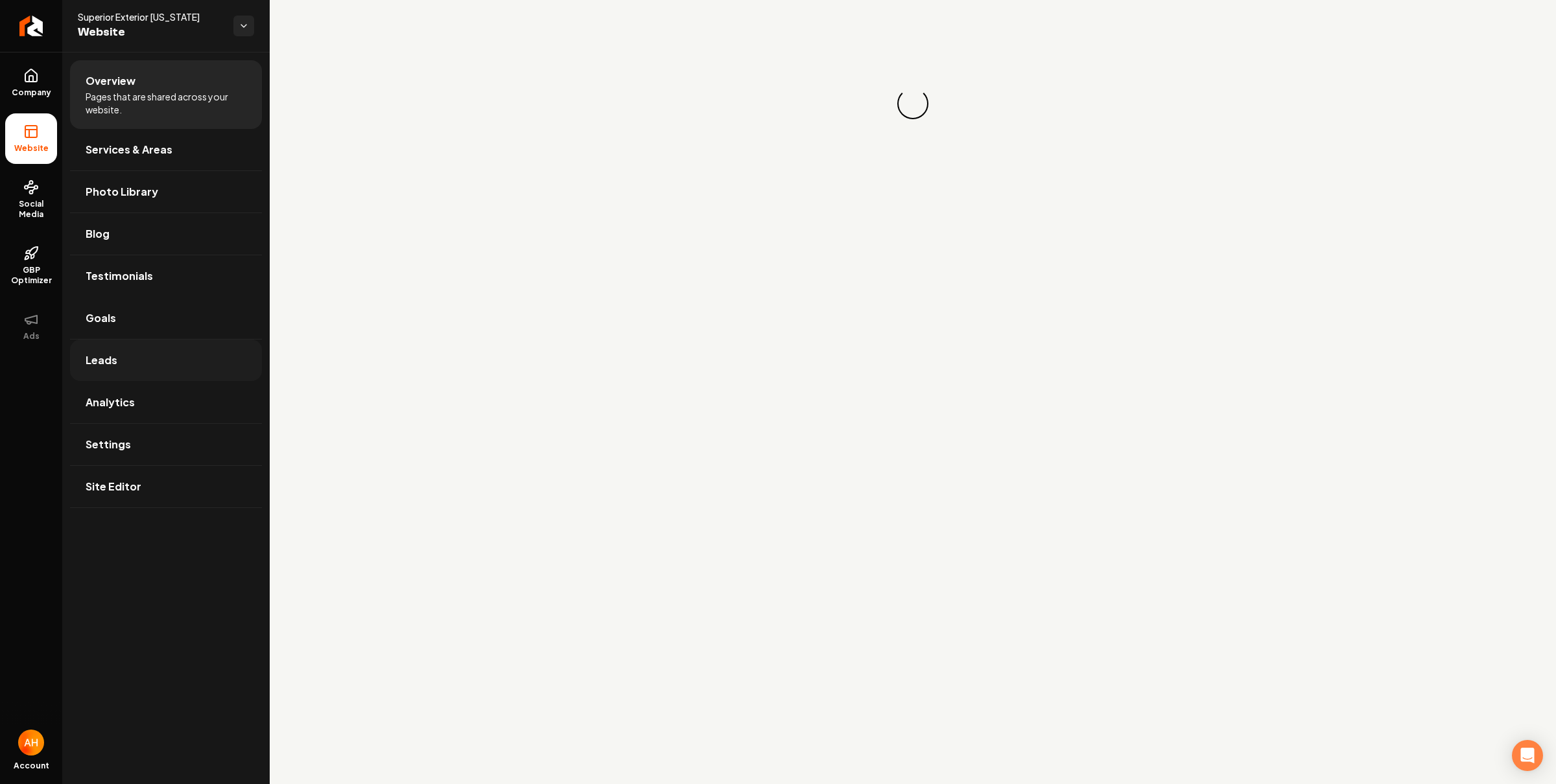
click at [131, 351] on link "Leads" at bounding box center [165, 360] width 192 height 41
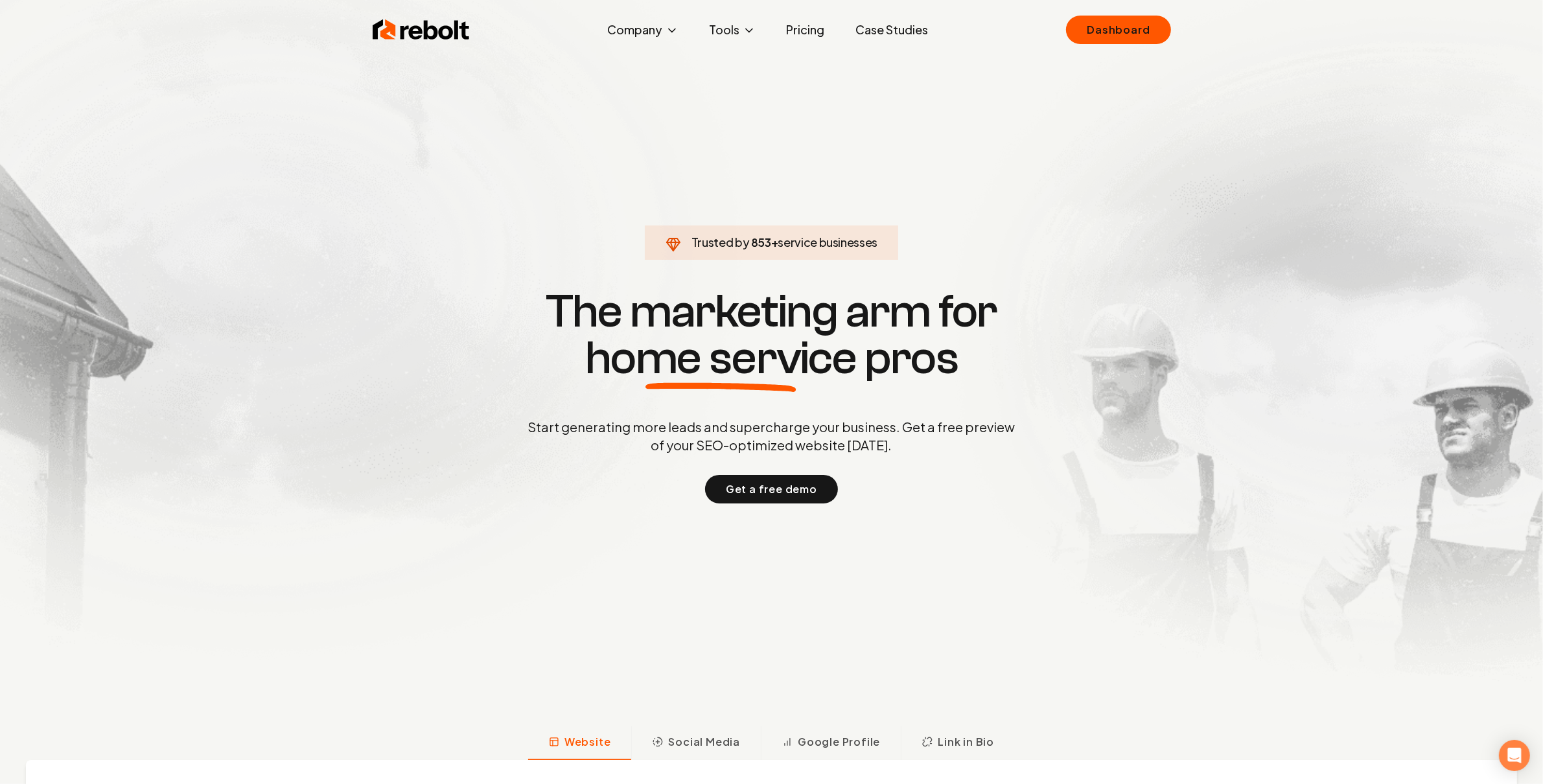
click at [1161, 32] on link "Dashboard" at bounding box center [1118, 29] width 104 height 29
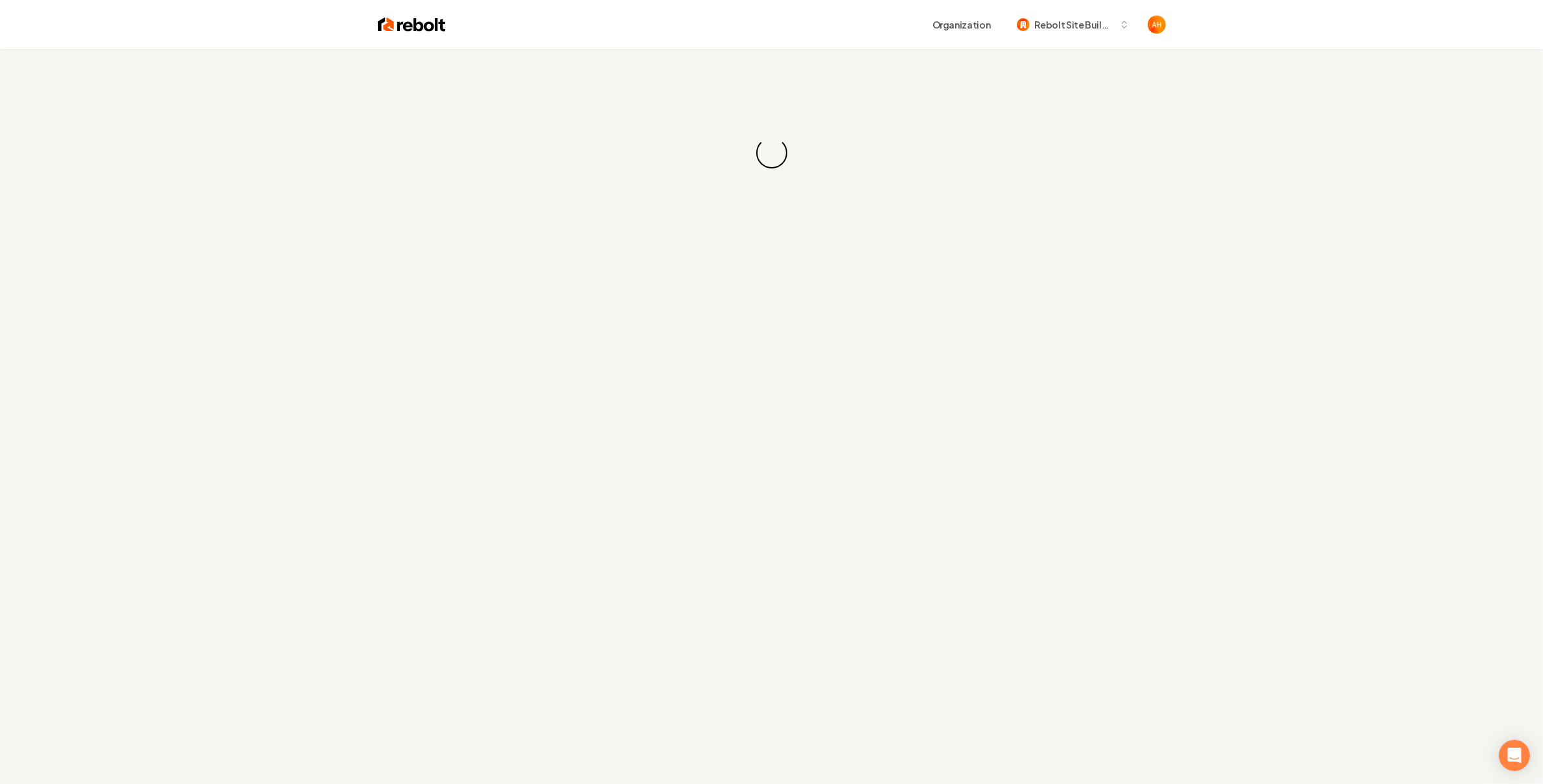
click at [811, 31] on div "Organization Rebolt Site Builder" at bounding box center [806, 25] width 720 height 23
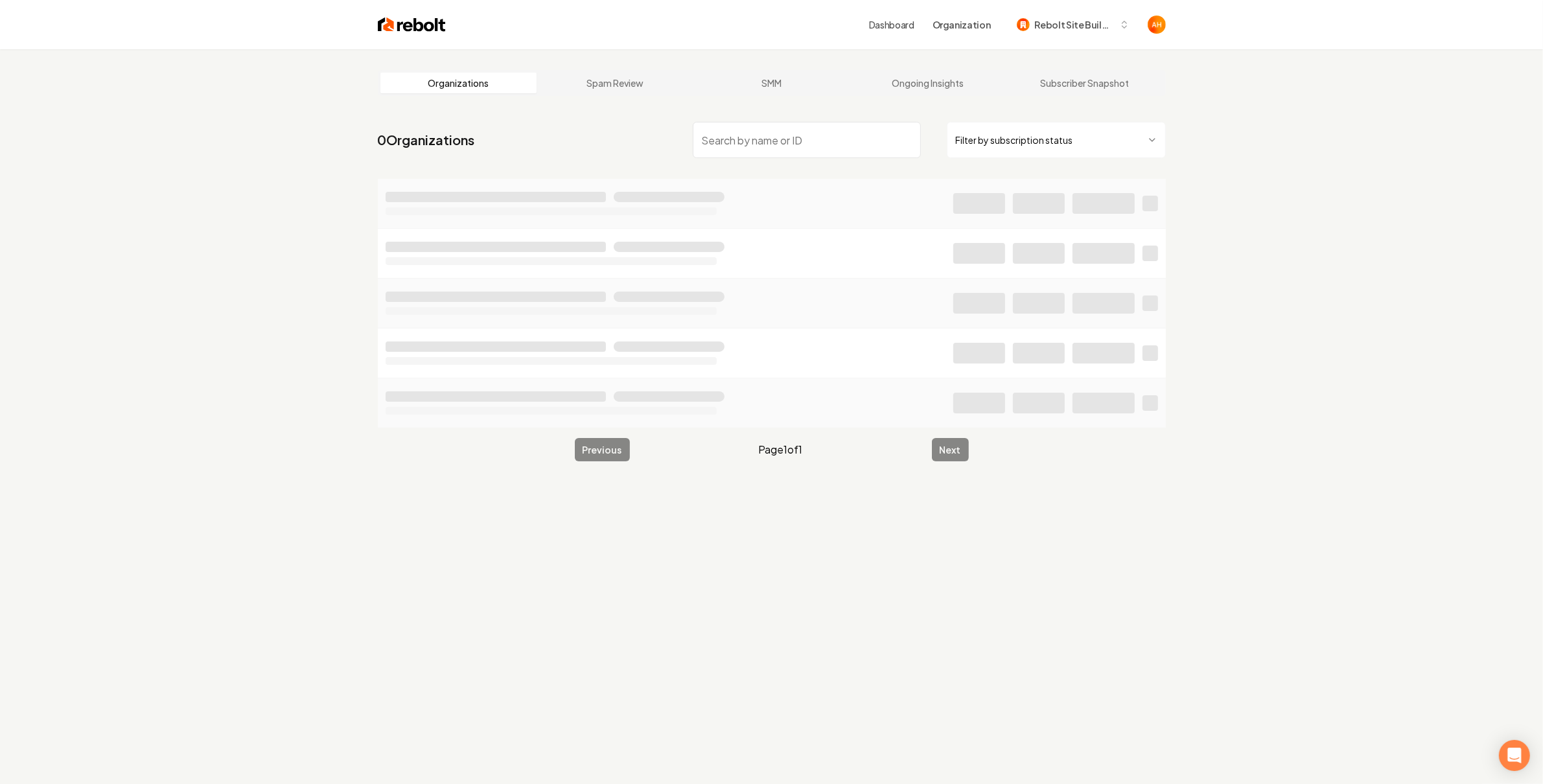
type input "o"
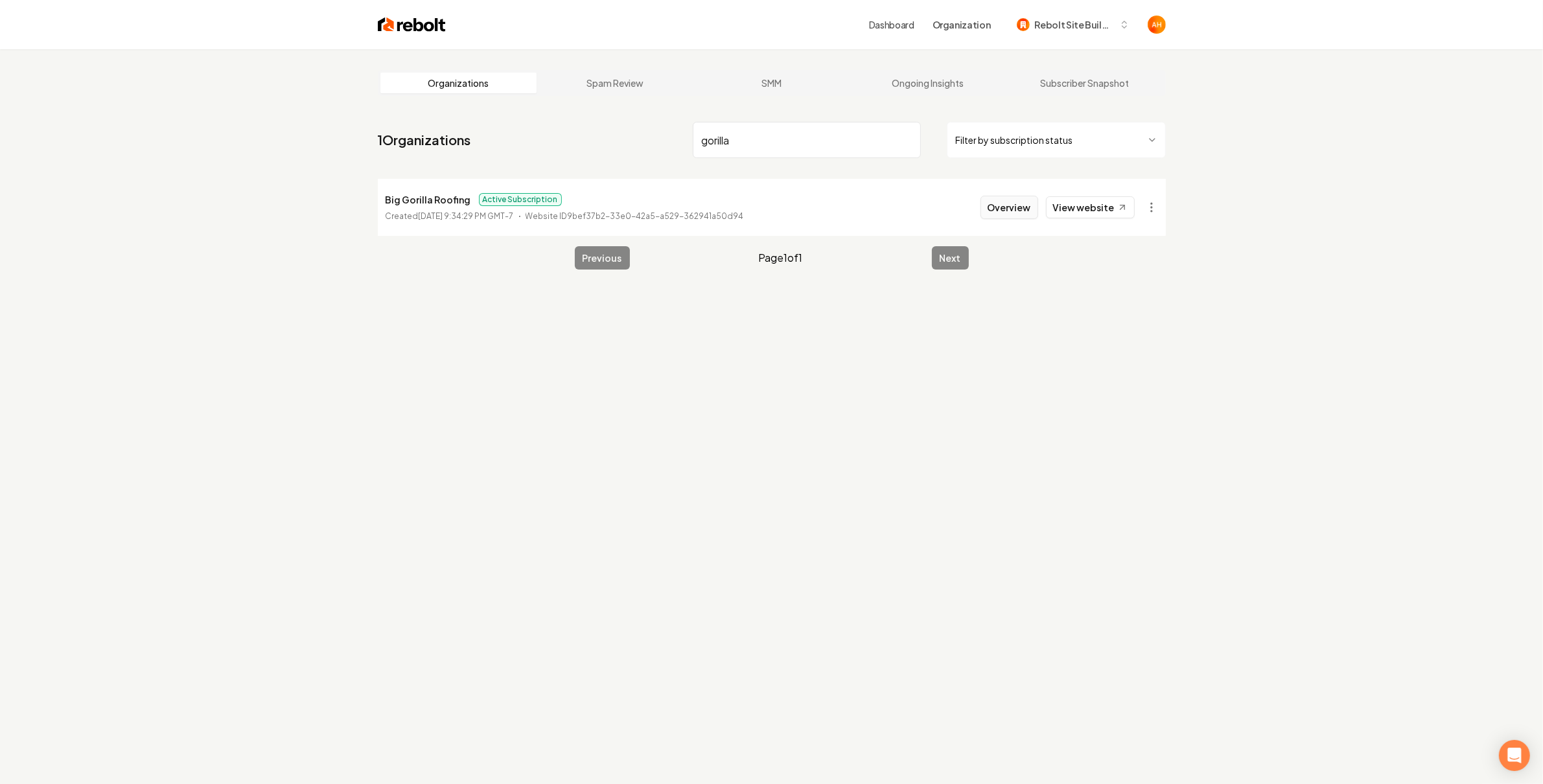
type input "gorilla"
click at [994, 212] on button "Overview" at bounding box center [1009, 207] width 58 height 23
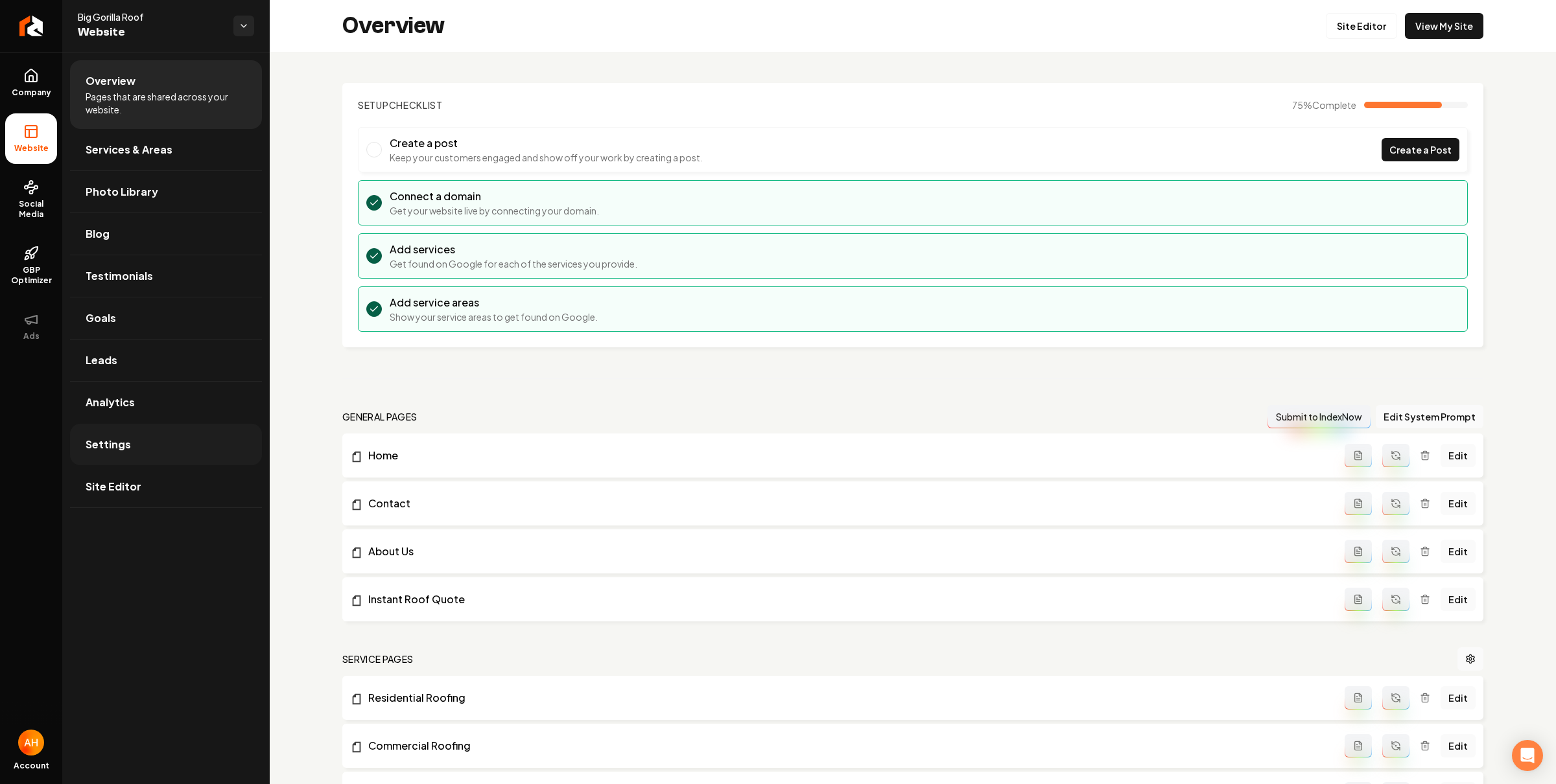
click at [182, 447] on link "Settings" at bounding box center [165, 444] width 192 height 41
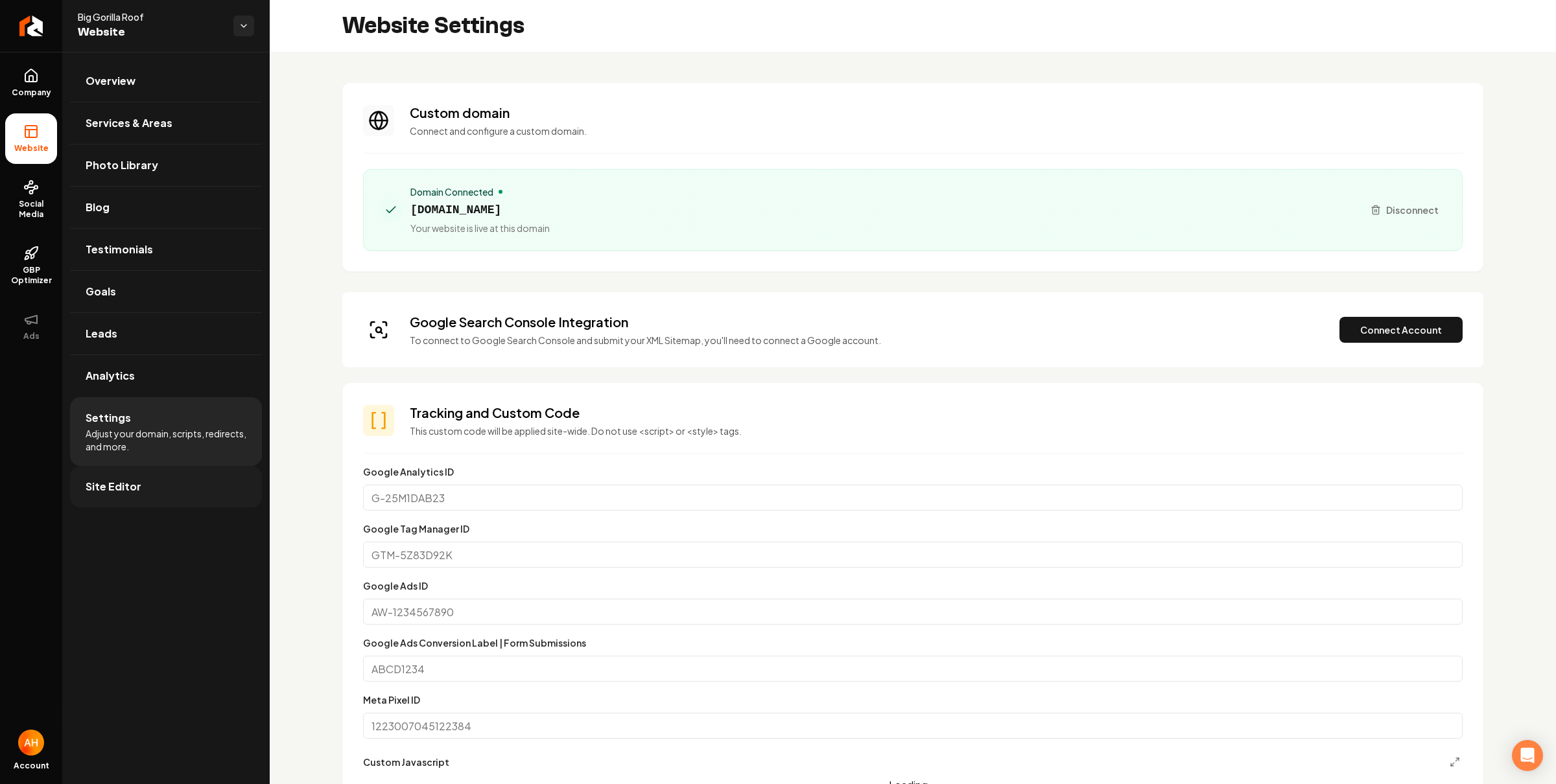
click at [148, 485] on link "Site Editor" at bounding box center [165, 487] width 192 height 41
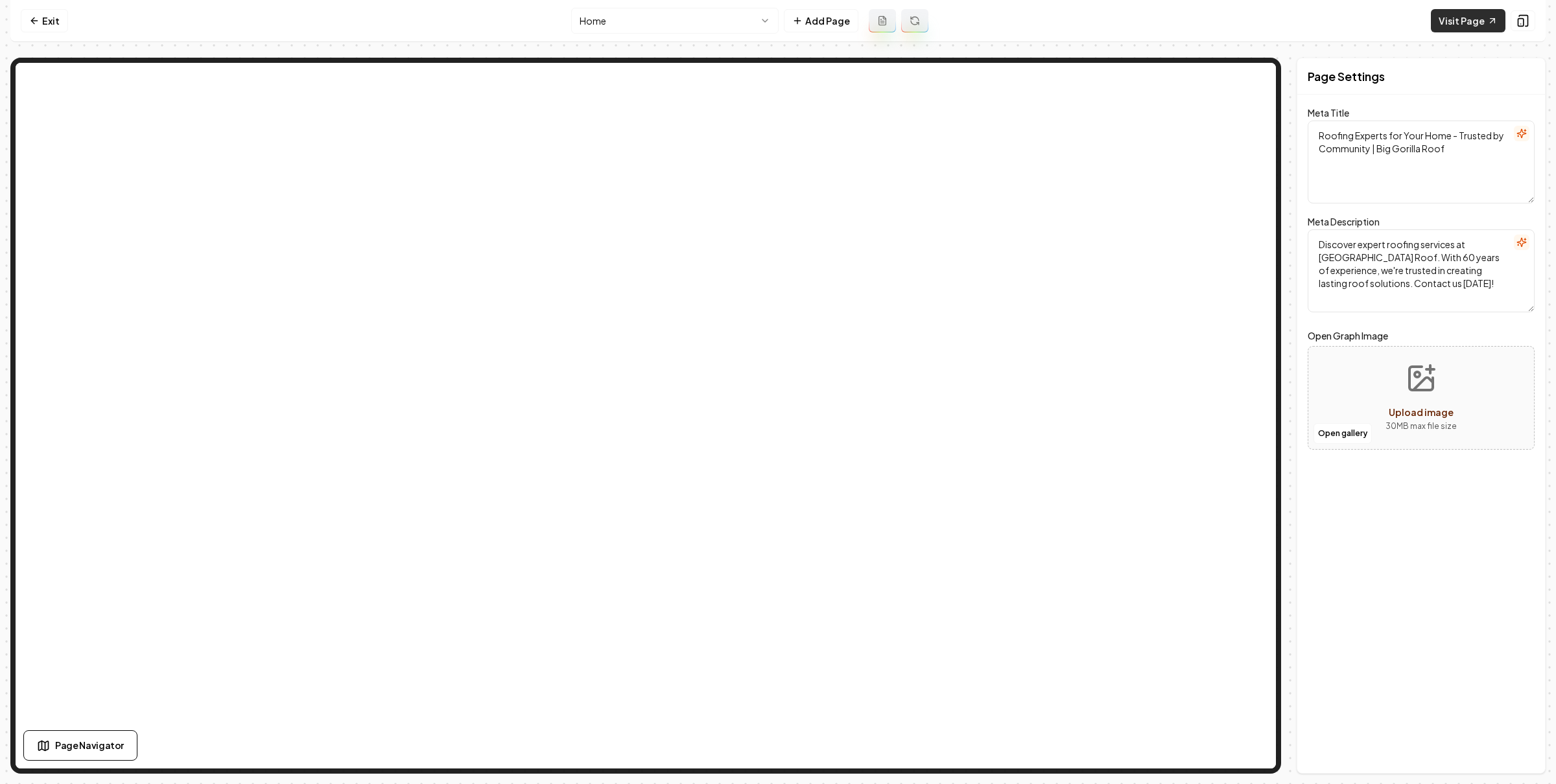
click at [1459, 25] on link "Visit Page" at bounding box center [1468, 21] width 74 height 23
click at [42, 13] on link "Exit" at bounding box center [44, 21] width 47 height 23
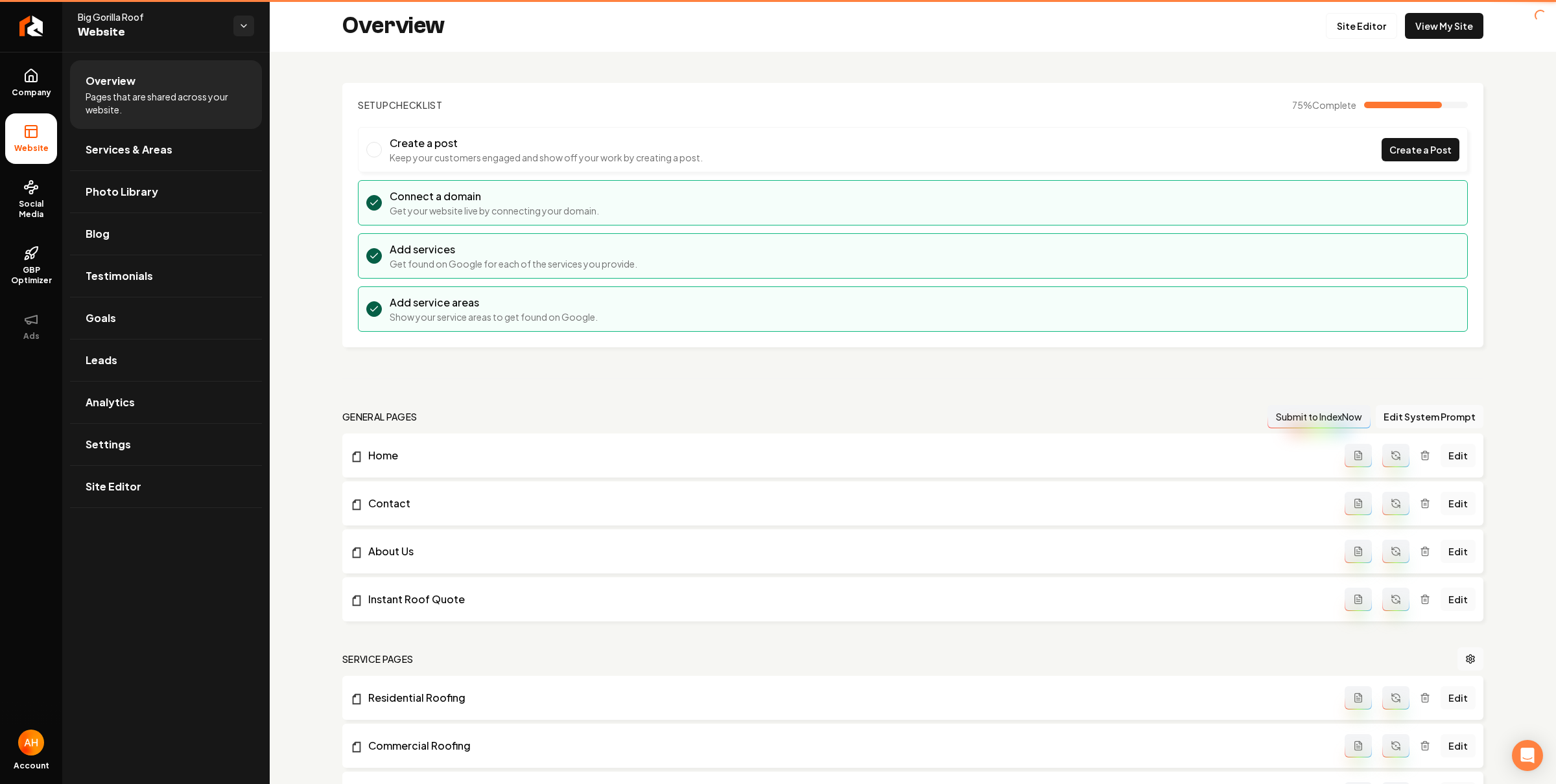
click at [471, 48] on div "Overview Site Editor View My Site" at bounding box center [912, 26] width 1286 height 52
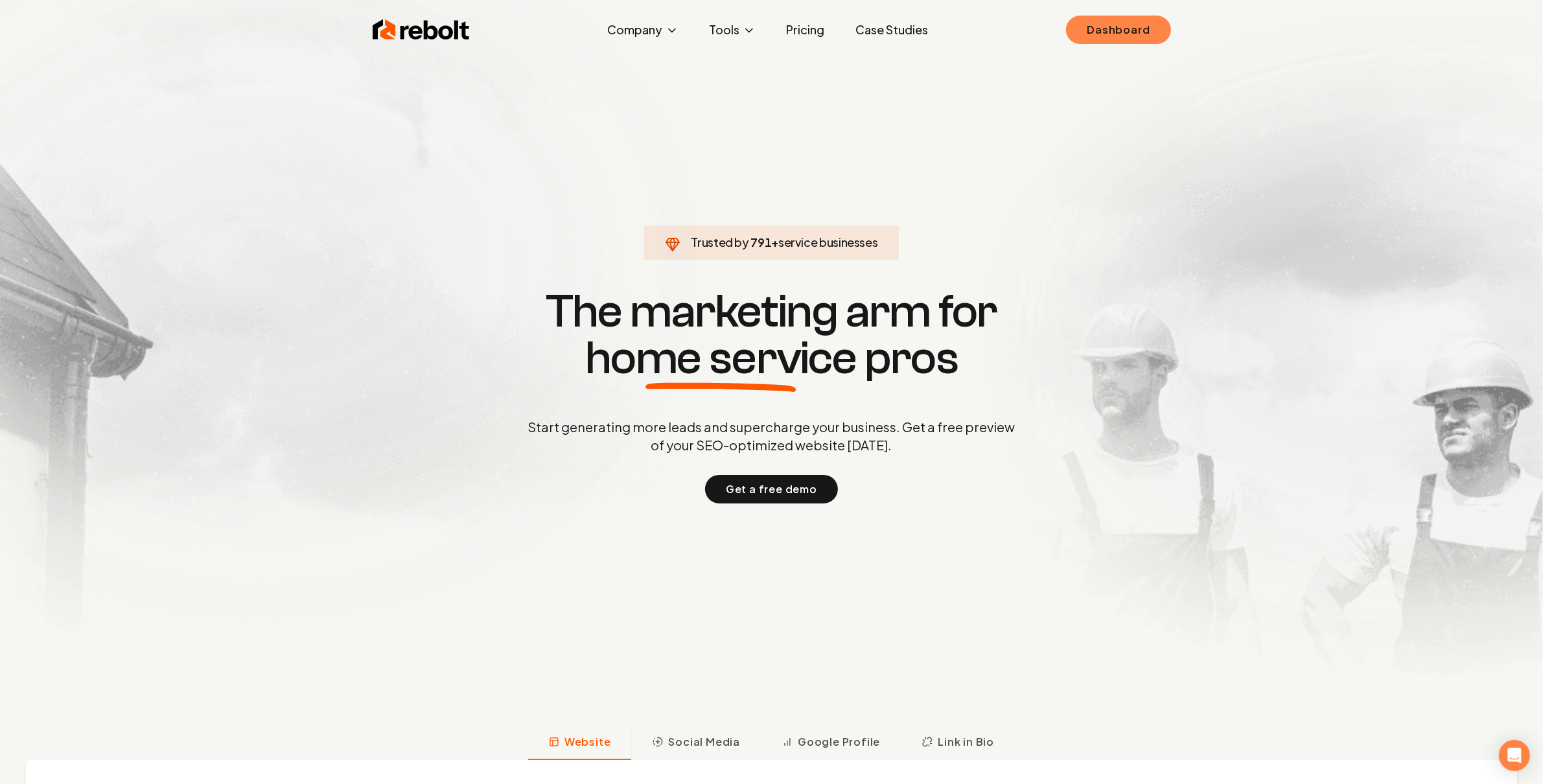
click at [1088, 27] on link "Dashboard" at bounding box center [1118, 29] width 104 height 29
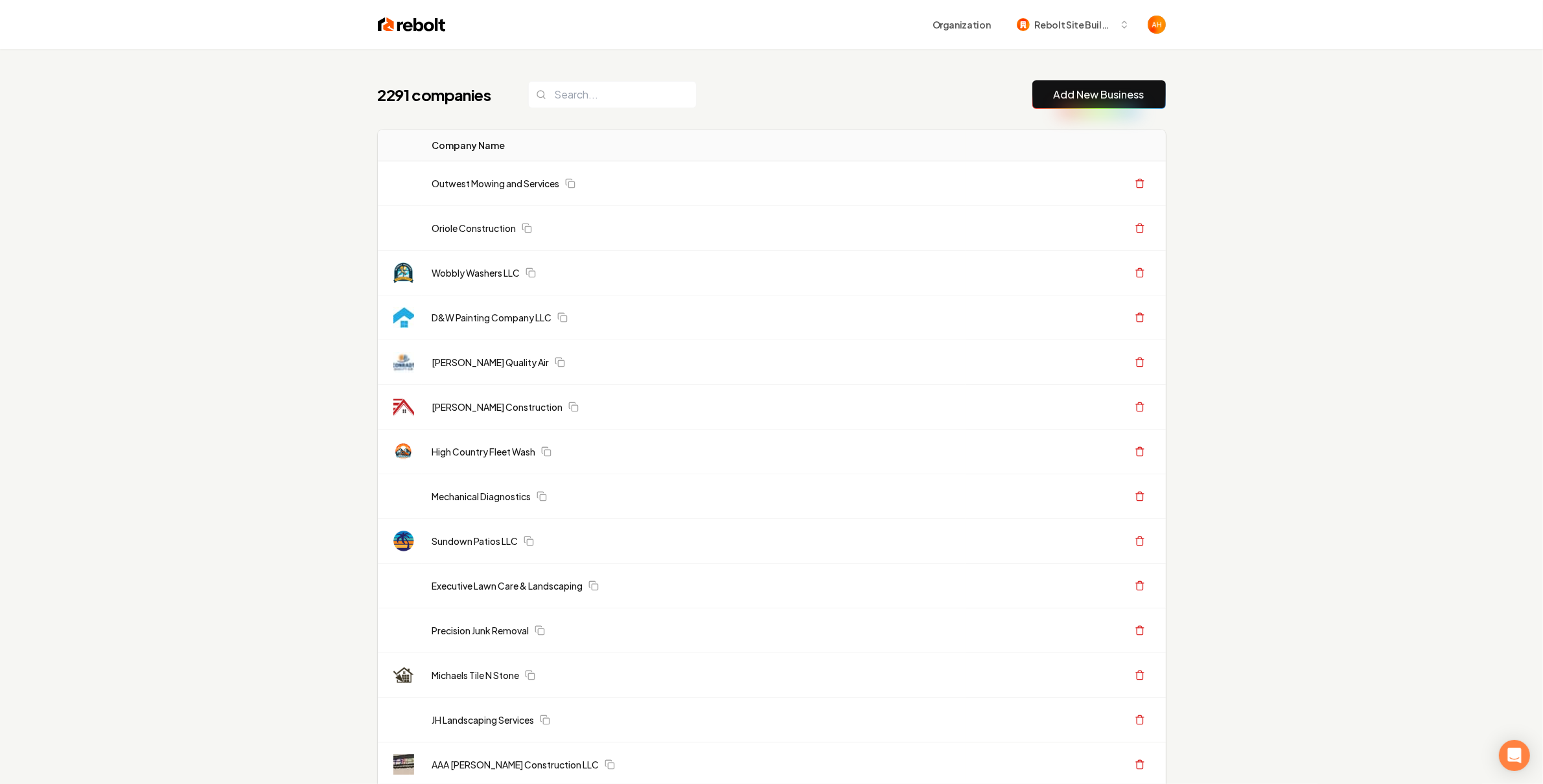
click at [1003, 40] on div "Organization Rebolt Site Builder" at bounding box center [772, 25] width 830 height 49
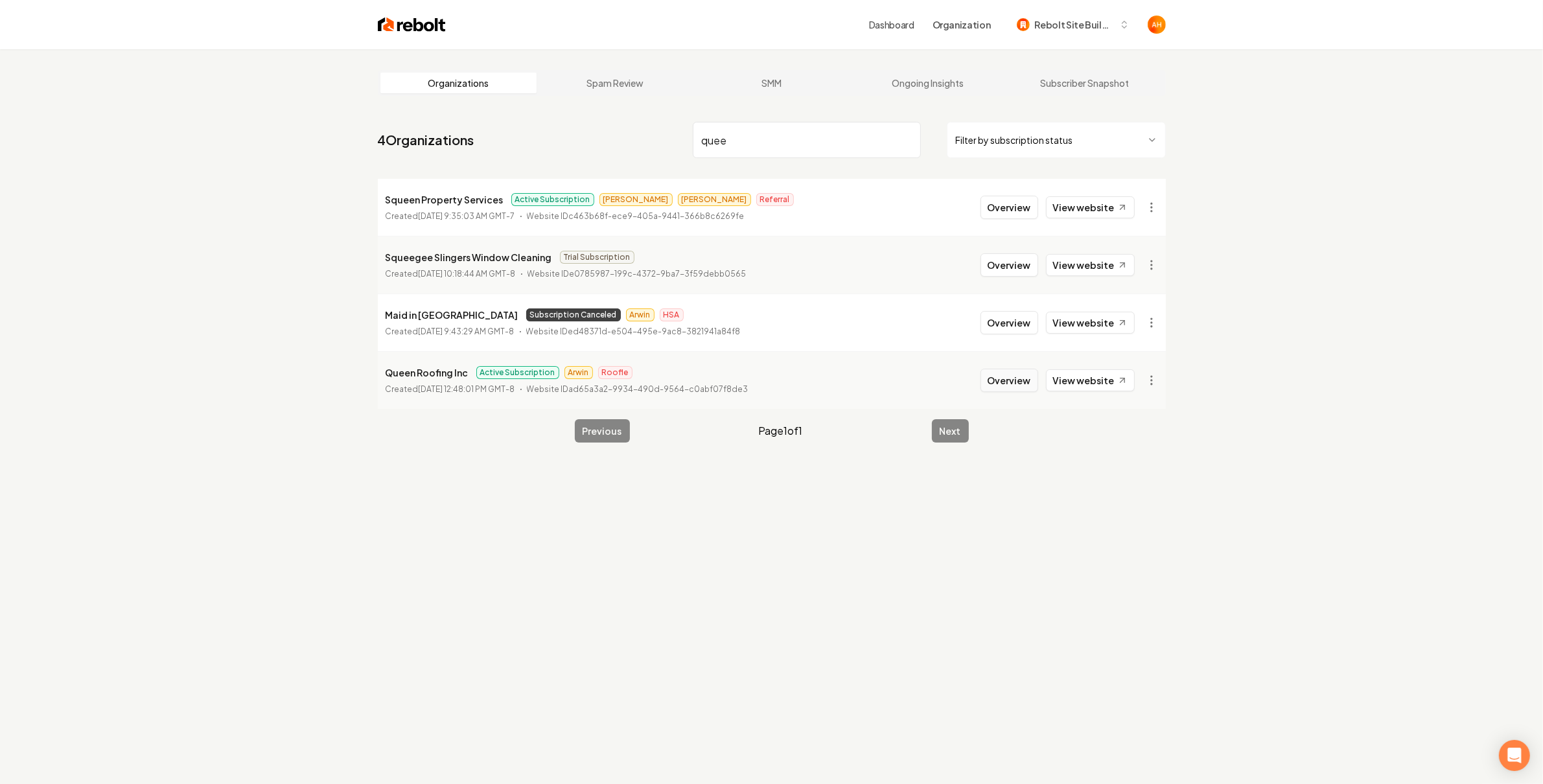
type input "quee"
drag, startPoint x: 1024, startPoint y: 390, endPoint x: 981, endPoint y: 388, distance: 43.0
click at [1024, 390] on button "Overview" at bounding box center [1009, 380] width 58 height 23
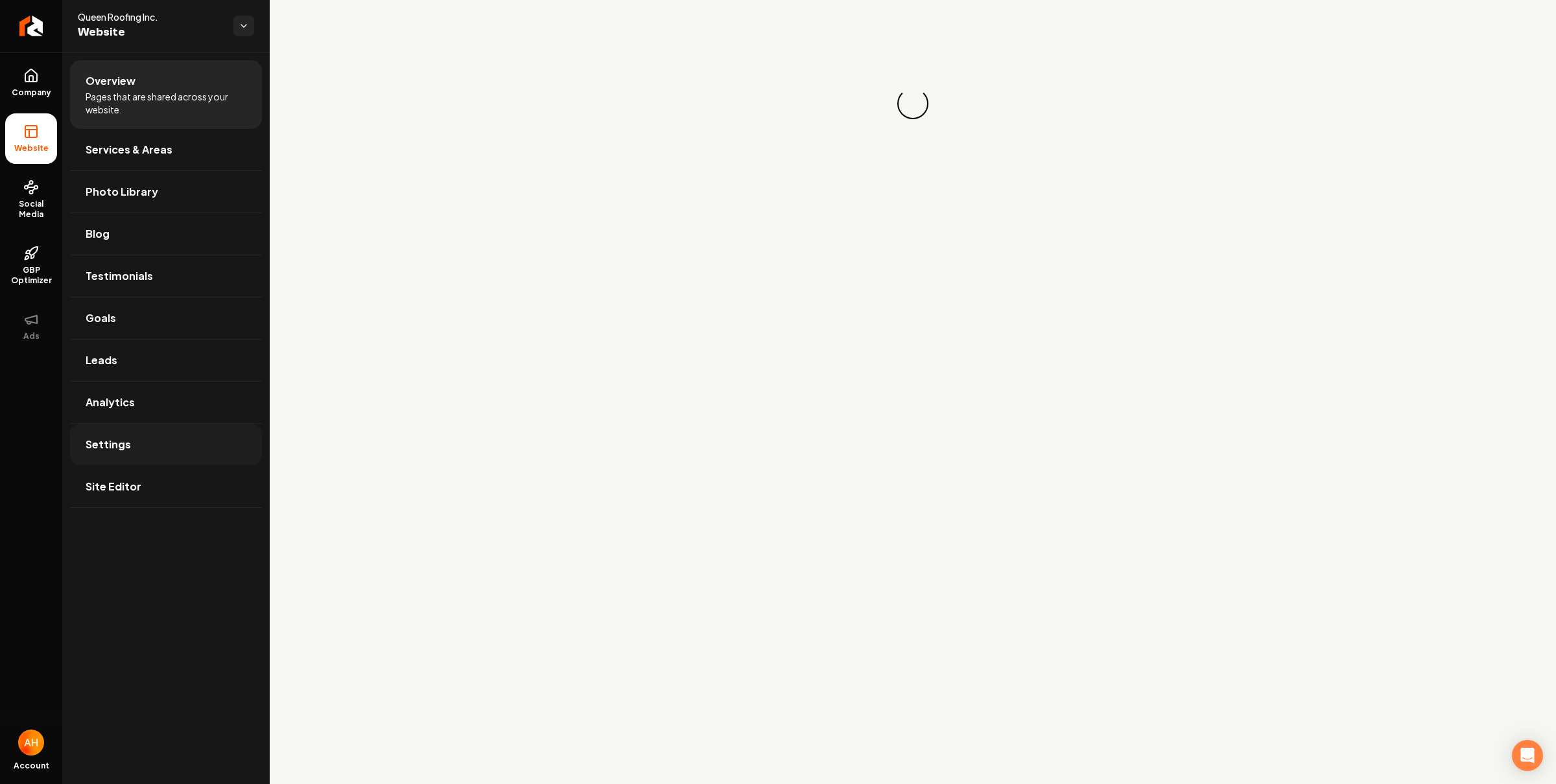
click at [127, 448] on span "Settings" at bounding box center [108, 444] width 45 height 15
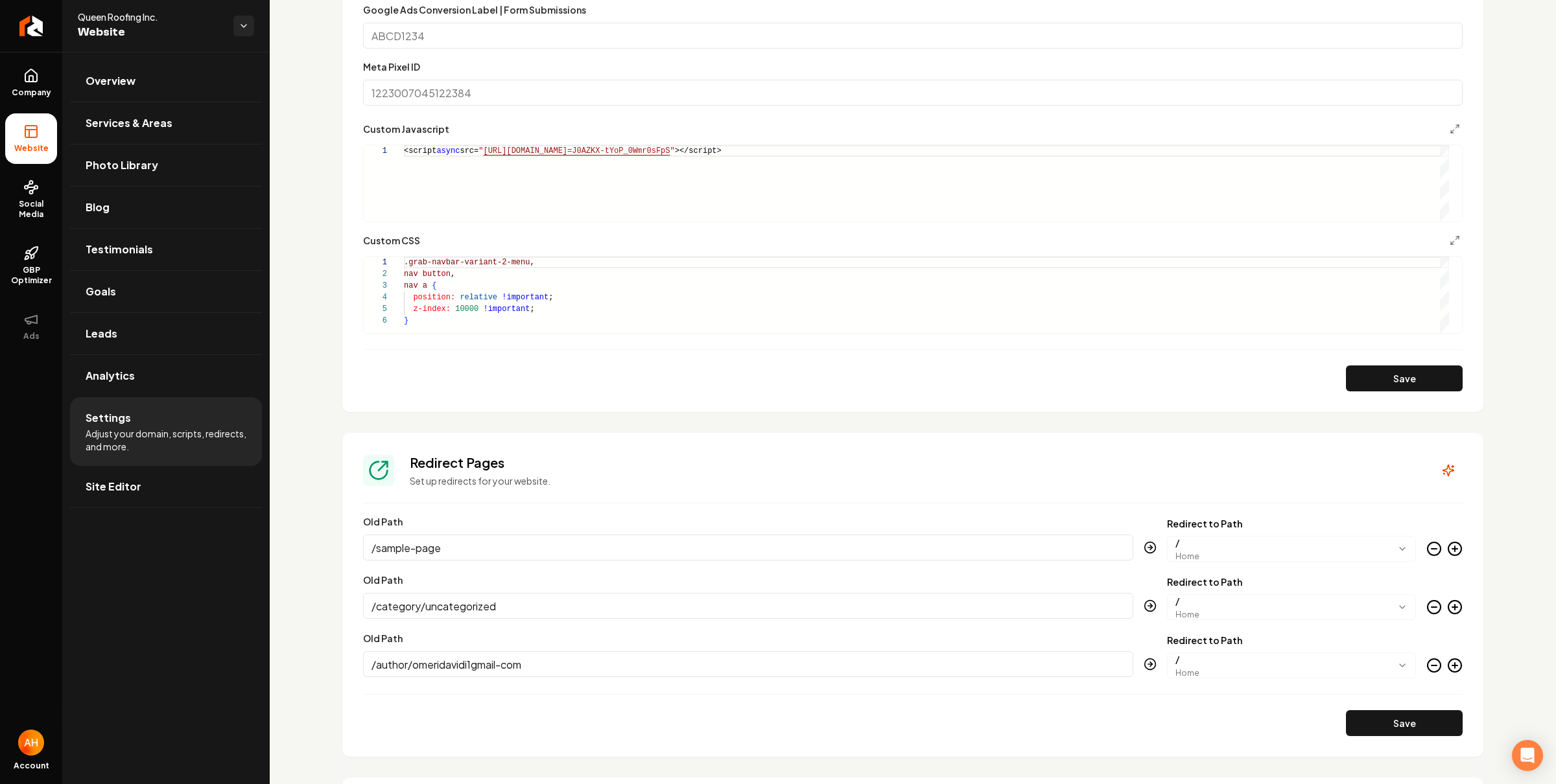
scroll to position [796, 0]
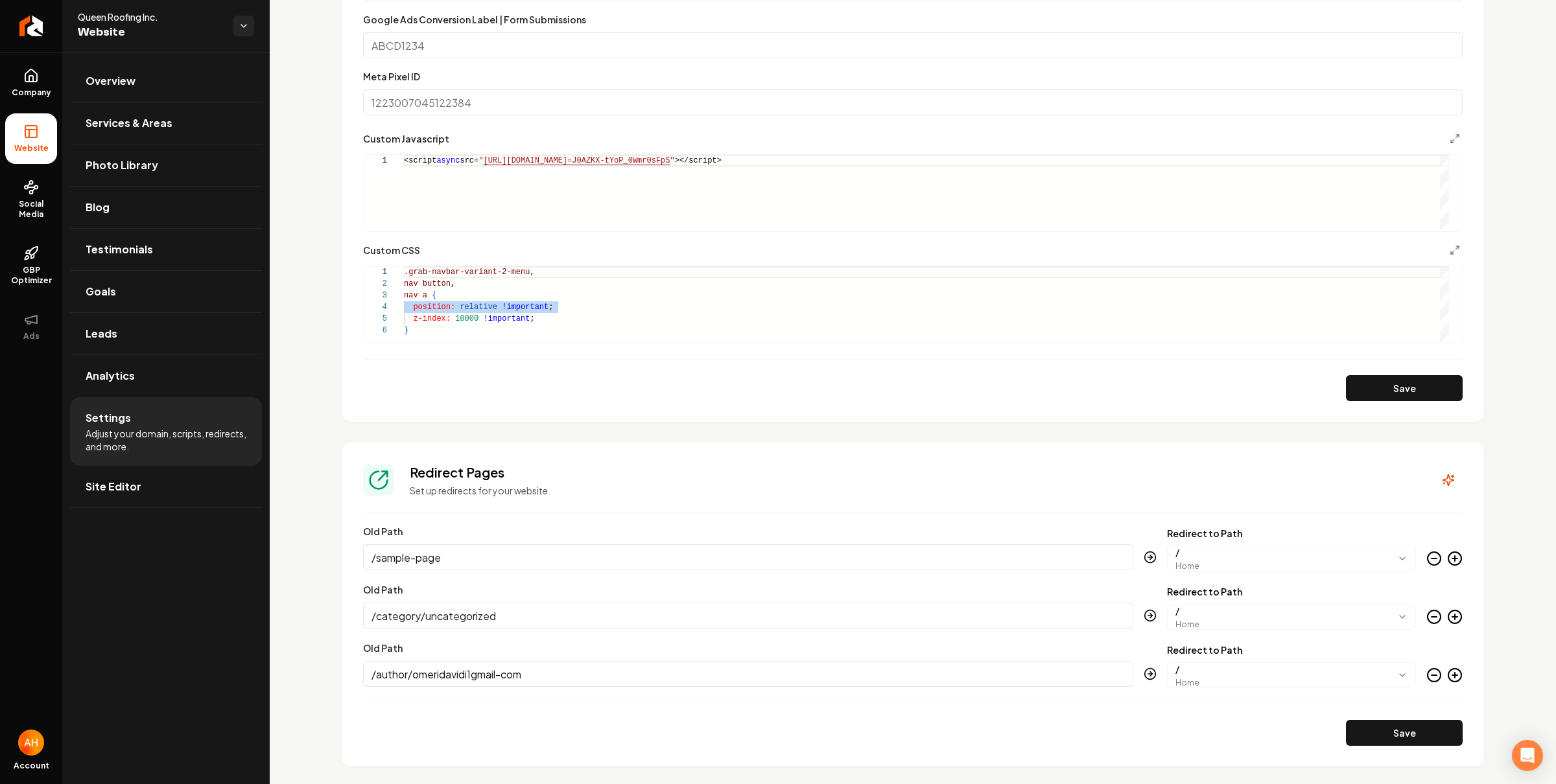
drag, startPoint x: 484, startPoint y: 350, endPoint x: 435, endPoint y: 309, distance: 63.9
click at [432, 286] on form "**********" at bounding box center [913, 121] width 1100 height 560
click at [435, 309] on div ".grab-navbar-variant-2-menu , nav button , nav a { position: relative !importan…" at bounding box center [926, 304] width 1045 height 76
click at [1456, 248] on polyline "Main content area" at bounding box center [1457, 248] width 3 height 3
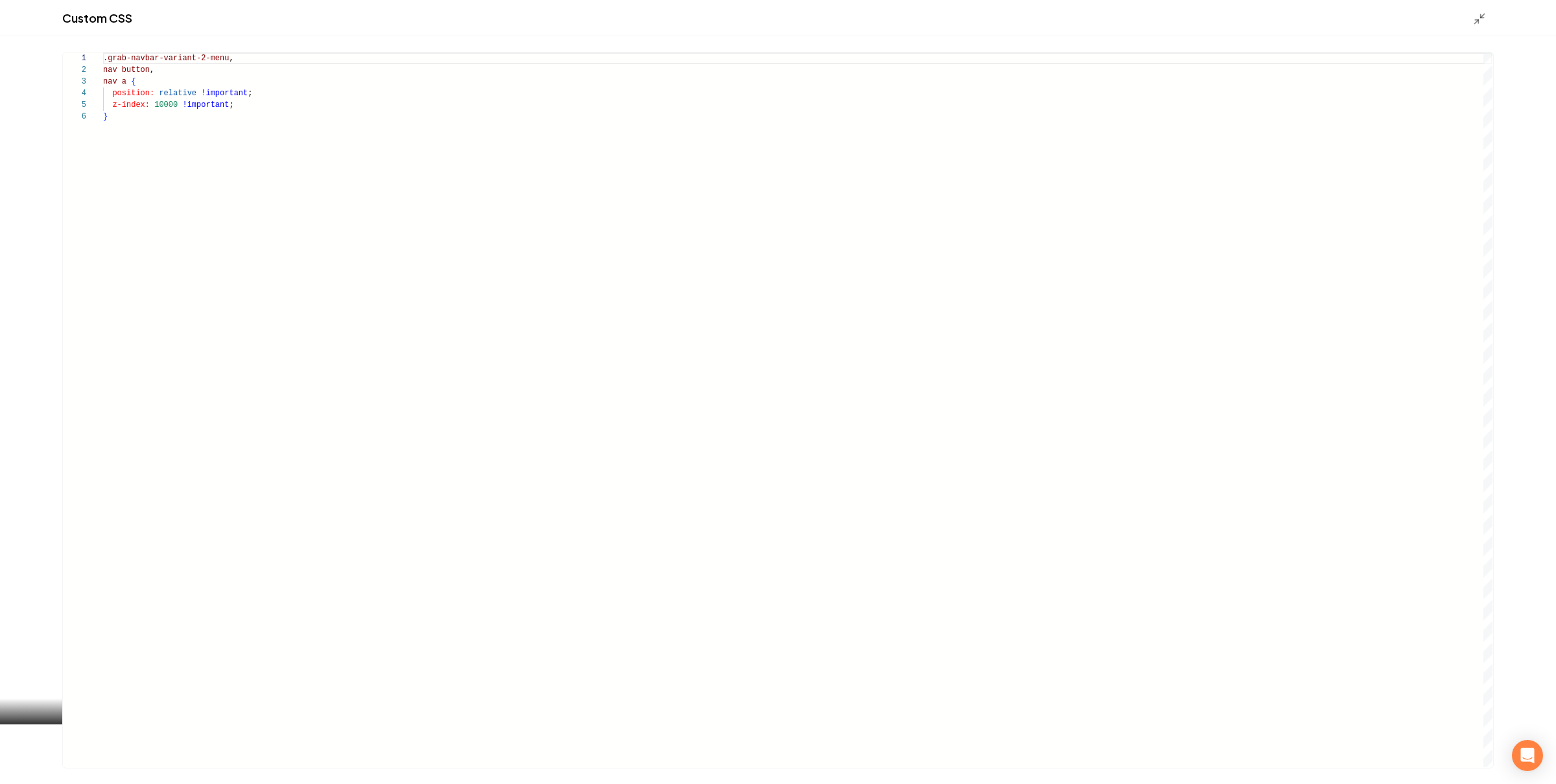
scroll to position [58, 5]
click at [204, 165] on div ".grab-navbar-variant-2-menu , nav button , nav a { position: relative !importan…" at bounding box center [798, 410] width 1389 height 715
click at [1477, 15] on icon "Main content area" at bounding box center [1480, 19] width 13 height 13
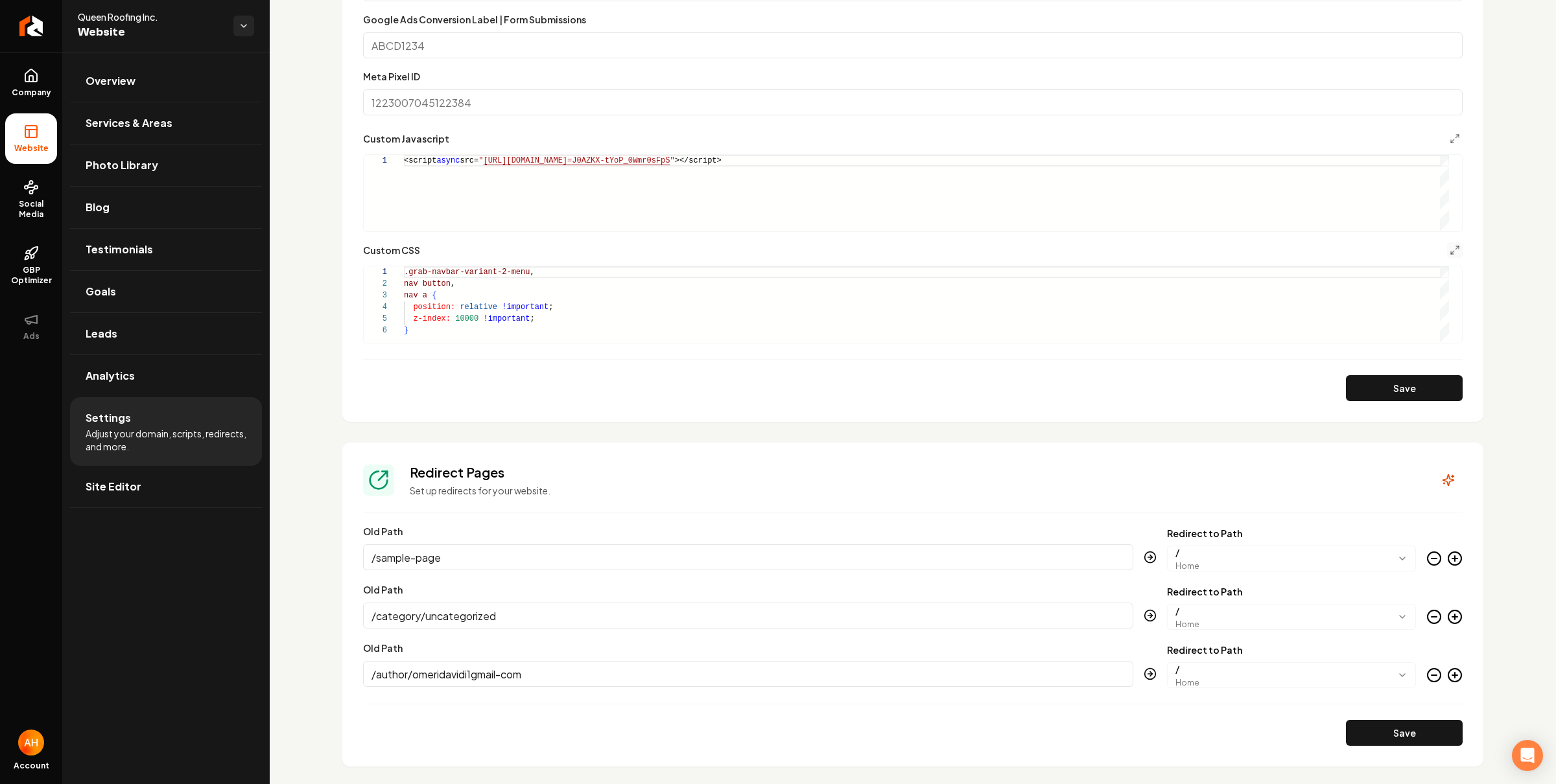
scroll to position [120, 0]
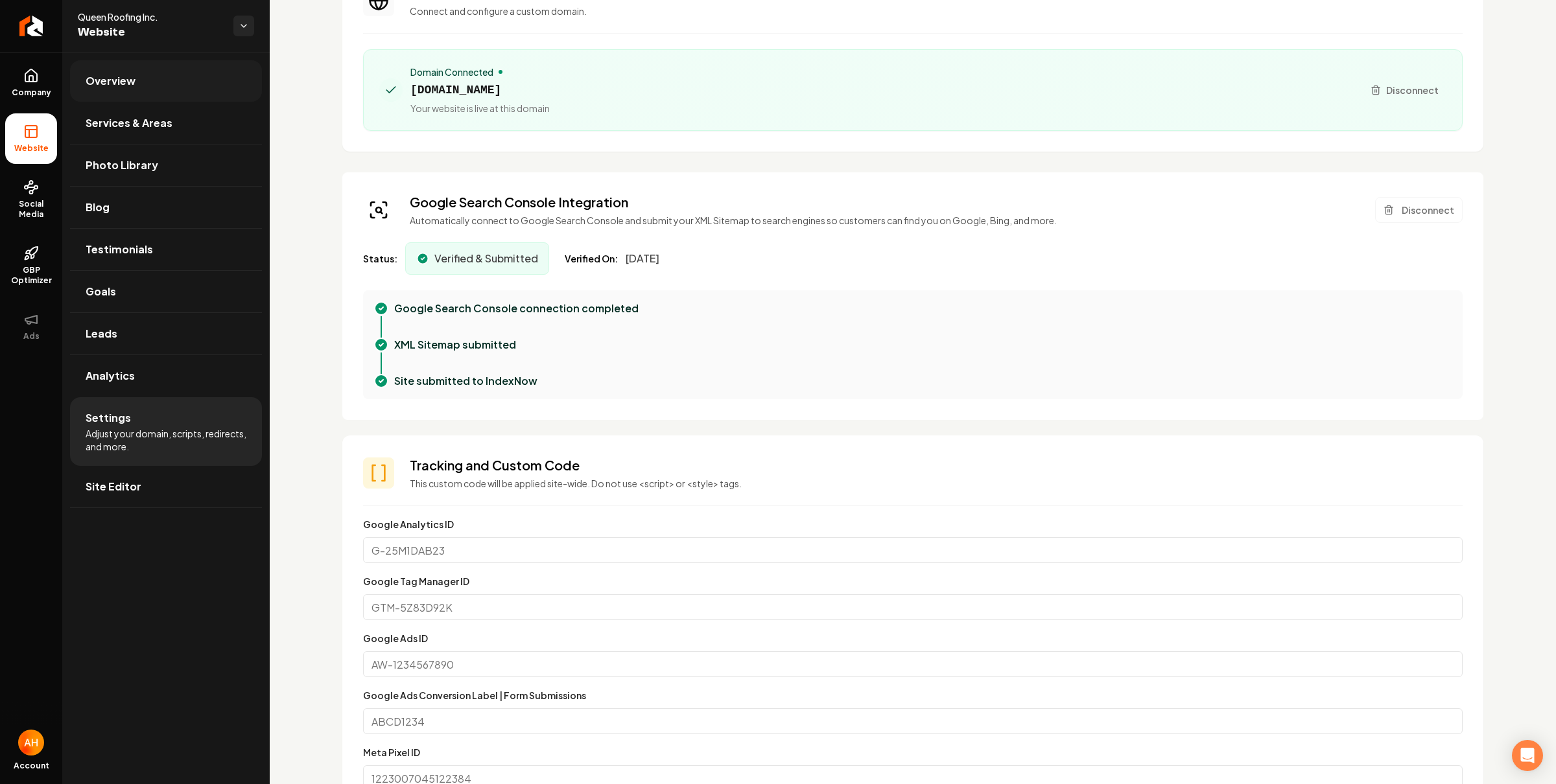
click at [195, 66] on link "Overview" at bounding box center [165, 81] width 192 height 41
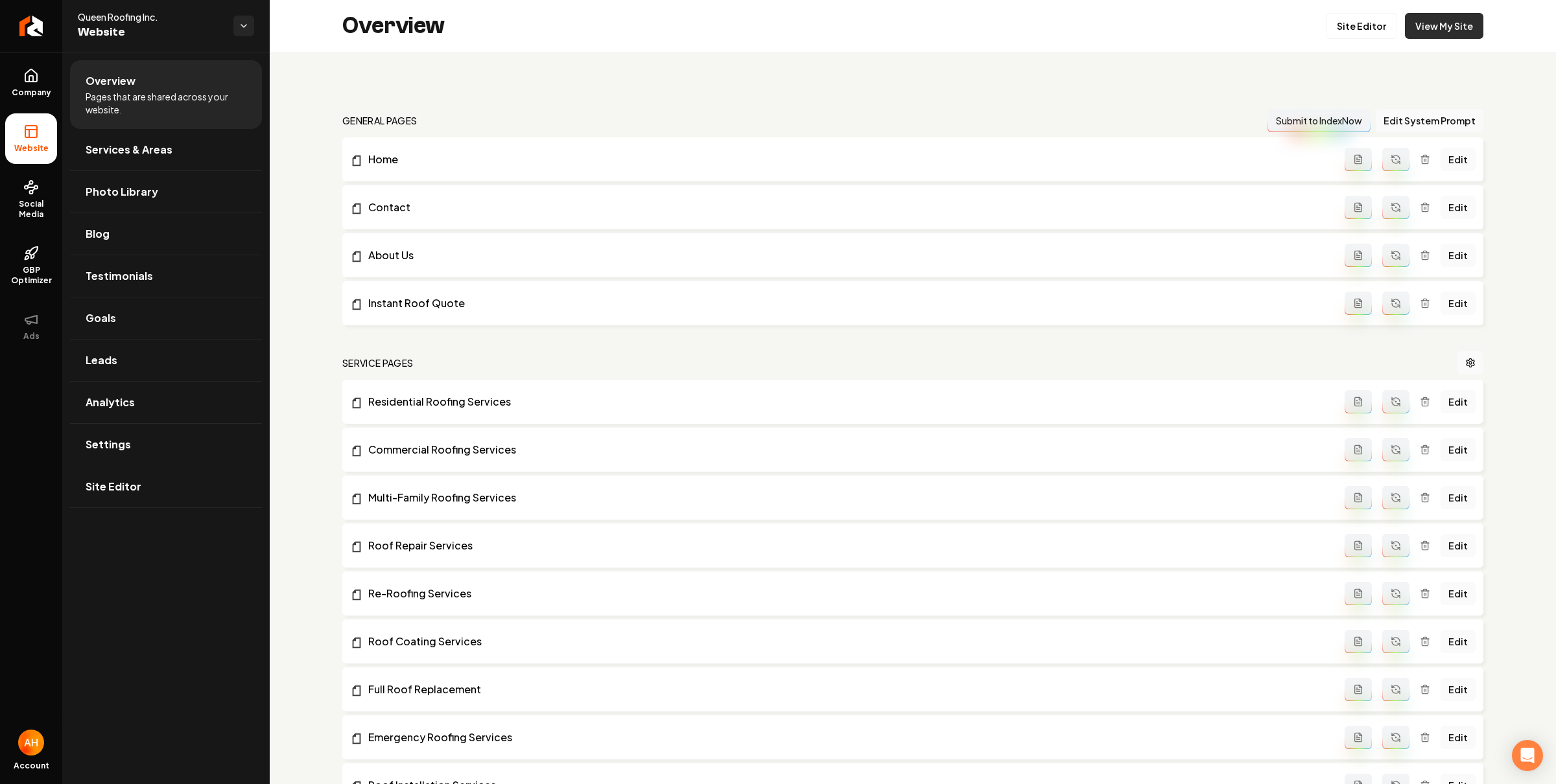
click at [1446, 29] on link "View My Site" at bounding box center [1444, 26] width 78 height 26
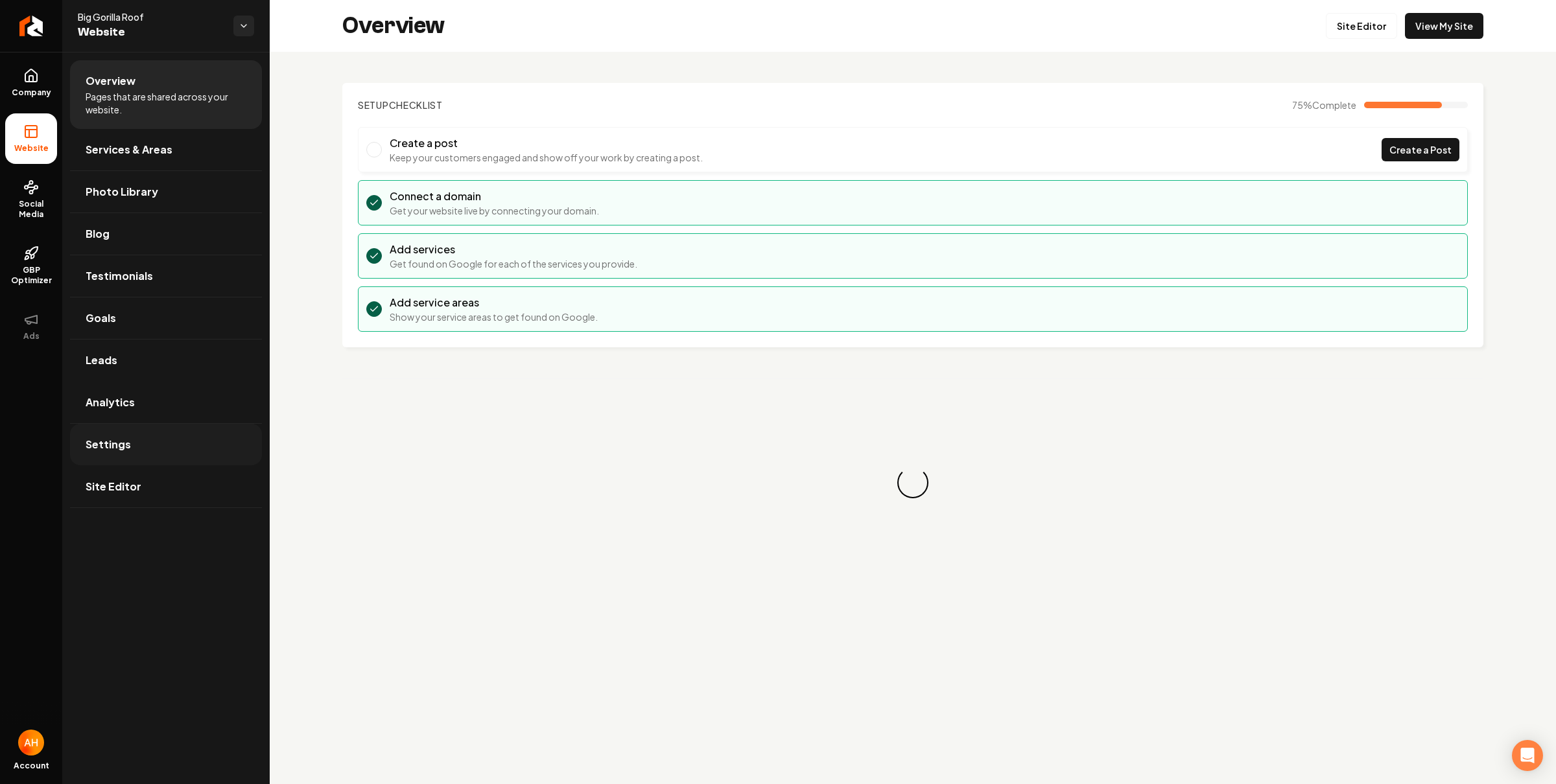
click at [194, 439] on link "Settings" at bounding box center [165, 444] width 192 height 41
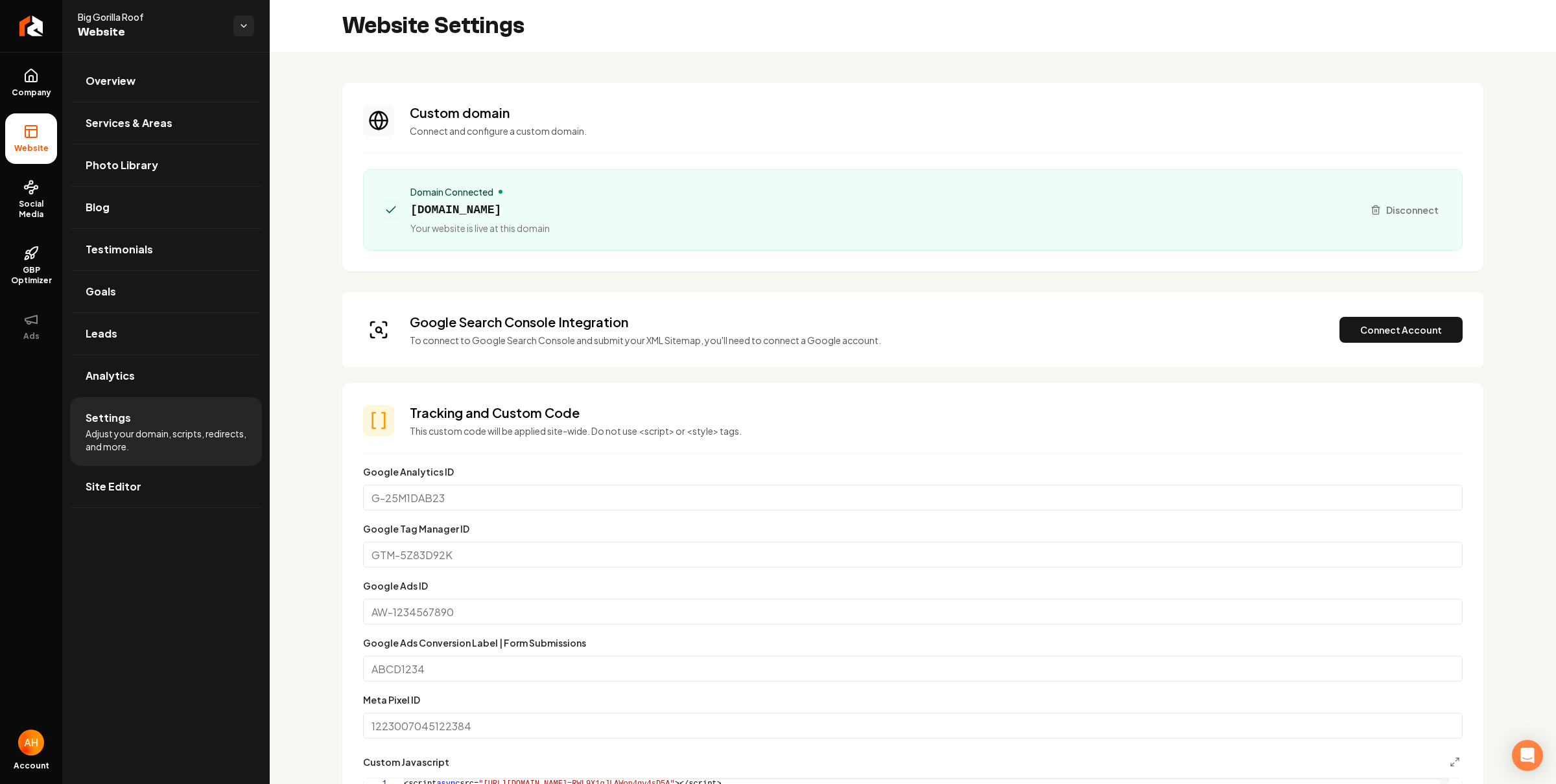
scroll to position [117, 0]
click at [160, 105] on link "Services & Areas" at bounding box center [165, 123] width 192 height 41
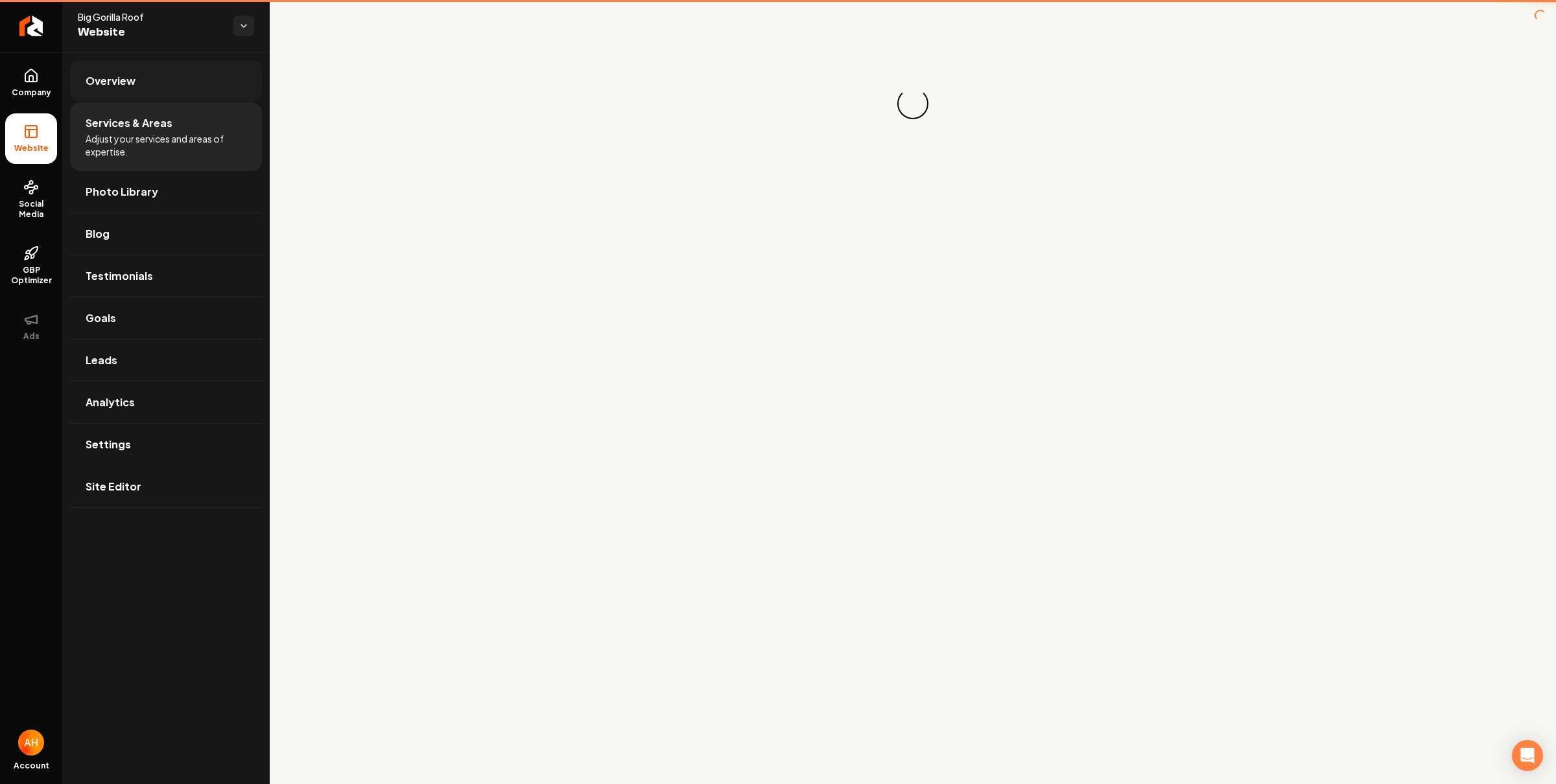
click at [177, 92] on link "Overview" at bounding box center [165, 81] width 192 height 41
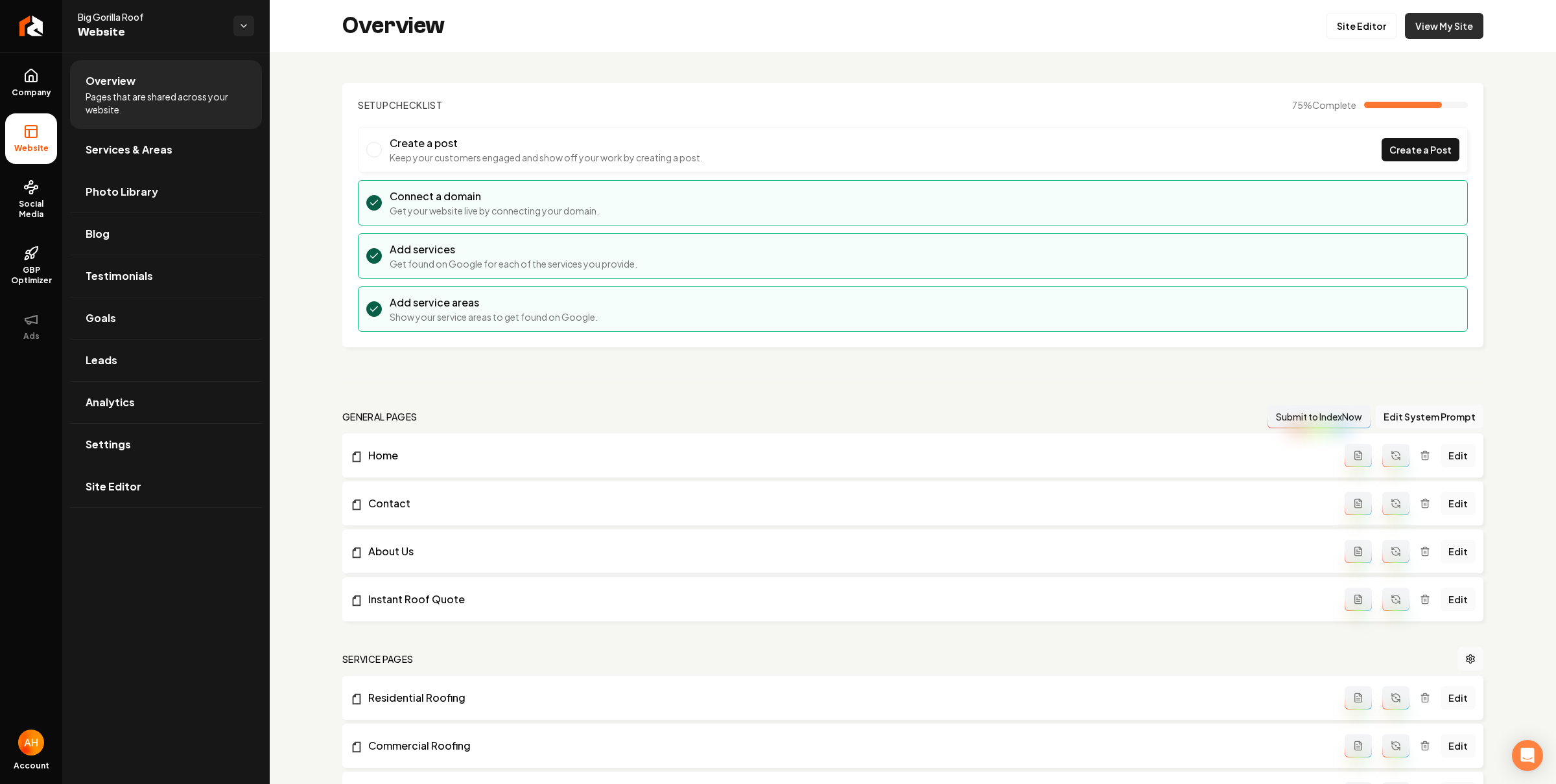
click at [1442, 25] on link "View My Site" at bounding box center [1444, 26] width 78 height 26
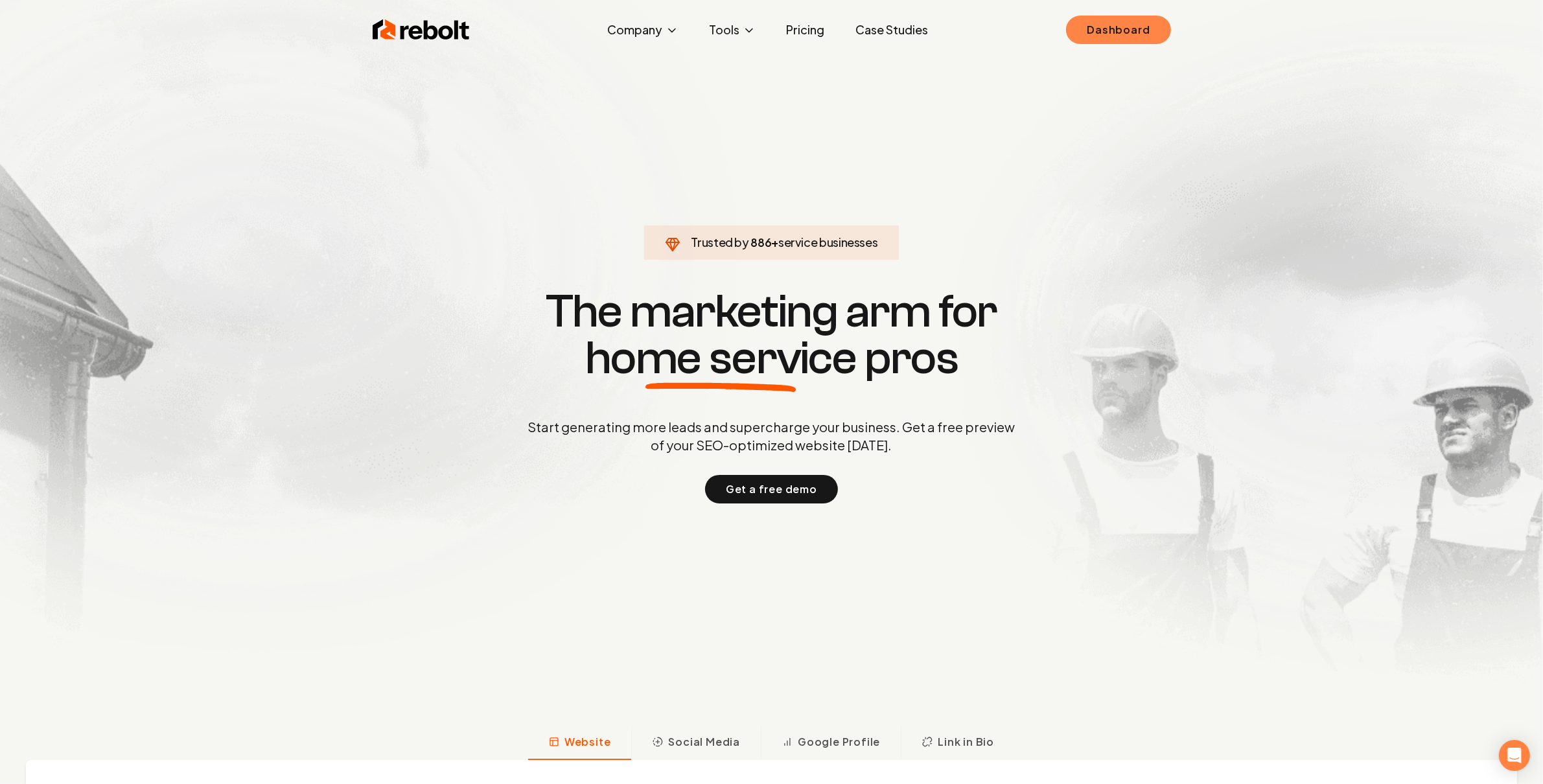
click at [1141, 31] on link "Dashboard" at bounding box center [1118, 29] width 104 height 29
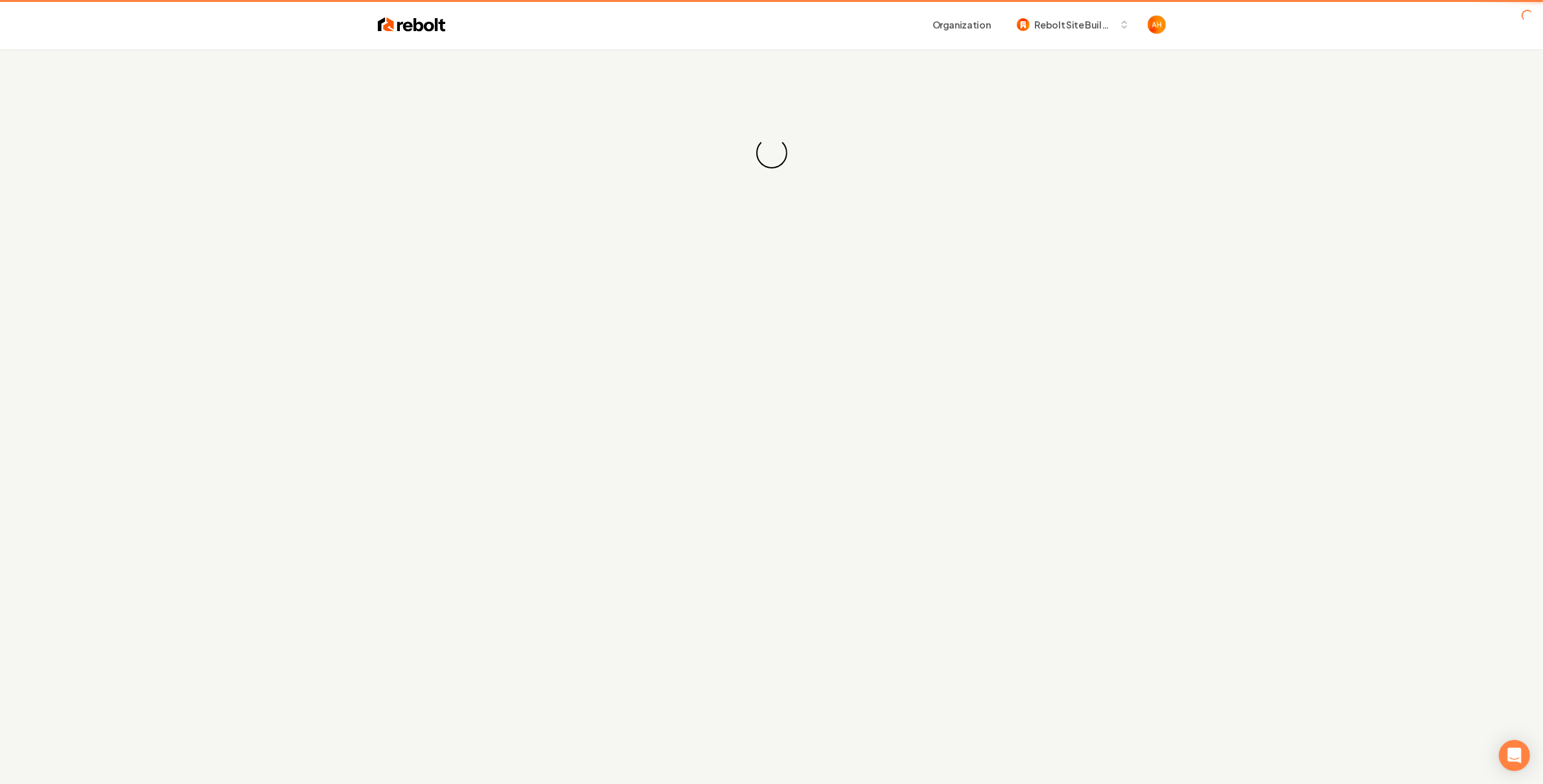
click at [734, 37] on div "Organization Rebolt Site Builder" at bounding box center [772, 25] width 830 height 49
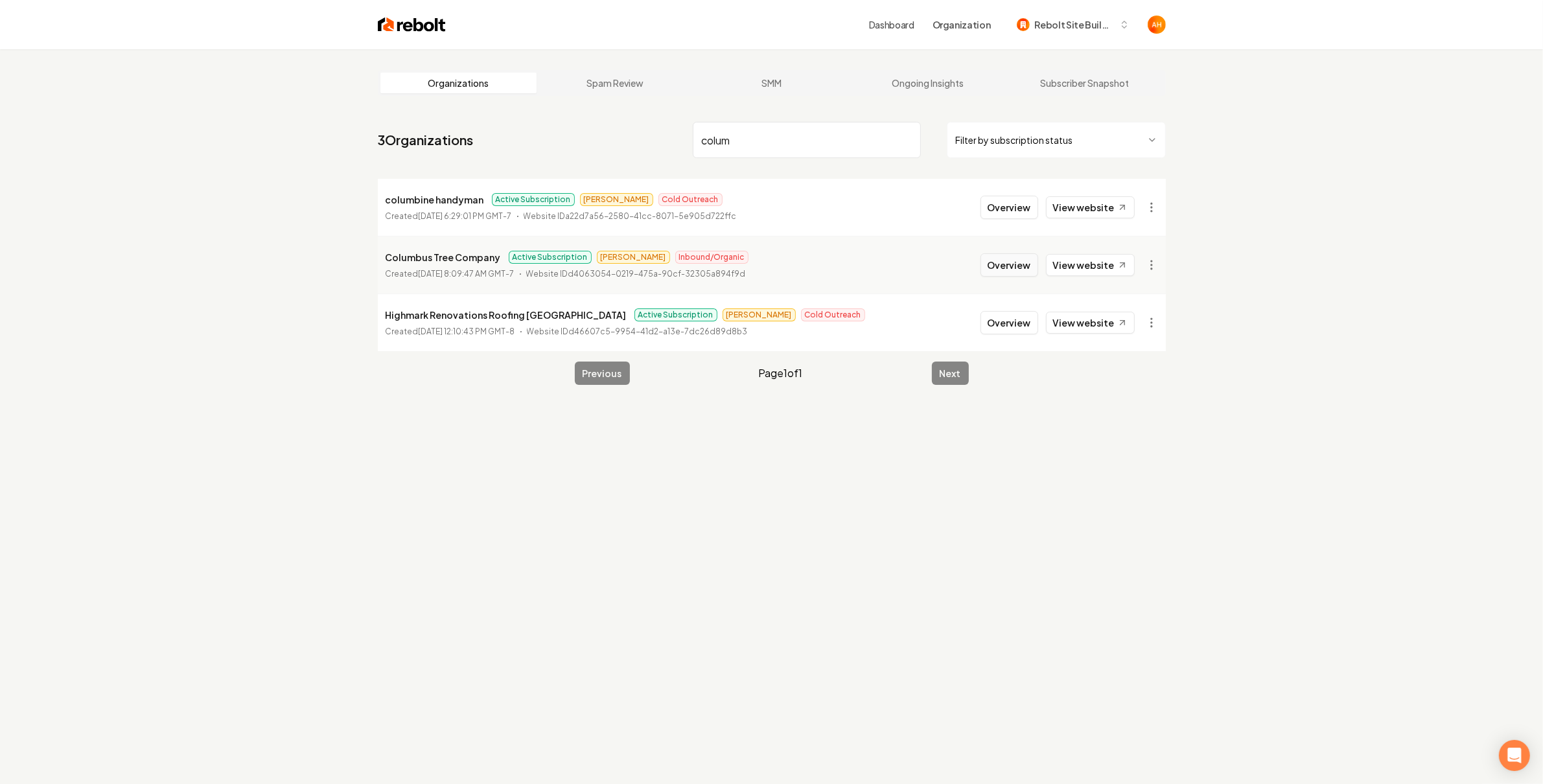
type input "colum"
click at [1009, 274] on button "Overview" at bounding box center [1009, 265] width 58 height 23
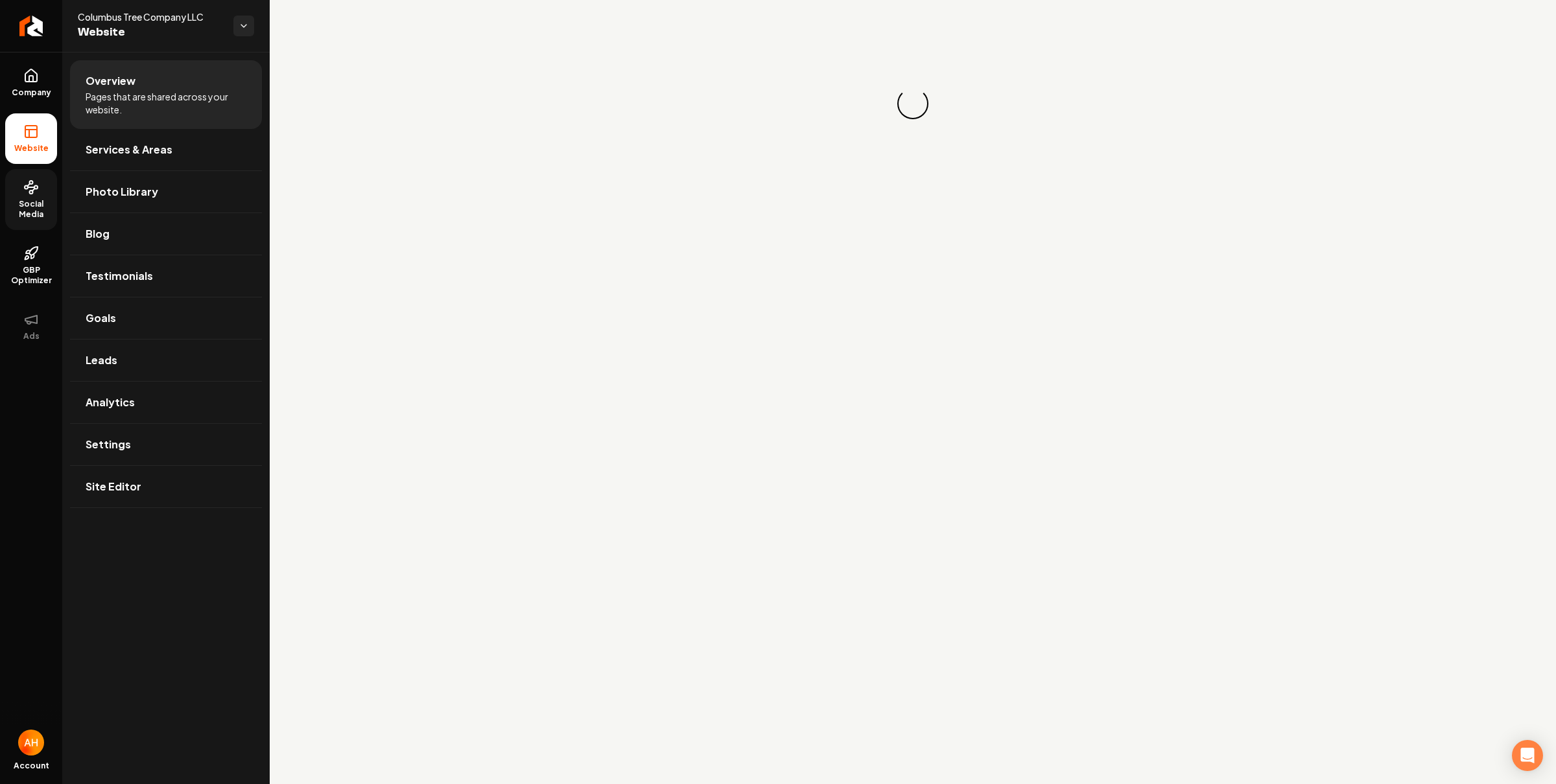
click at [32, 213] on span "Social Media" at bounding box center [31, 209] width 52 height 21
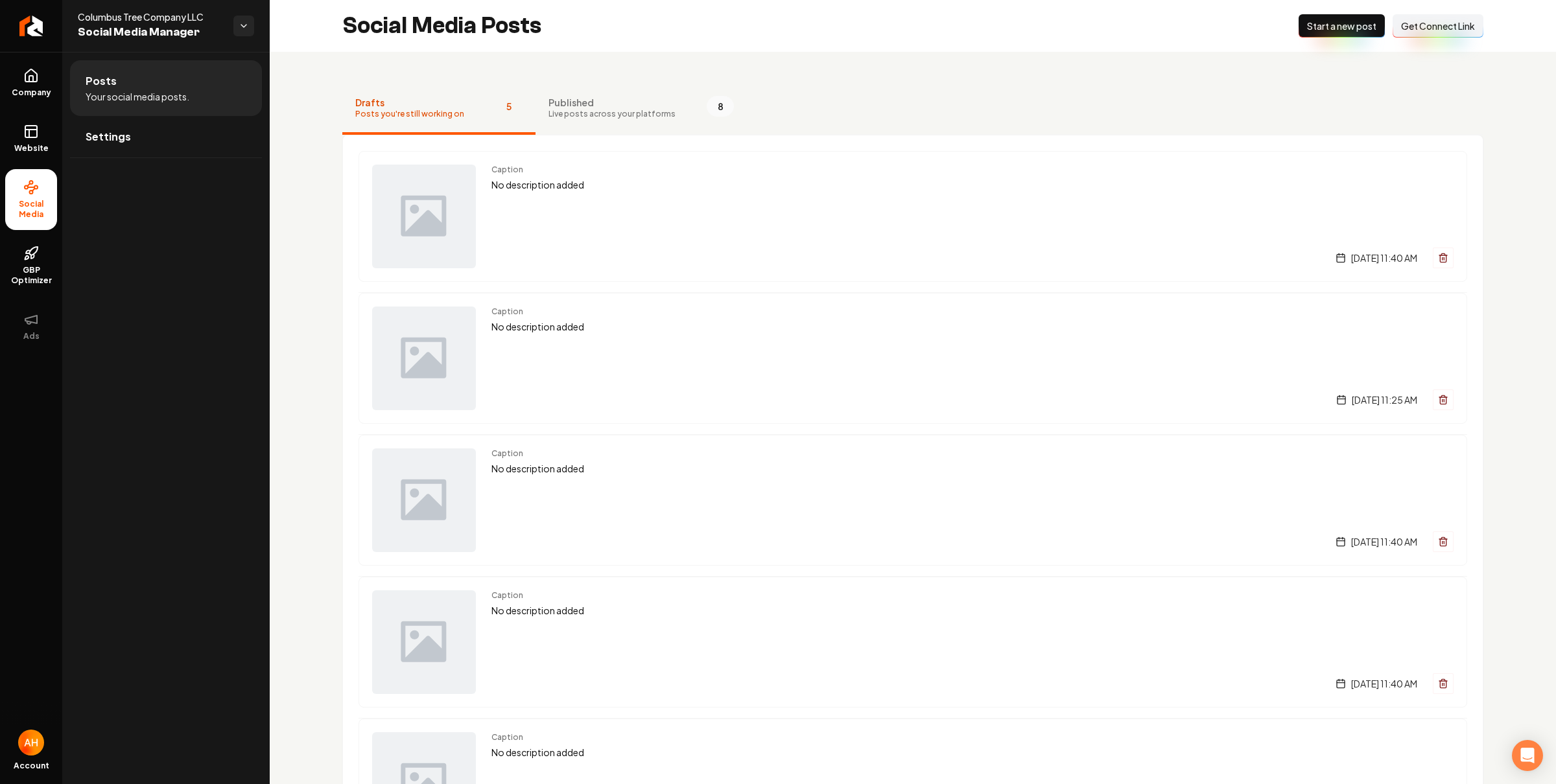
click at [1430, 33] on button "Connect Link Get Connect Link" at bounding box center [1438, 25] width 91 height 23
click at [598, 115] on span "Live posts across your platforms" at bounding box center [612, 114] width 127 height 11
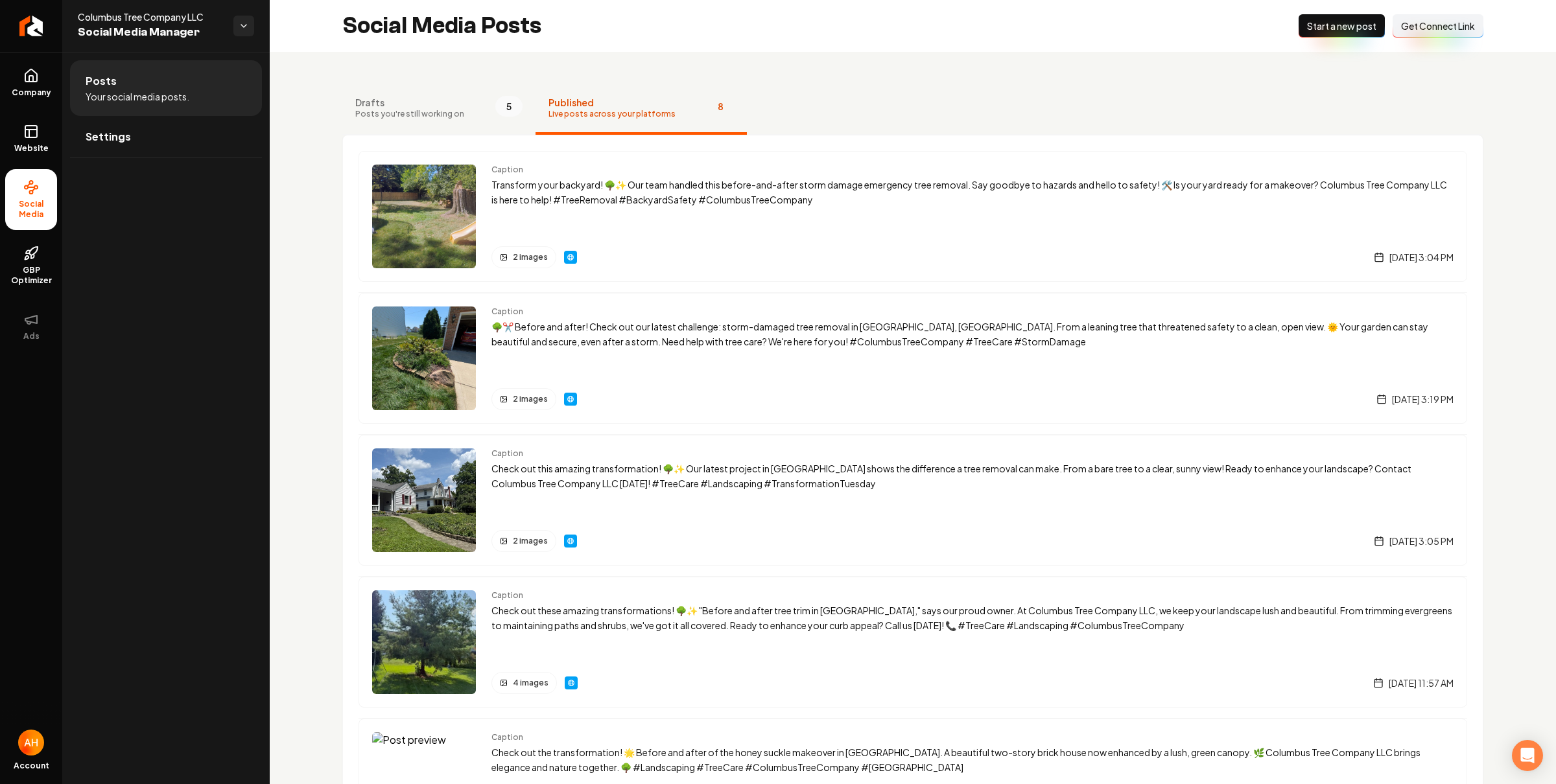
drag, startPoint x: 913, startPoint y: 68, endPoint x: 854, endPoint y: 71, distance: 59.1
click at [911, 68] on div "Drafts Posts you're still working on 5 Published Live posts across your platfor…" at bounding box center [912, 704] width 1286 height 1304
click at [175, 143] on link "Settings" at bounding box center [165, 137] width 192 height 41
